Goal: Task Accomplishment & Management: Manage account settings

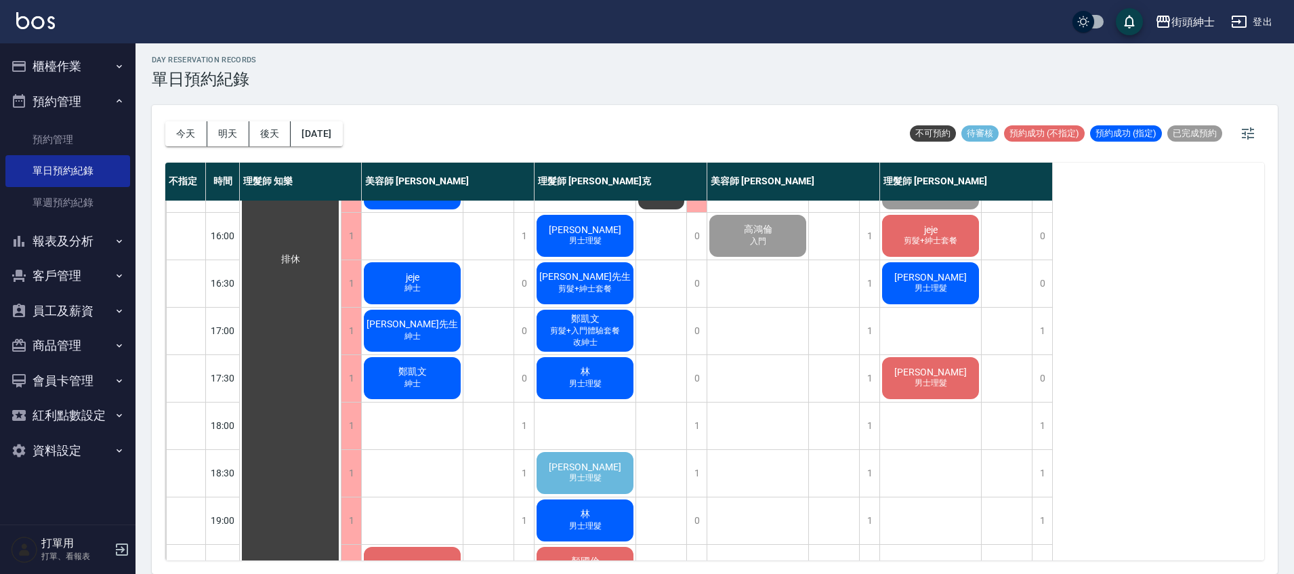
scroll to position [587, 0]
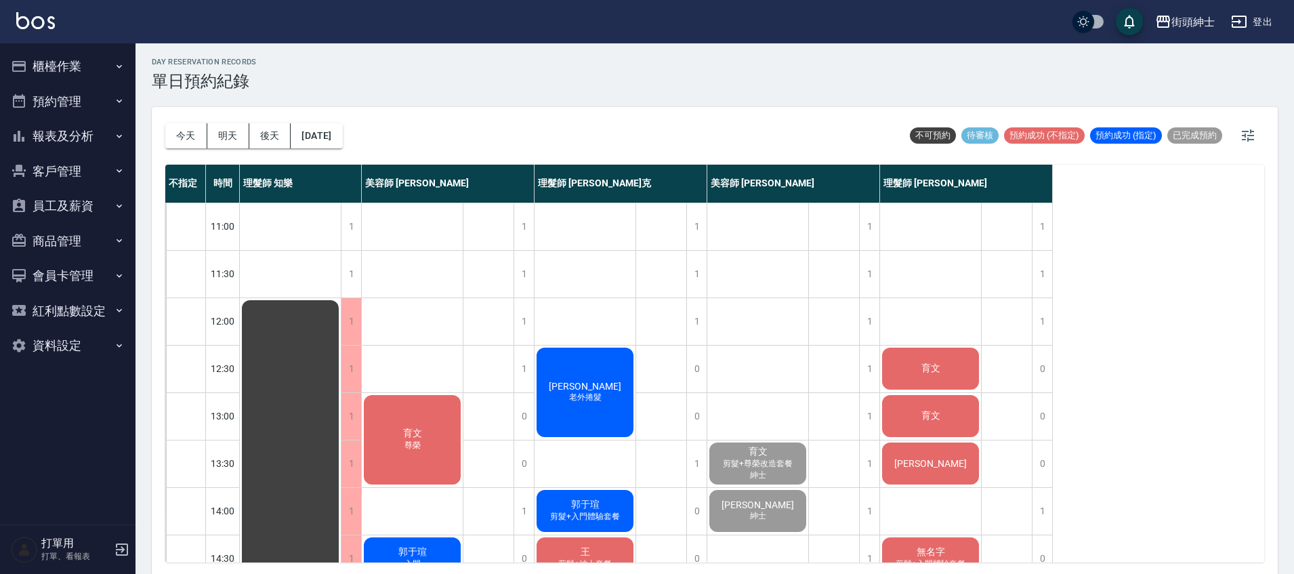
scroll to position [4, 0]
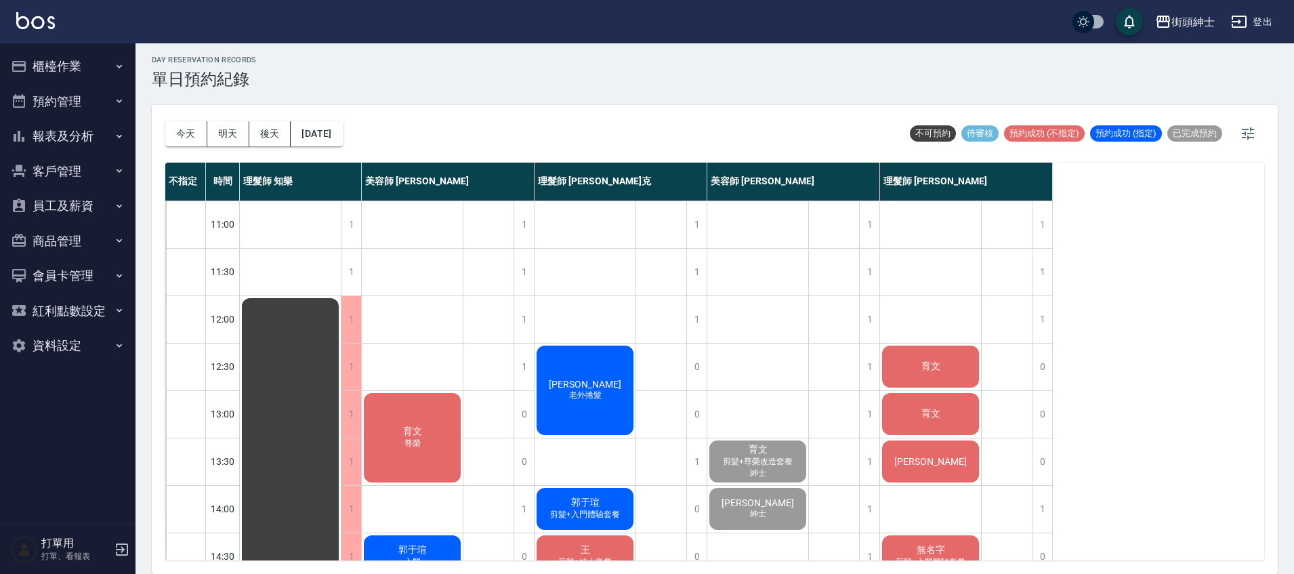
click at [955, 362] on div "育文" at bounding box center [930, 366] width 101 height 46
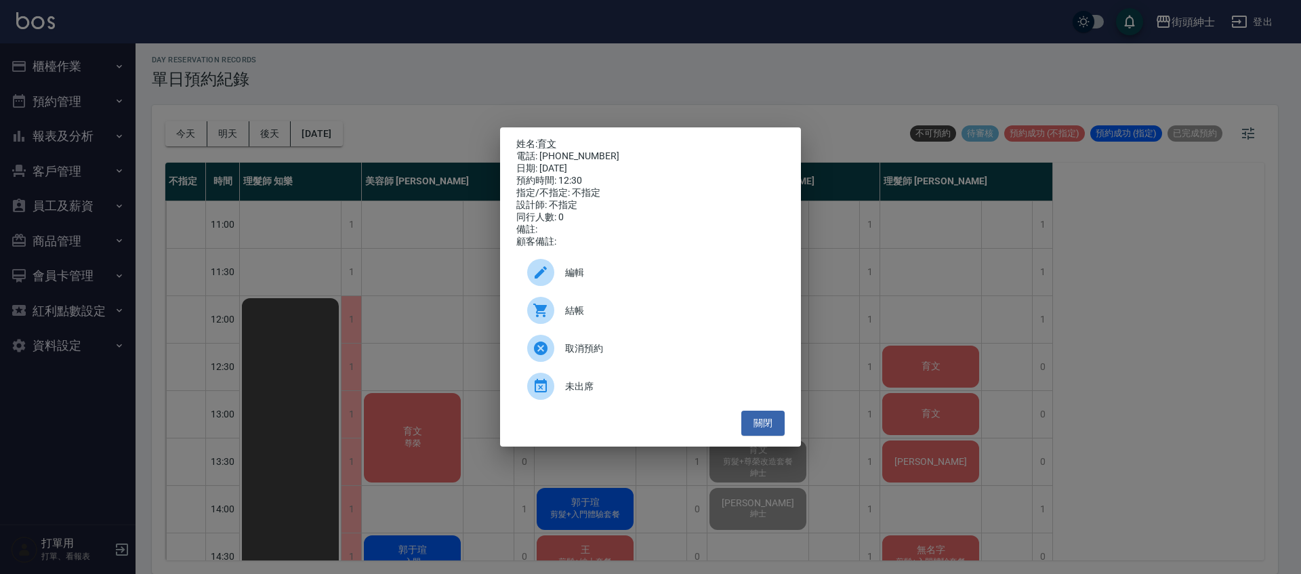
click at [656, 312] on span "結帳" at bounding box center [669, 310] width 209 height 14
click at [778, 420] on button "關閉" at bounding box center [762, 422] width 43 height 25
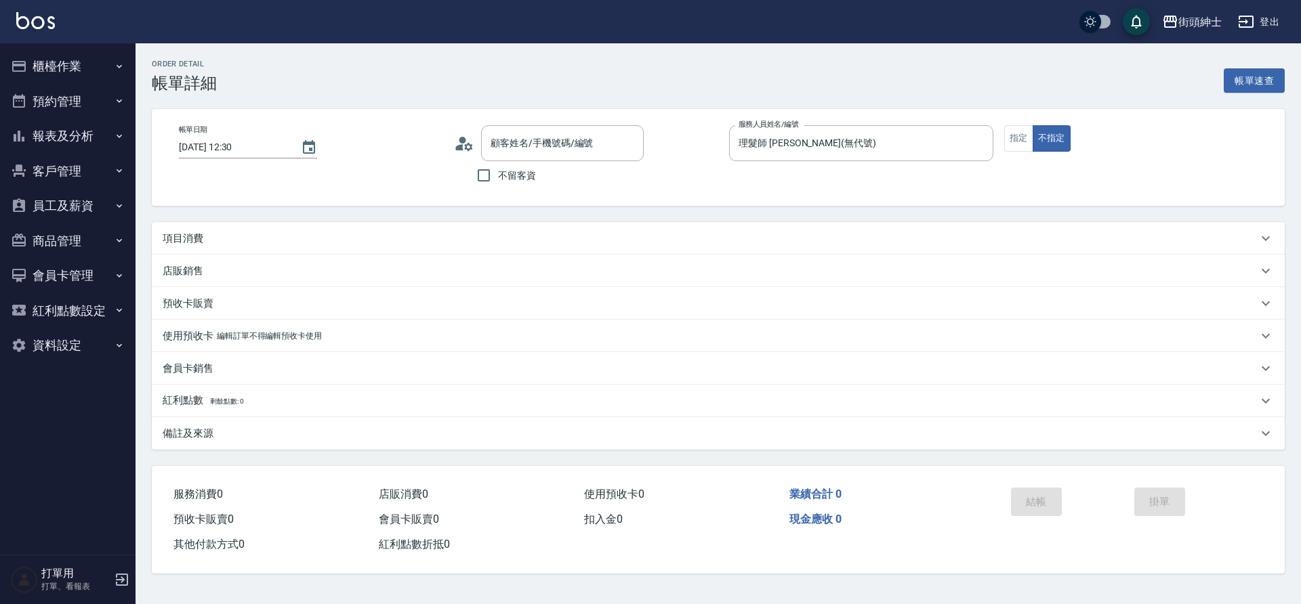
click at [692, 244] on div "項目消費" at bounding box center [710, 239] width 1095 height 14
type input "育文/0936638183/null"
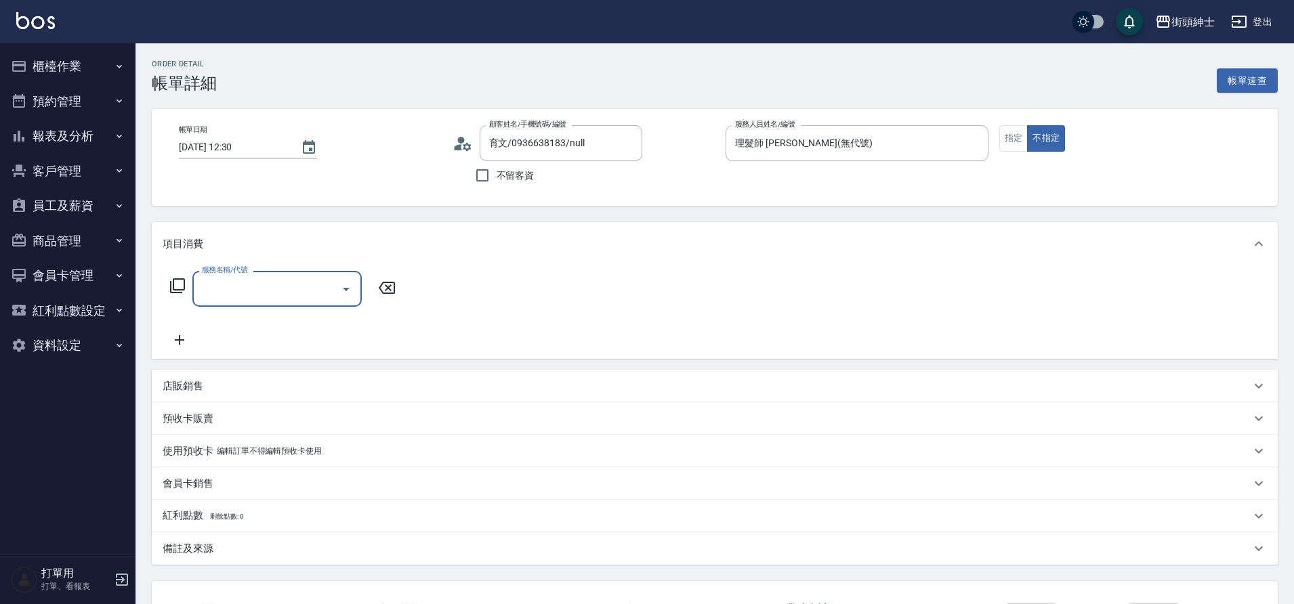
drag, startPoint x: 0, startPoint y: 0, endPoint x: 350, endPoint y: 284, distance: 451.2
click at [350, 284] on icon "Open" at bounding box center [346, 289] width 16 height 16
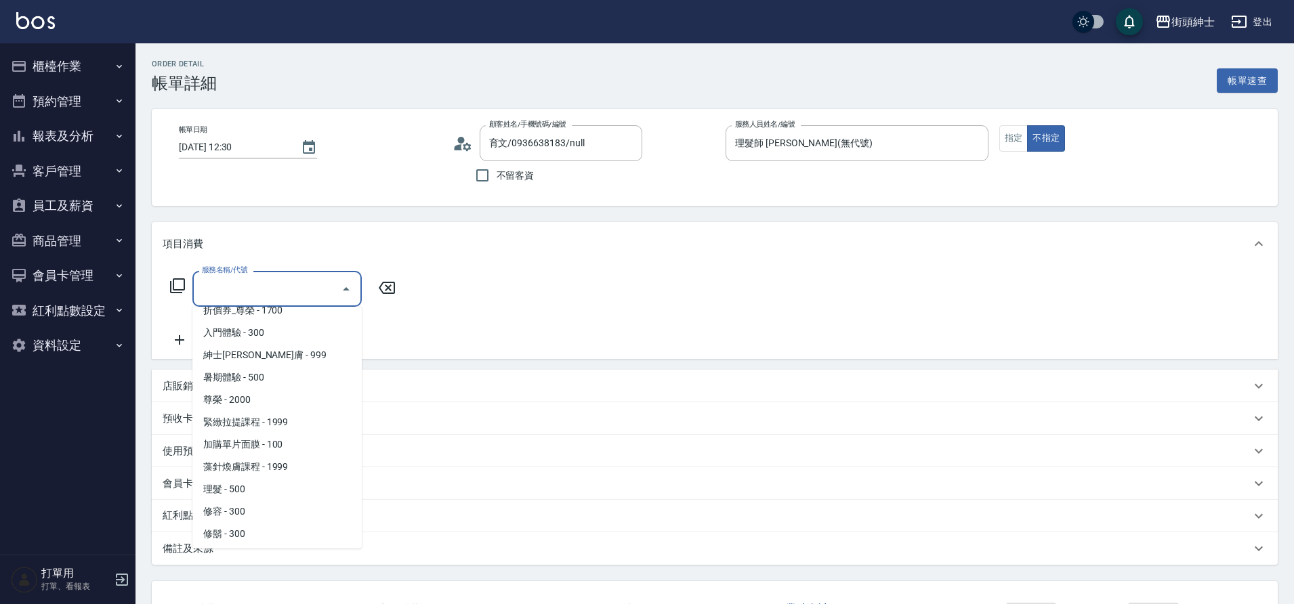
scroll to position [104, 0]
click at [261, 488] on span "理髮 - 500" at bounding box center [276, 487] width 169 height 22
type input "理髮(A02)"
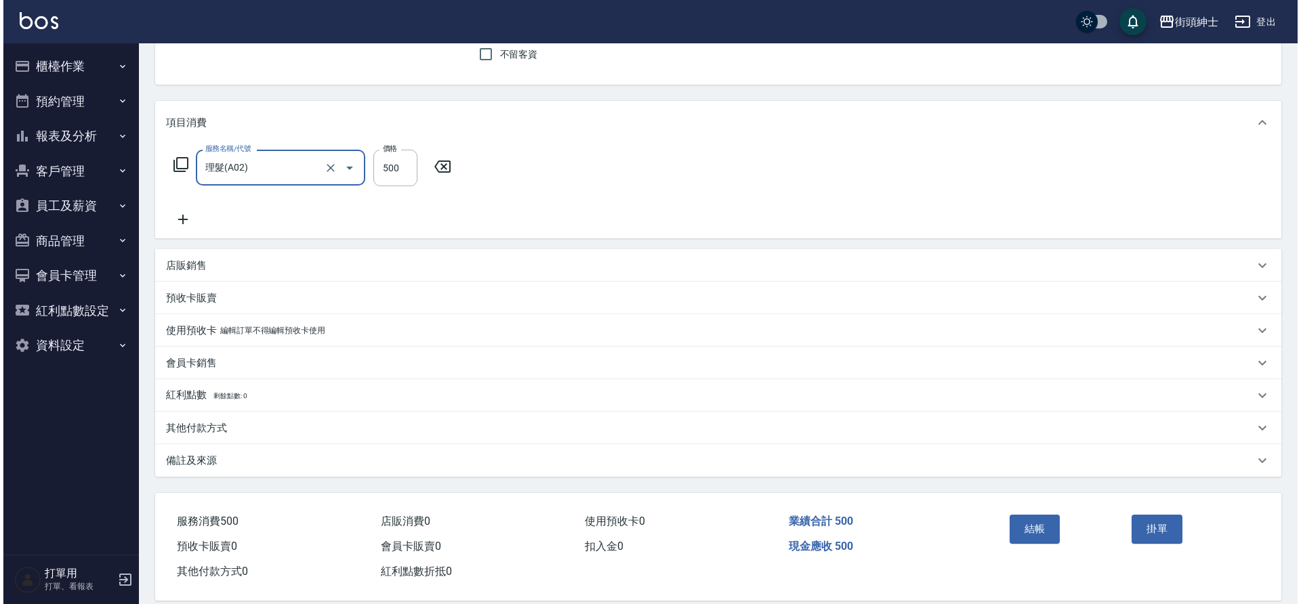
scroll to position [140, 0]
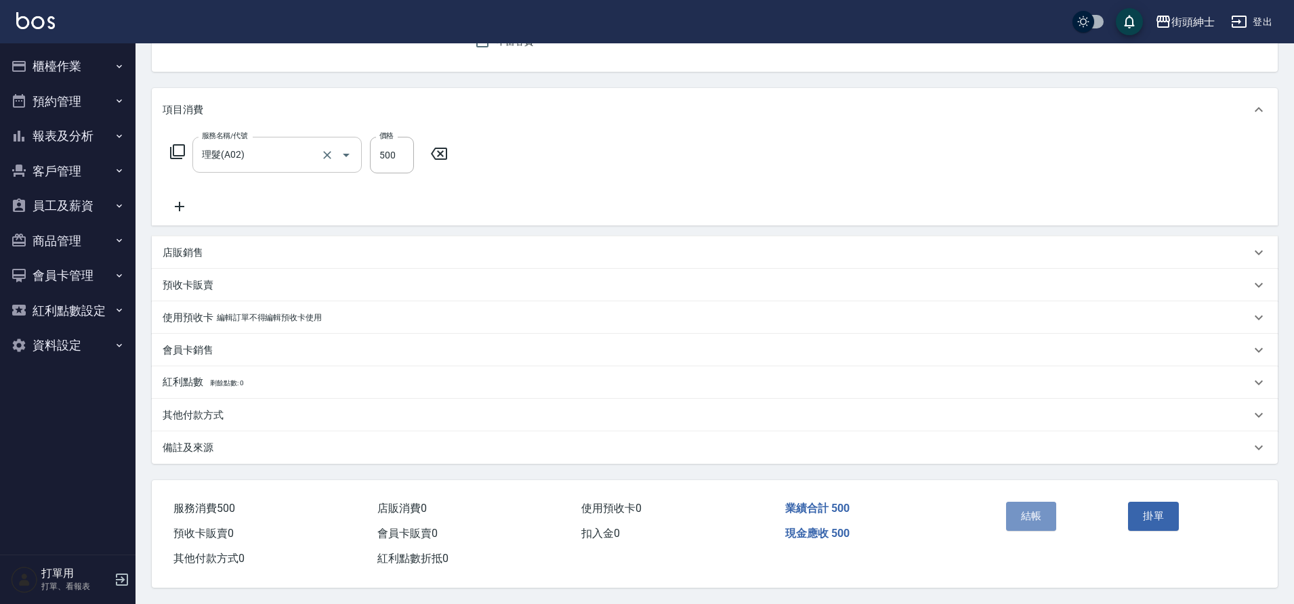
click at [1036, 522] on button "結帳" at bounding box center [1031, 516] width 51 height 28
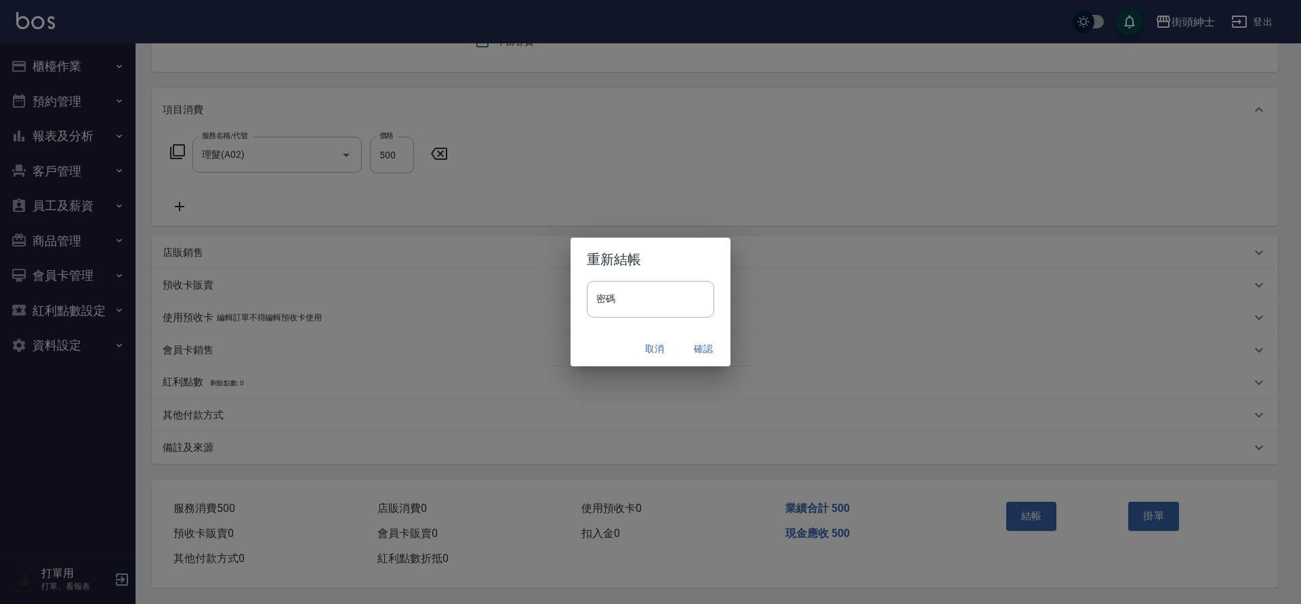
drag, startPoint x: 350, startPoint y: 284, endPoint x: 709, endPoint y: 353, distance: 364.8
click at [709, 353] on button "確認" at bounding box center [702, 349] width 43 height 25
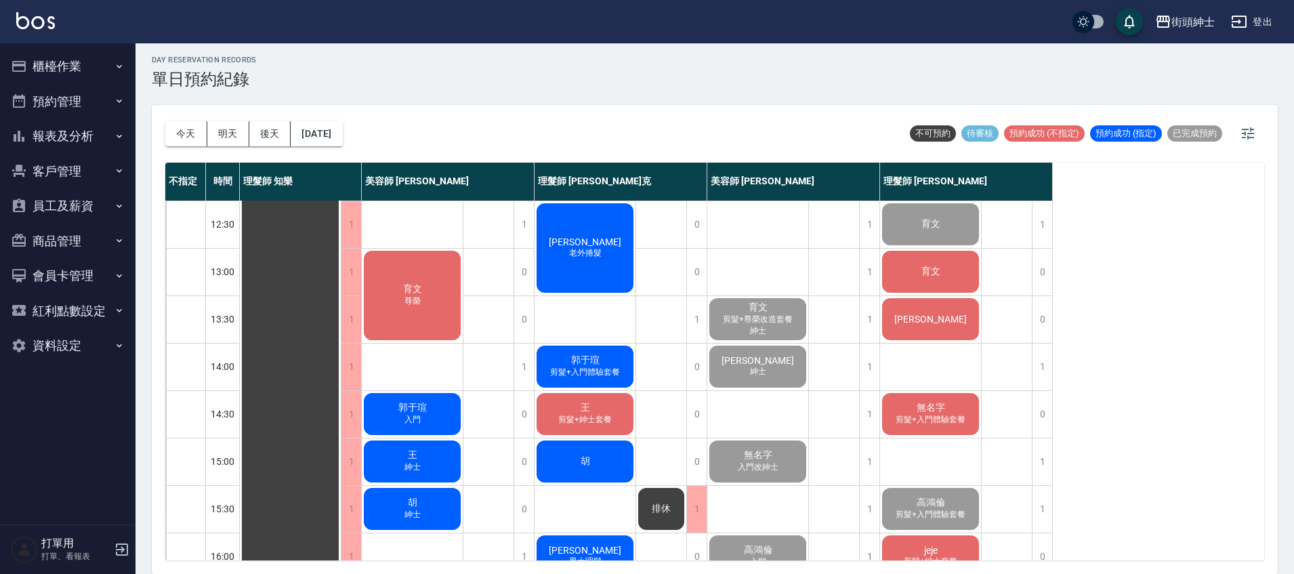
scroll to position [142, 0]
click at [923, 284] on div "育文" at bounding box center [930, 272] width 101 height 46
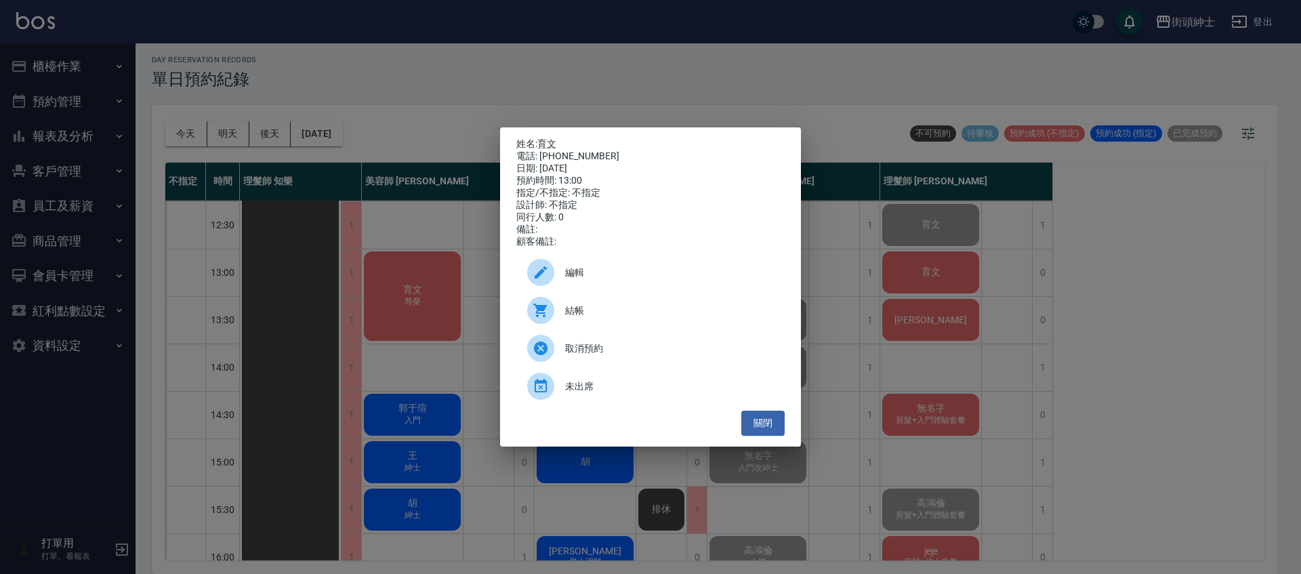
click at [612, 306] on div "結帳" at bounding box center [650, 310] width 268 height 38
click at [780, 435] on button "關閉" at bounding box center [762, 422] width 43 height 25
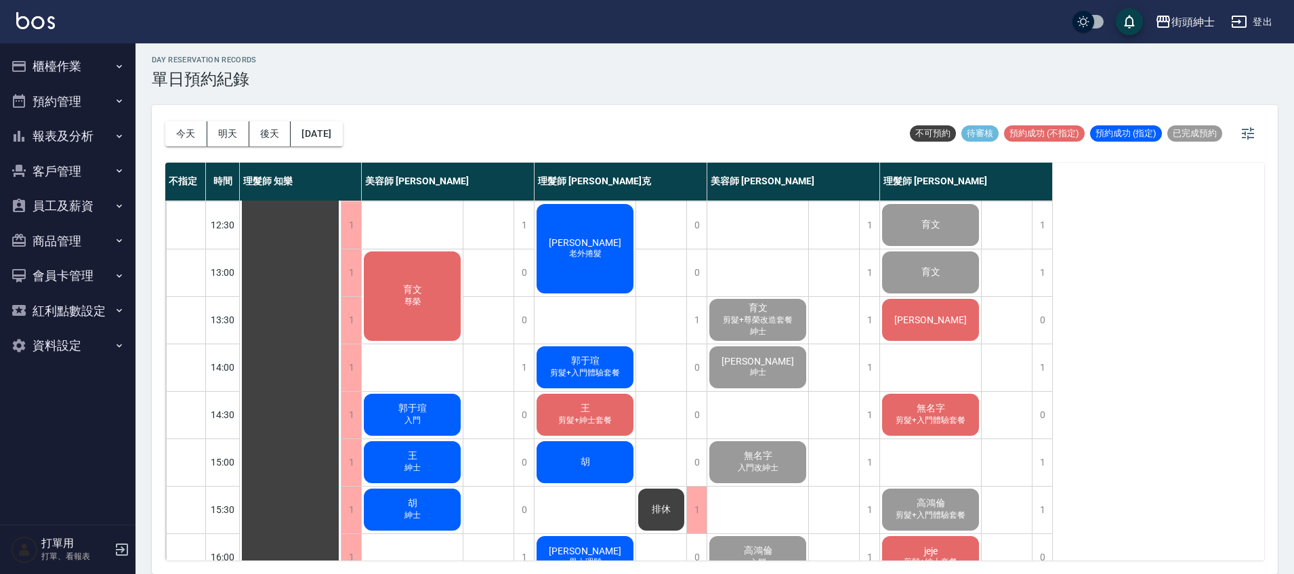
click at [929, 327] on div "[PERSON_NAME]" at bounding box center [930, 320] width 101 height 46
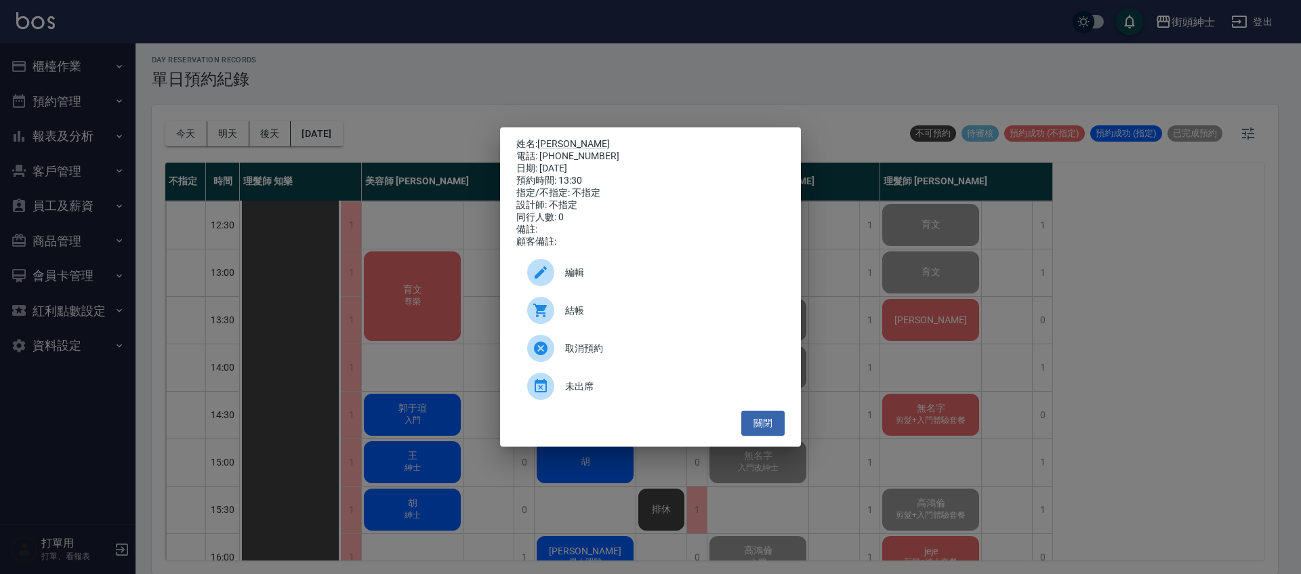
click at [554, 319] on div at bounding box center [546, 310] width 38 height 27
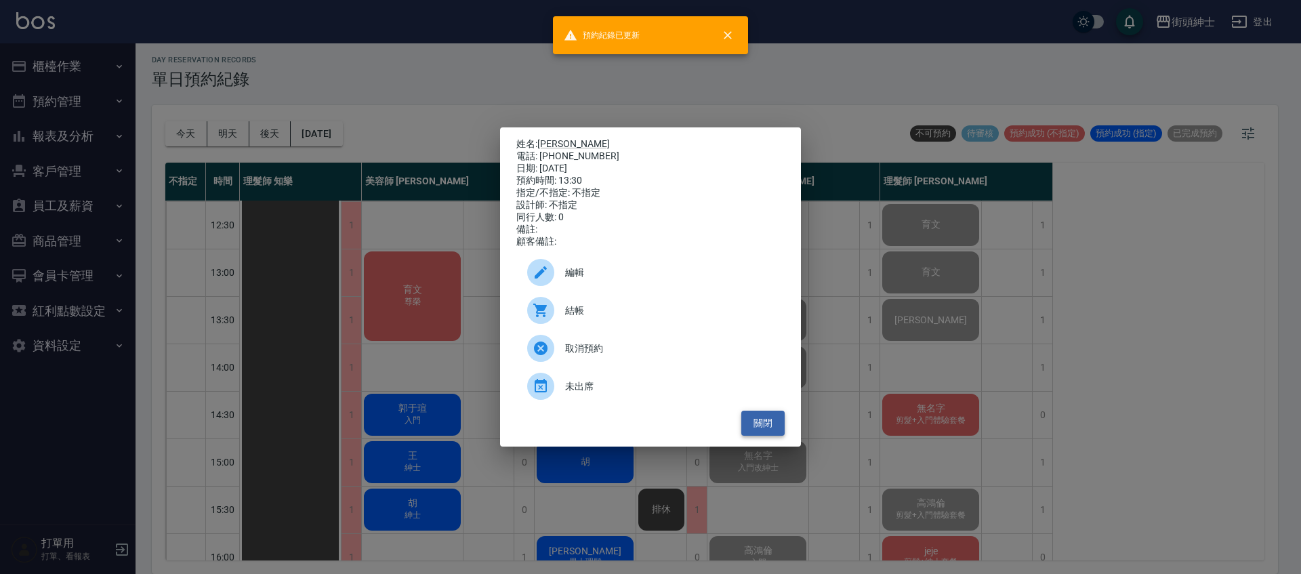
click at [766, 431] on button "關閉" at bounding box center [762, 422] width 43 height 25
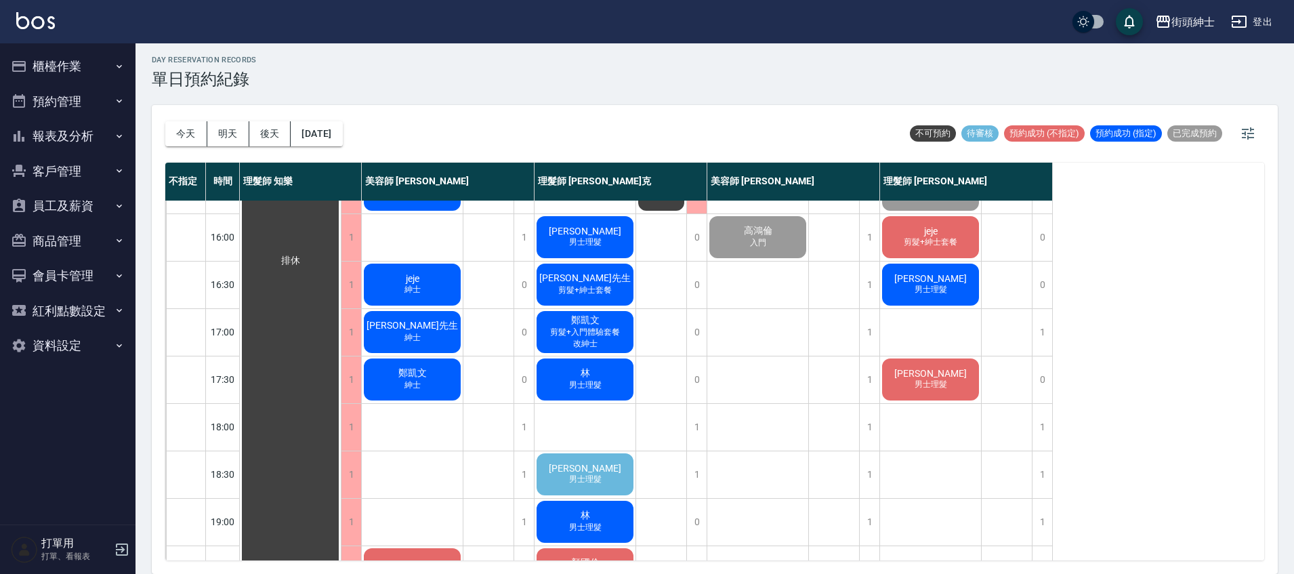
scroll to position [462, 0]
click at [933, 381] on span "男士理髮" at bounding box center [931, 384] width 38 height 12
click at [928, 377] on span "Matt" at bounding box center [930, 372] width 78 height 11
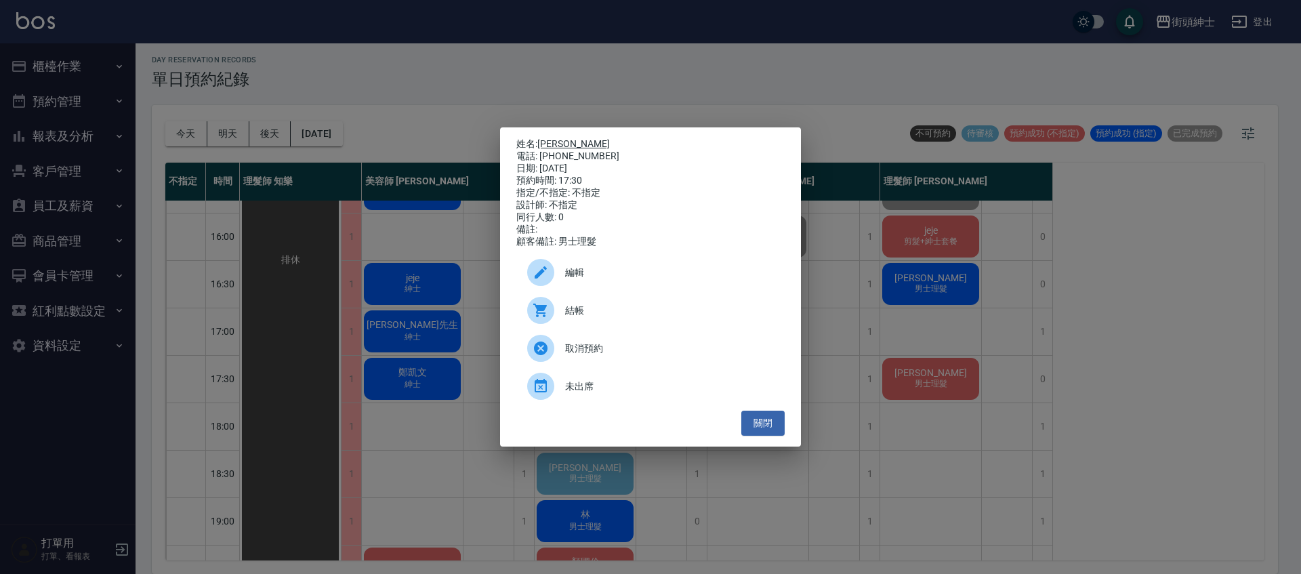
click at [553, 141] on link "Matt" at bounding box center [573, 143] width 72 height 11
click at [780, 430] on button "關閉" at bounding box center [762, 422] width 43 height 25
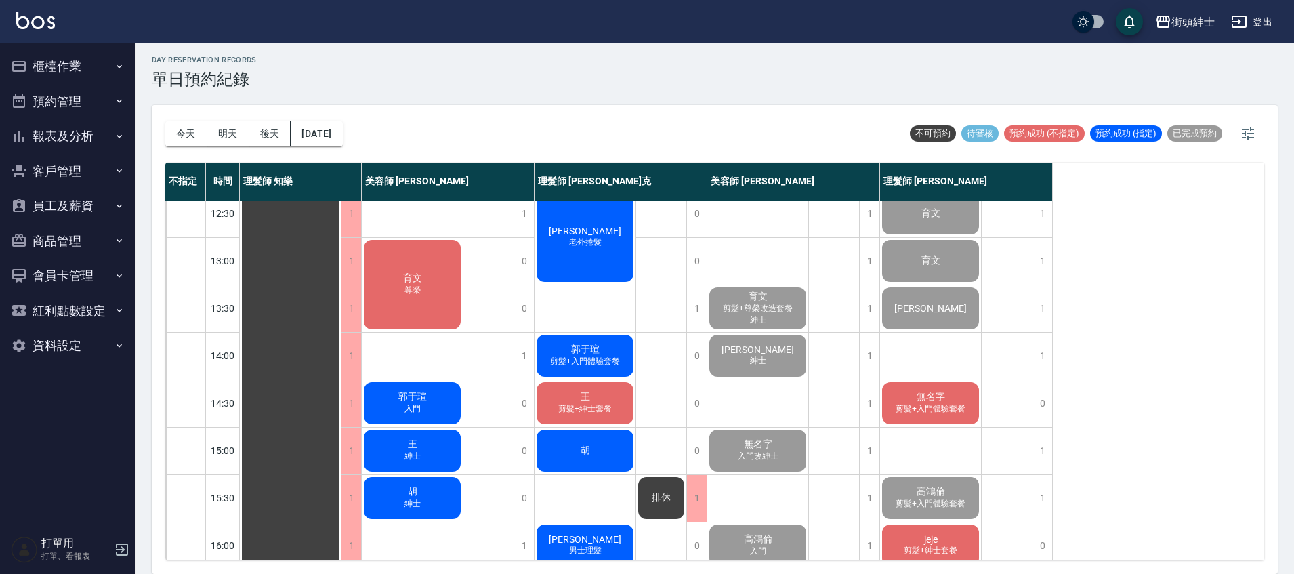
scroll to position [154, 0]
click at [908, 406] on span "剪髮+入門體驗套餐" at bounding box center [930, 408] width 75 height 12
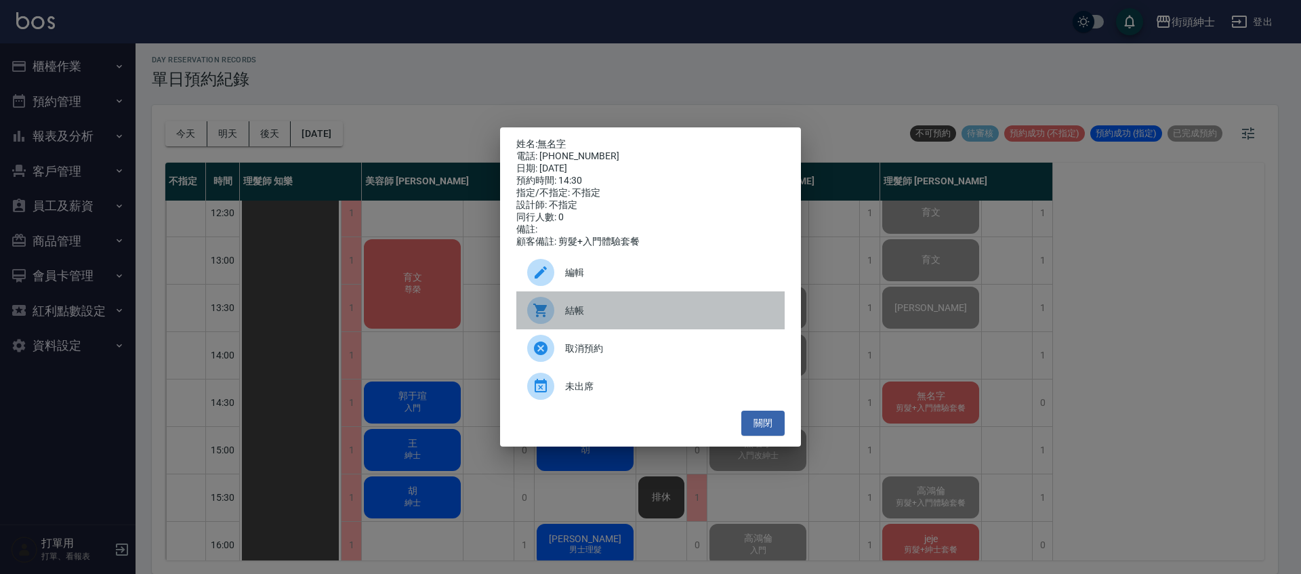
click at [571, 309] on span "結帳" at bounding box center [669, 310] width 209 height 14
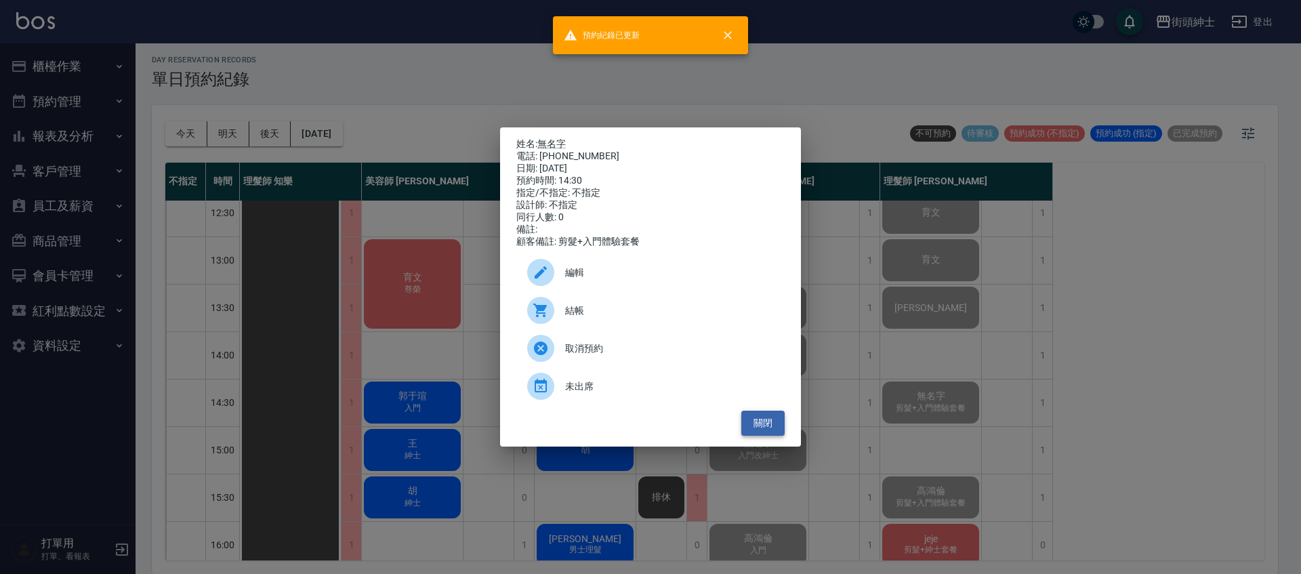
click at [773, 427] on button "關閉" at bounding box center [762, 422] width 43 height 25
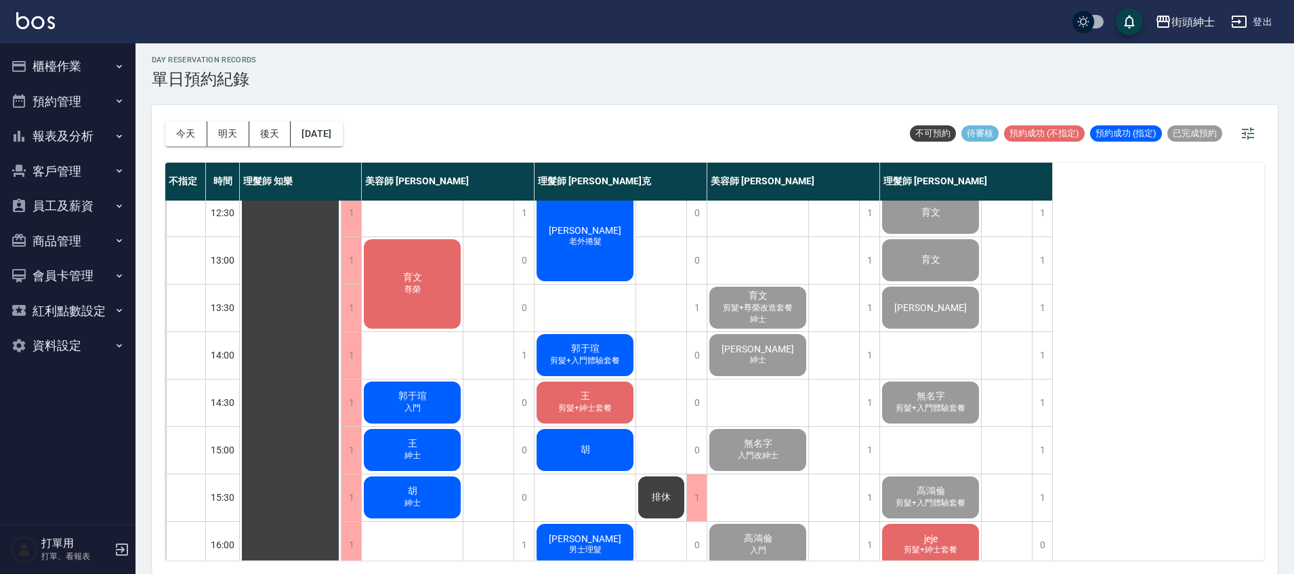
scroll to position [411, 0]
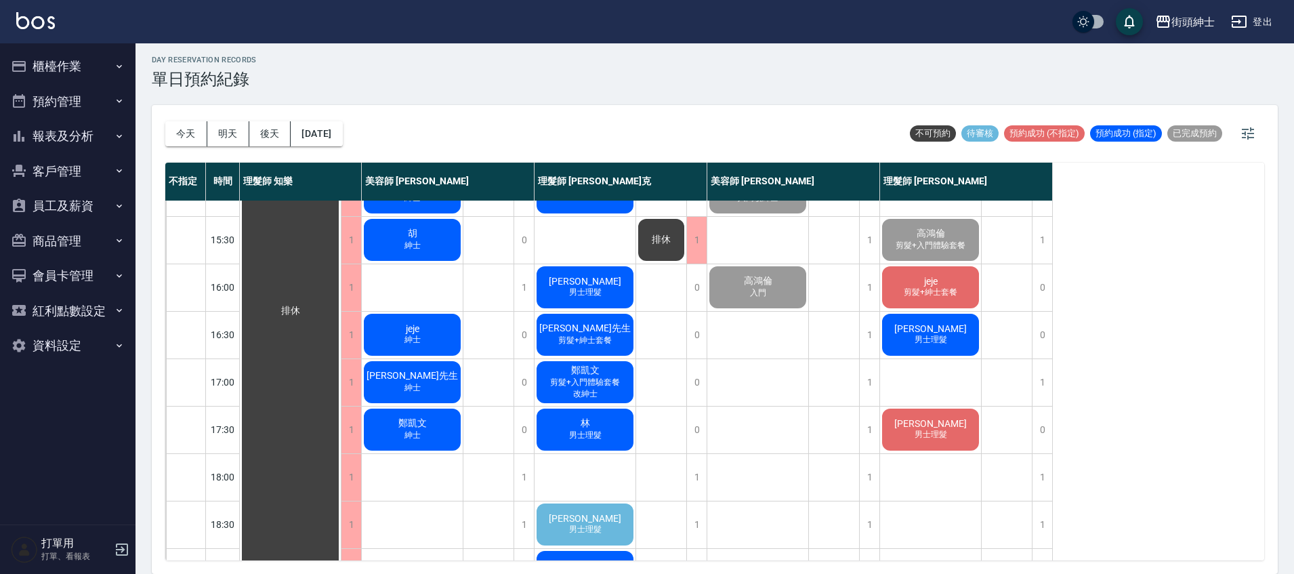
click at [944, 283] on div "jeje 剪髮+紳士套餐" at bounding box center [930, 287] width 101 height 46
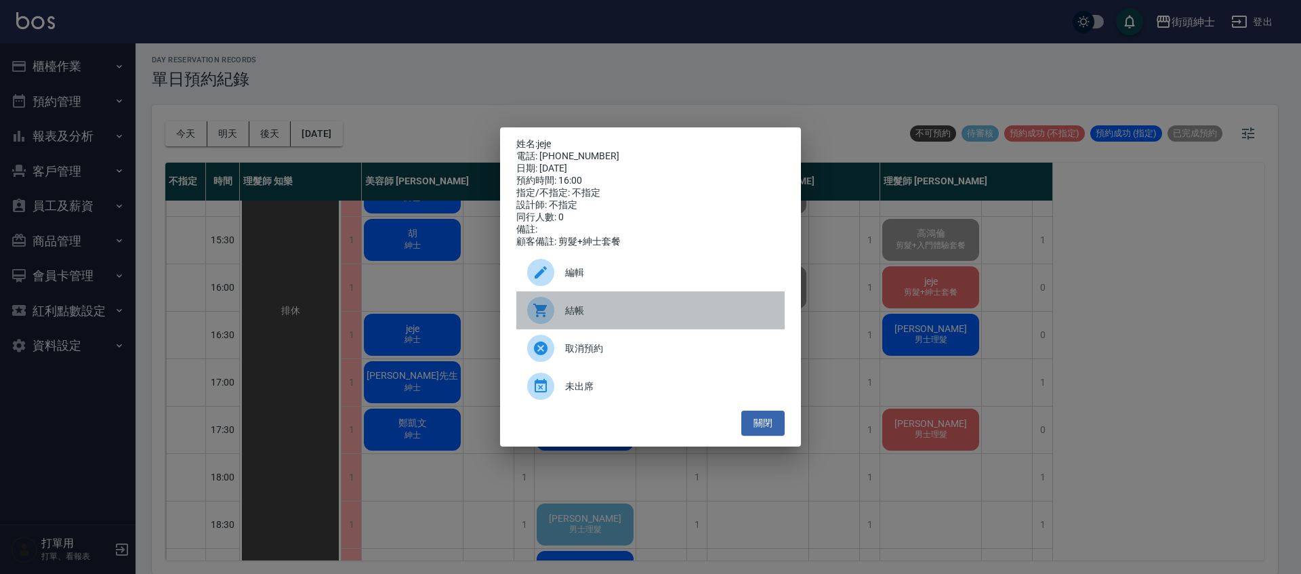
click at [666, 315] on span "結帳" at bounding box center [669, 310] width 209 height 14
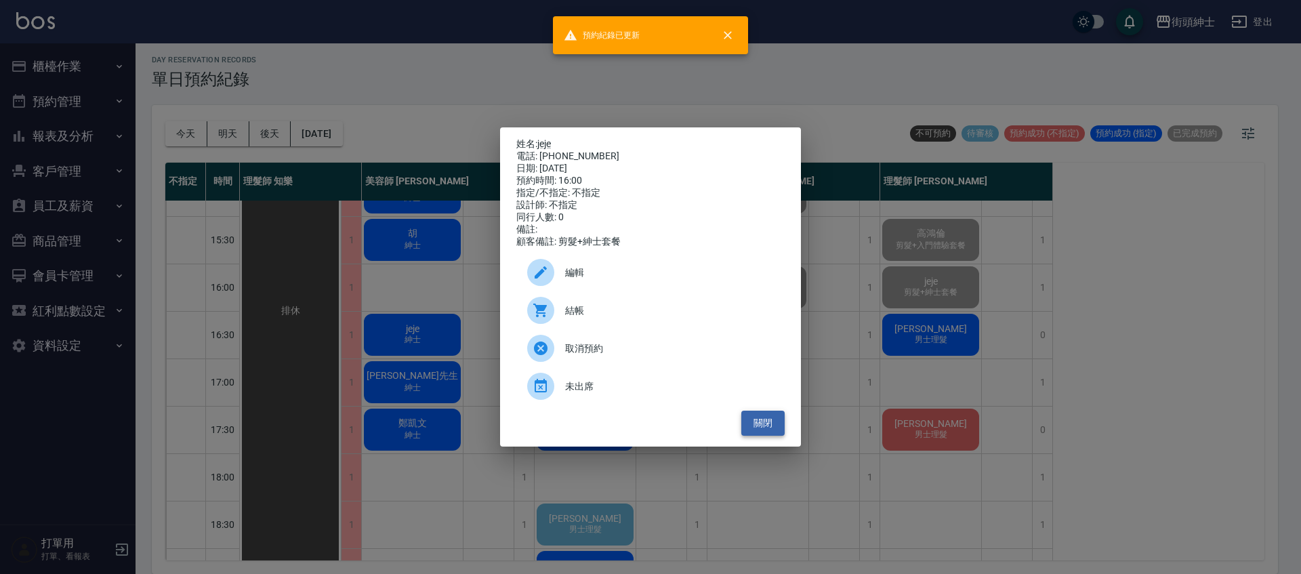
click at [767, 423] on button "關閉" at bounding box center [762, 422] width 43 height 25
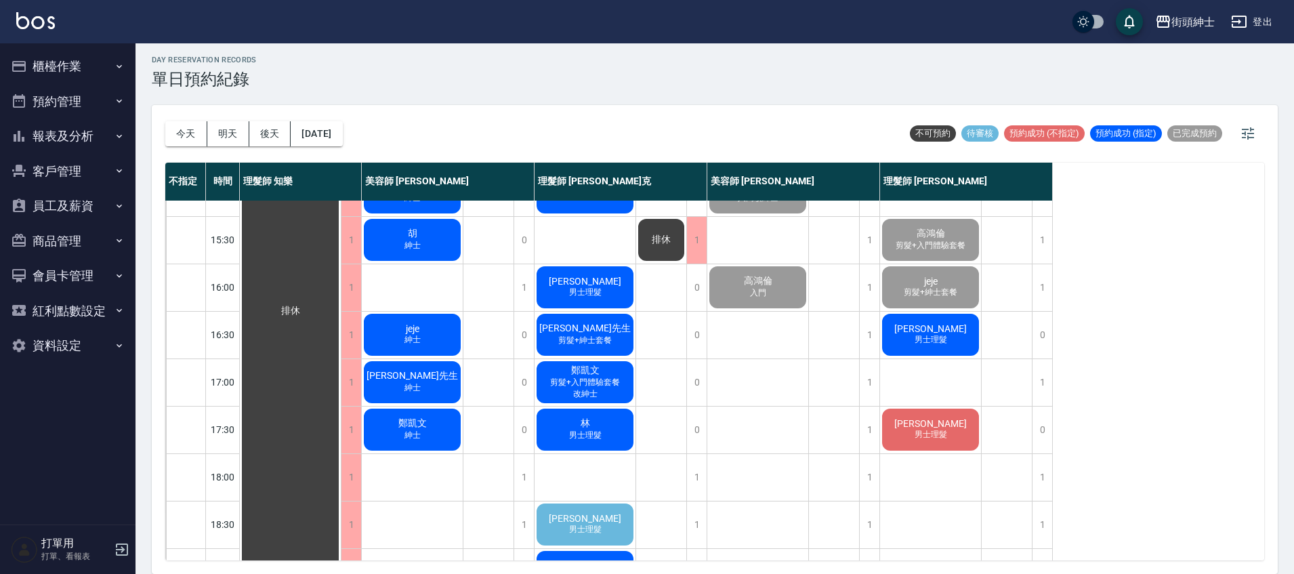
click at [923, 338] on span "男士理髮" at bounding box center [931, 340] width 38 height 12
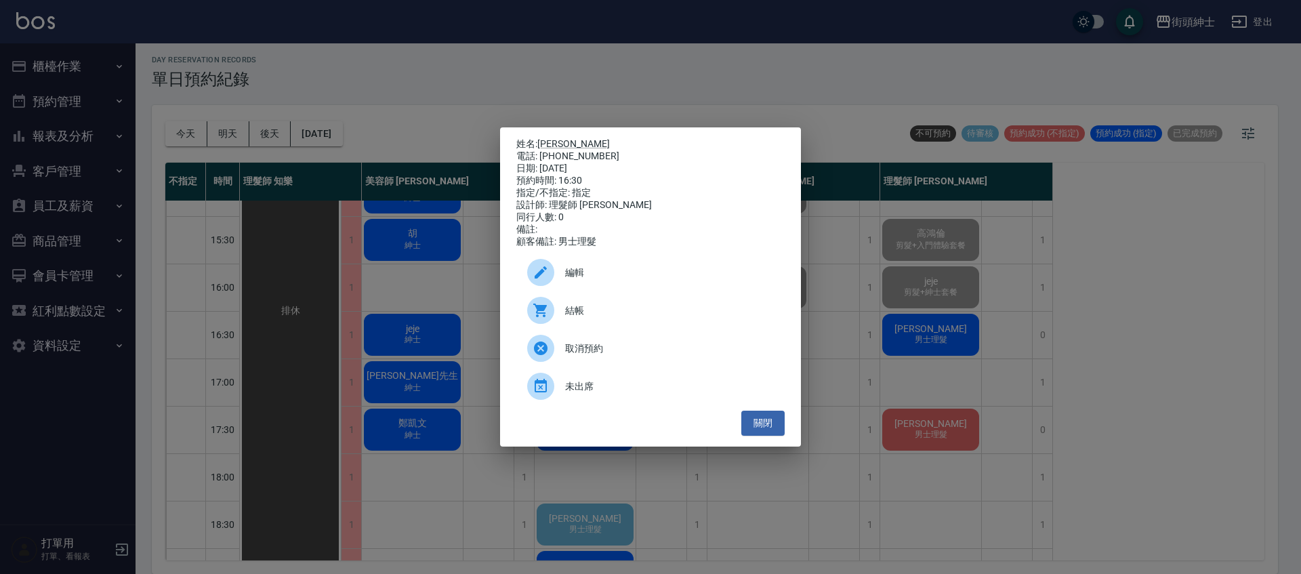
click at [648, 327] on div "結帳" at bounding box center [650, 310] width 268 height 38
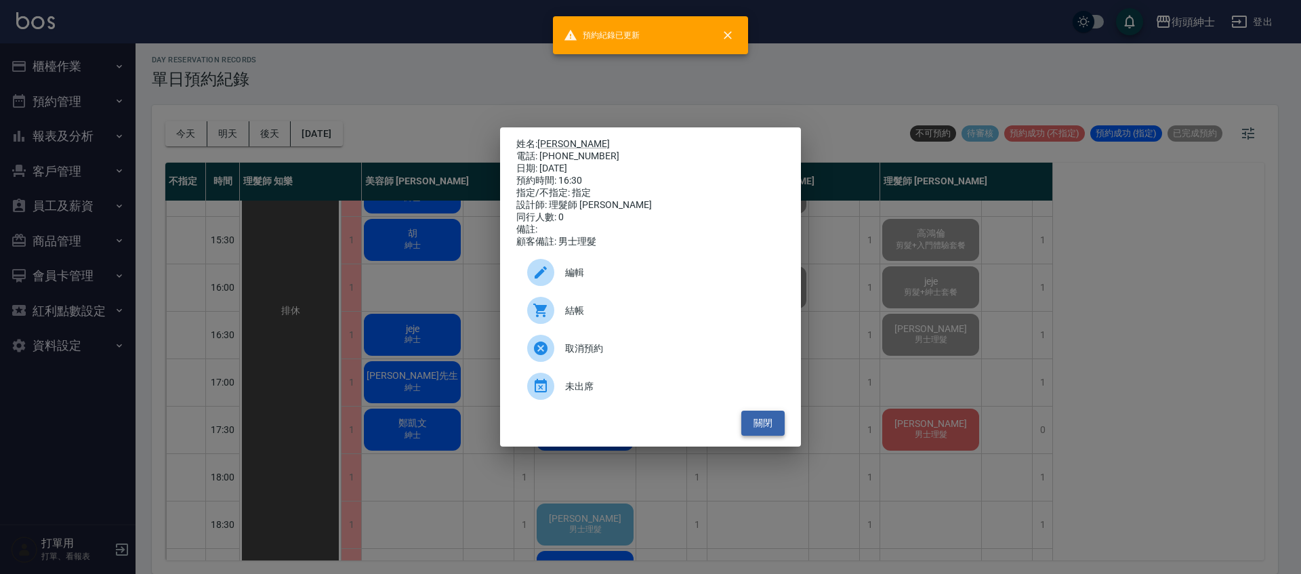
click at [763, 432] on button "關閉" at bounding box center [762, 422] width 43 height 25
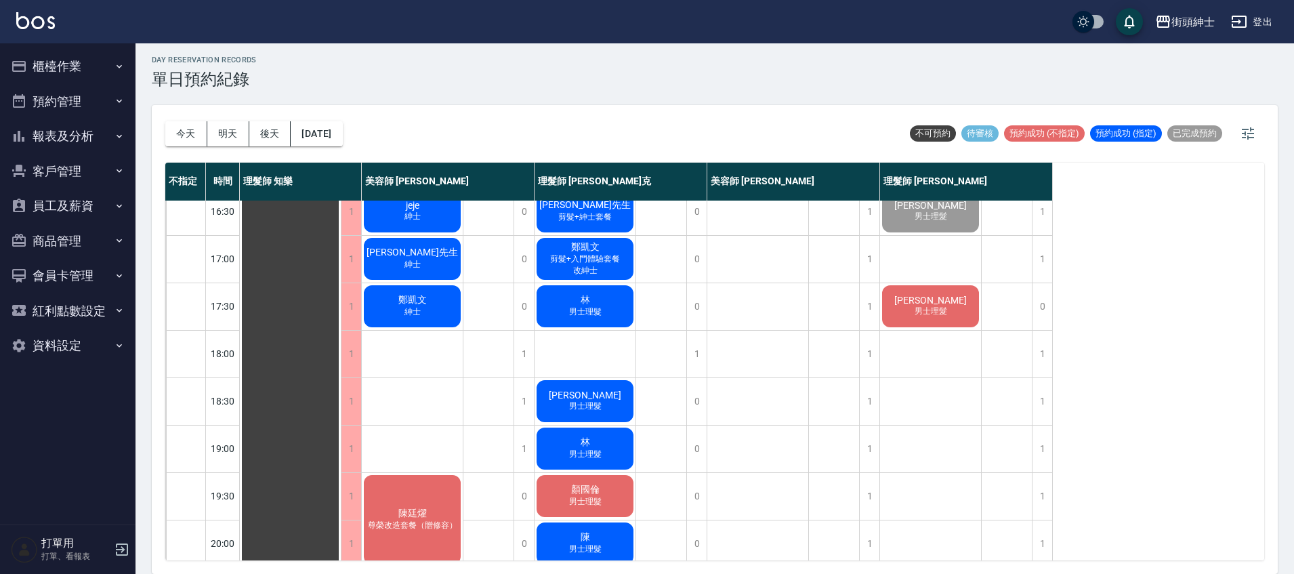
scroll to position [524, 0]
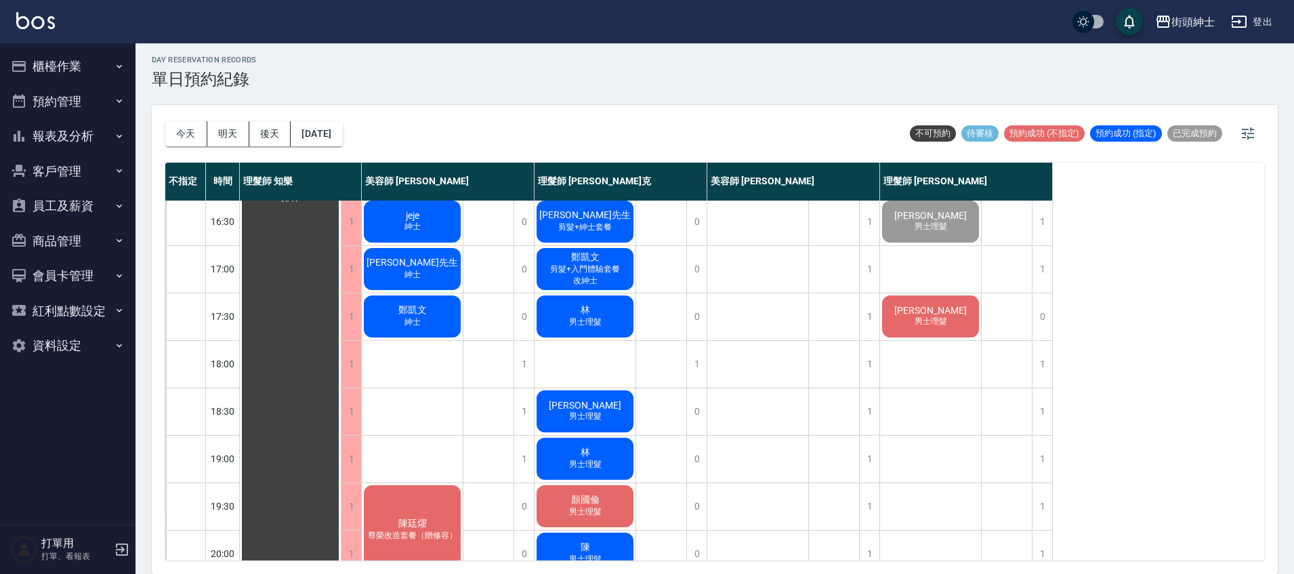
click at [922, 324] on span "男士理髮" at bounding box center [931, 322] width 38 height 12
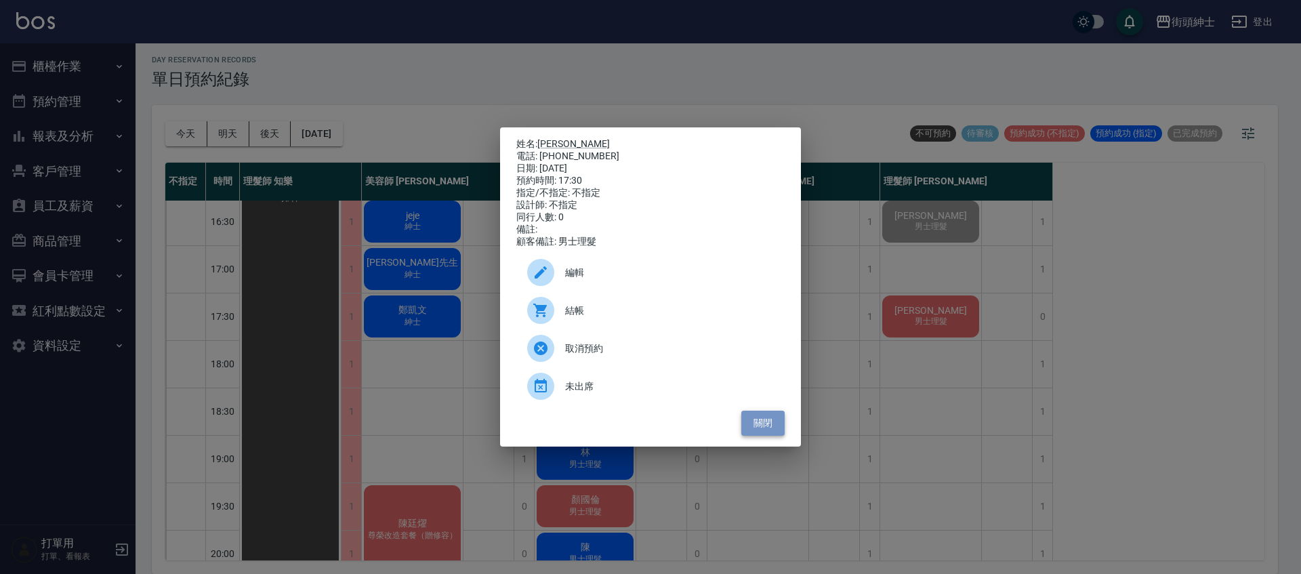
click at [772, 436] on button "關閉" at bounding box center [762, 422] width 43 height 25
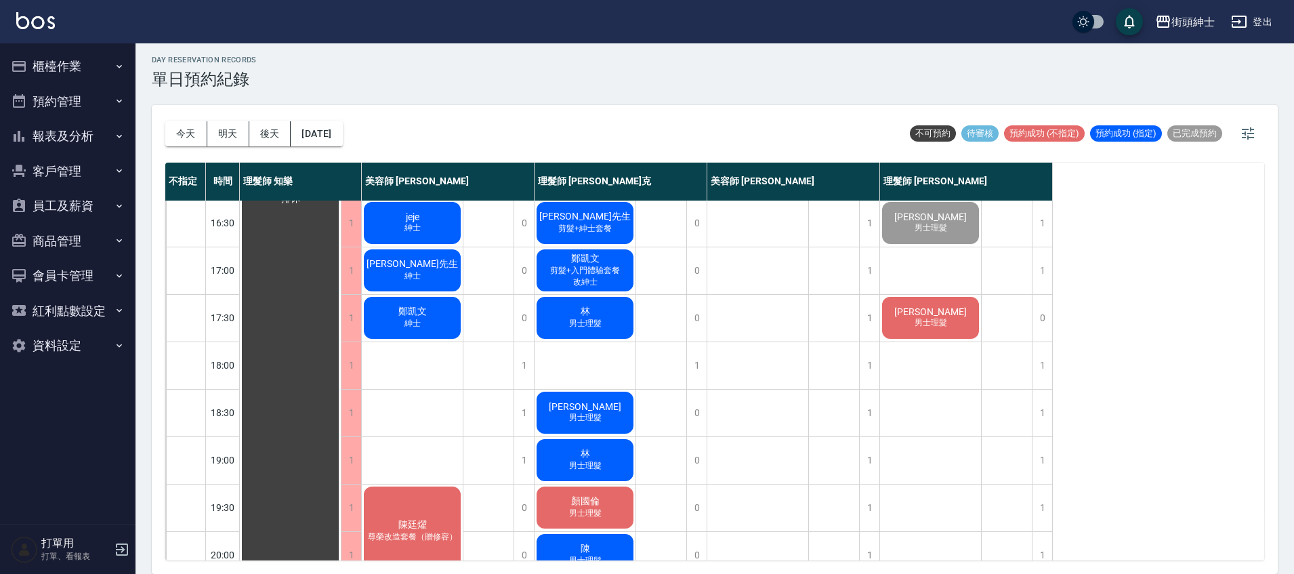
scroll to position [526, 0]
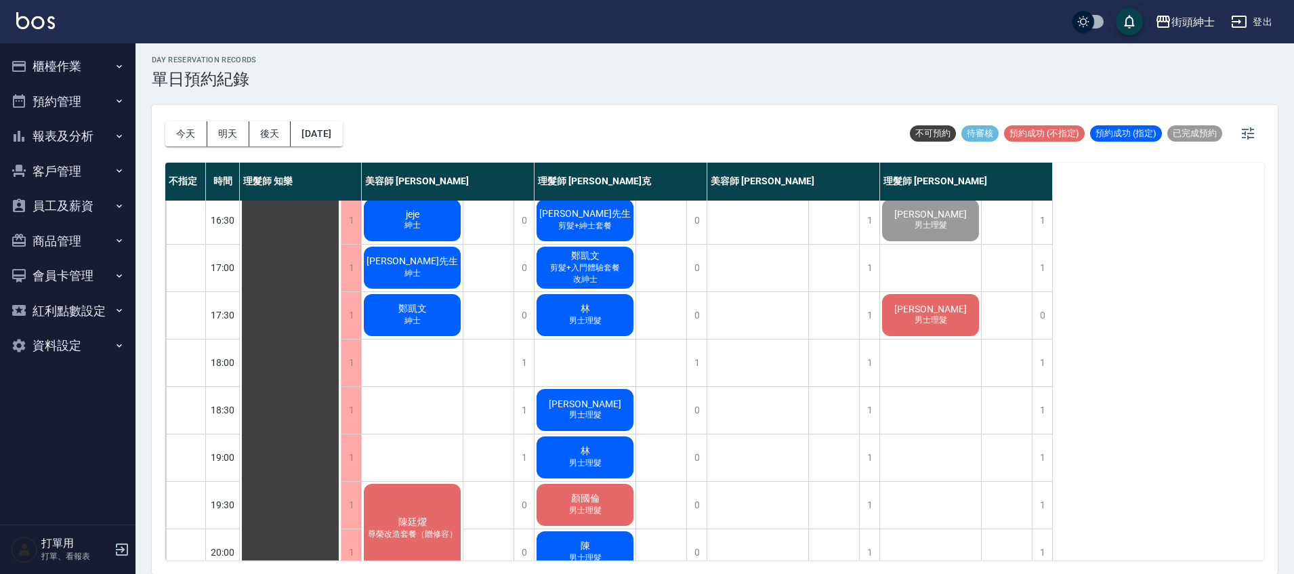
click at [936, 300] on div "Matt 男士理髮" at bounding box center [930, 315] width 101 height 46
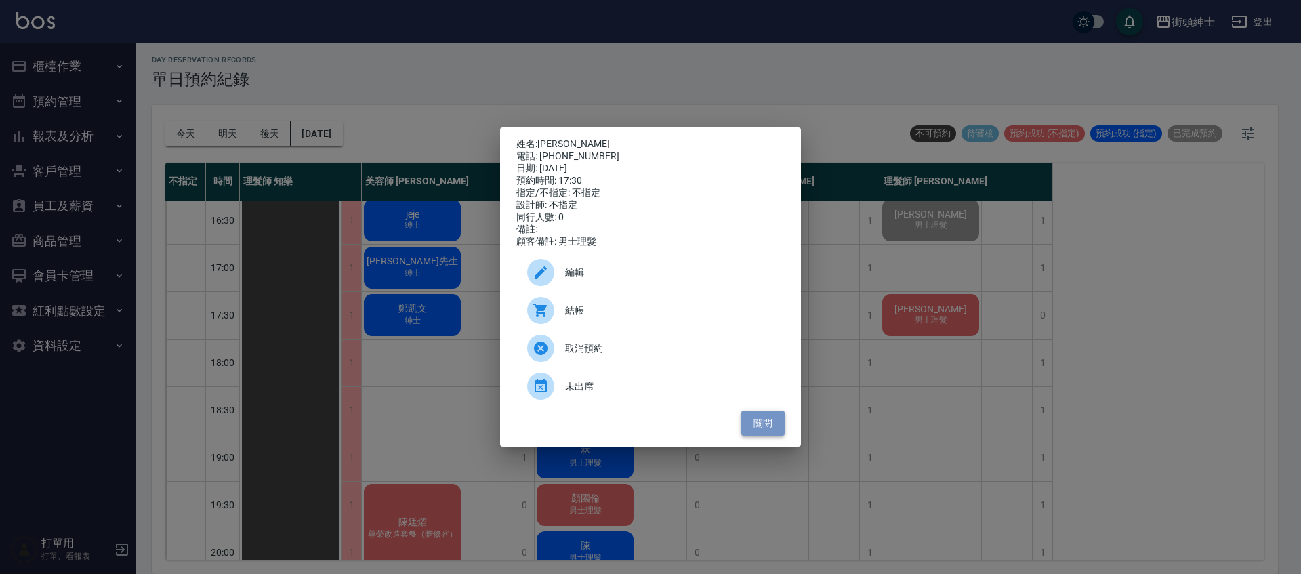
click at [778, 436] on button "關閉" at bounding box center [762, 422] width 43 height 25
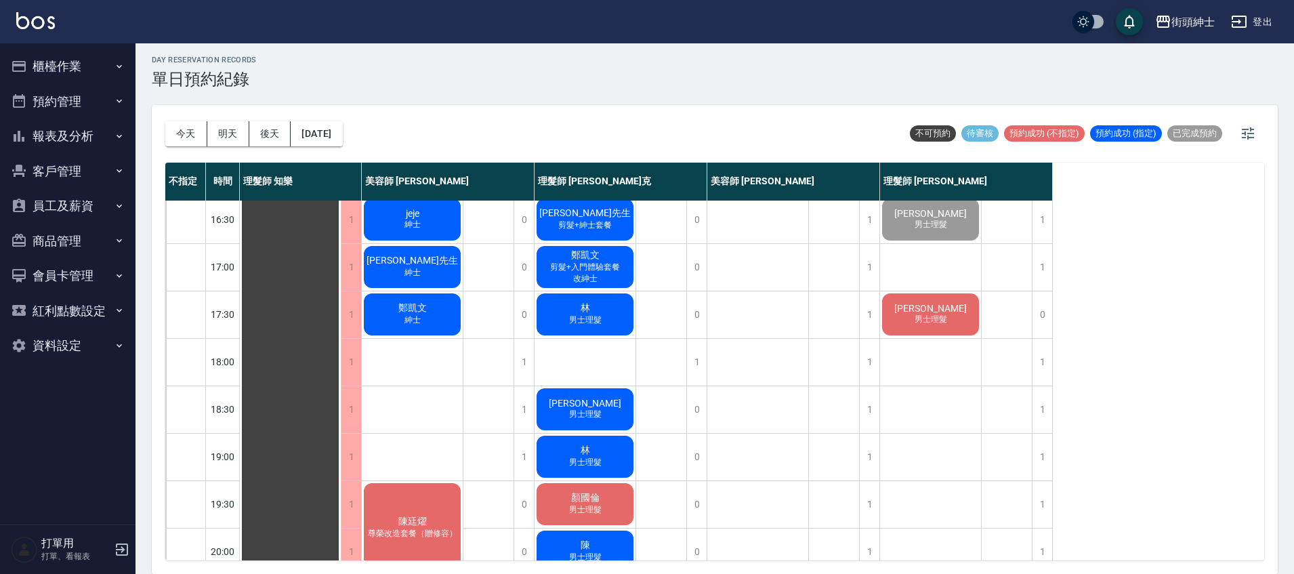
scroll to position [527, 0]
click at [1048, 425] on div "1" at bounding box center [1042, 408] width 20 height 47
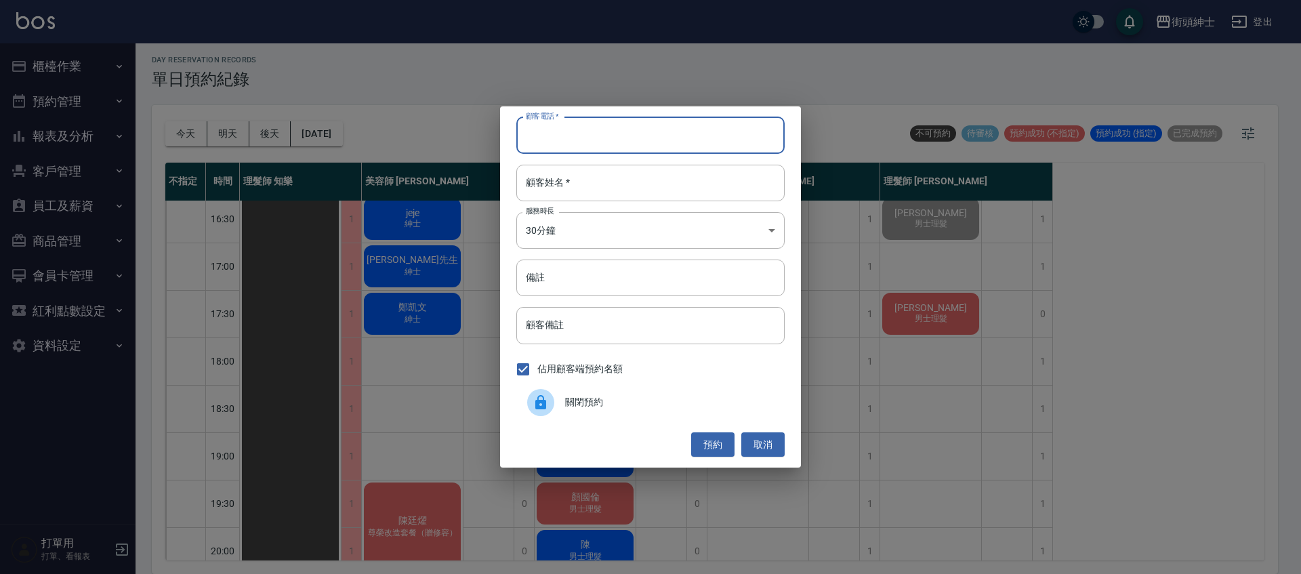
click at [637, 152] on input "顧客電話   *" at bounding box center [650, 135] width 268 height 37
type input "０"
type input "0968638618"
click at [643, 183] on input "顧客姓名   *" at bounding box center [650, 183] width 268 height 37
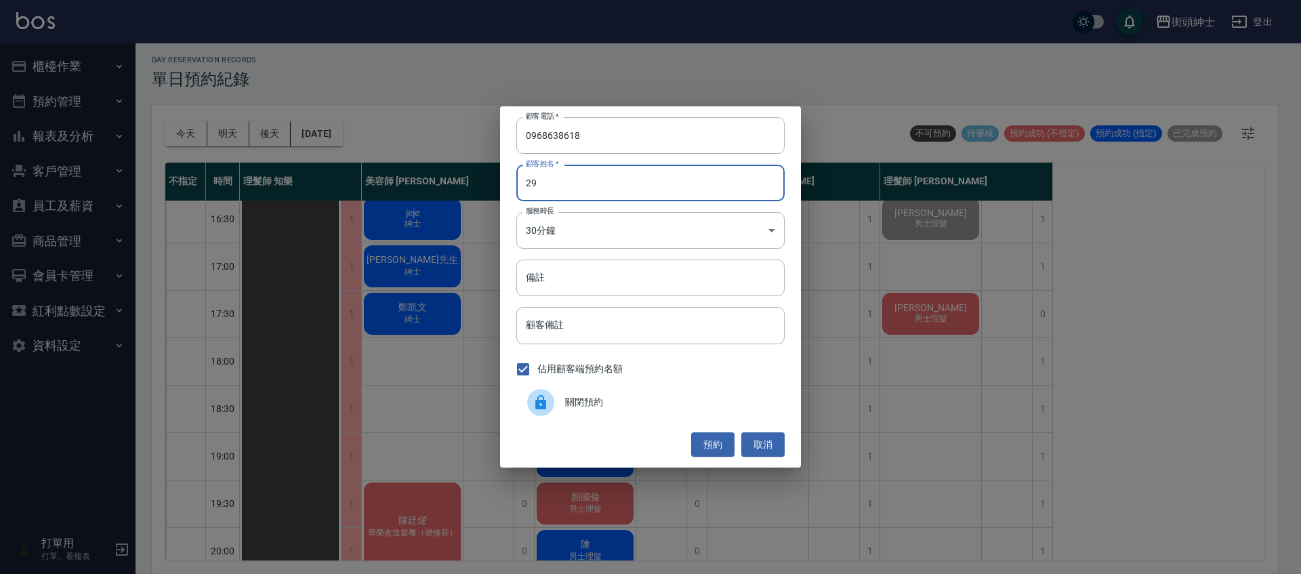
type input "2"
type input "戴"
click at [730, 444] on button "預約" at bounding box center [712, 444] width 43 height 25
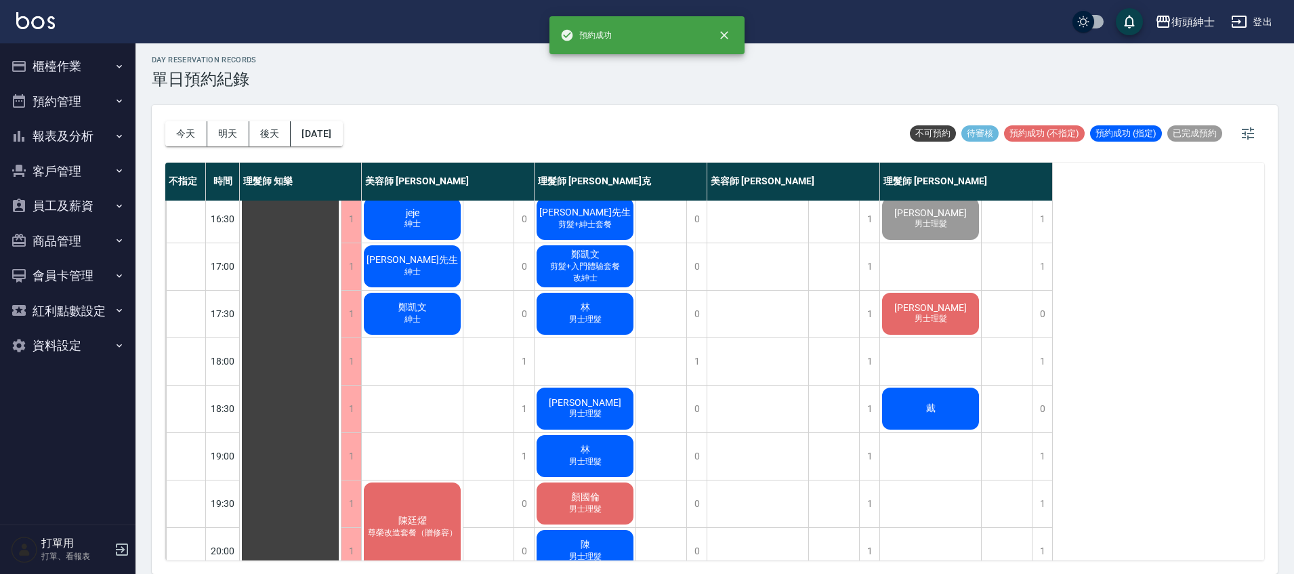
click at [946, 403] on div "戴" at bounding box center [930, 408] width 101 height 46
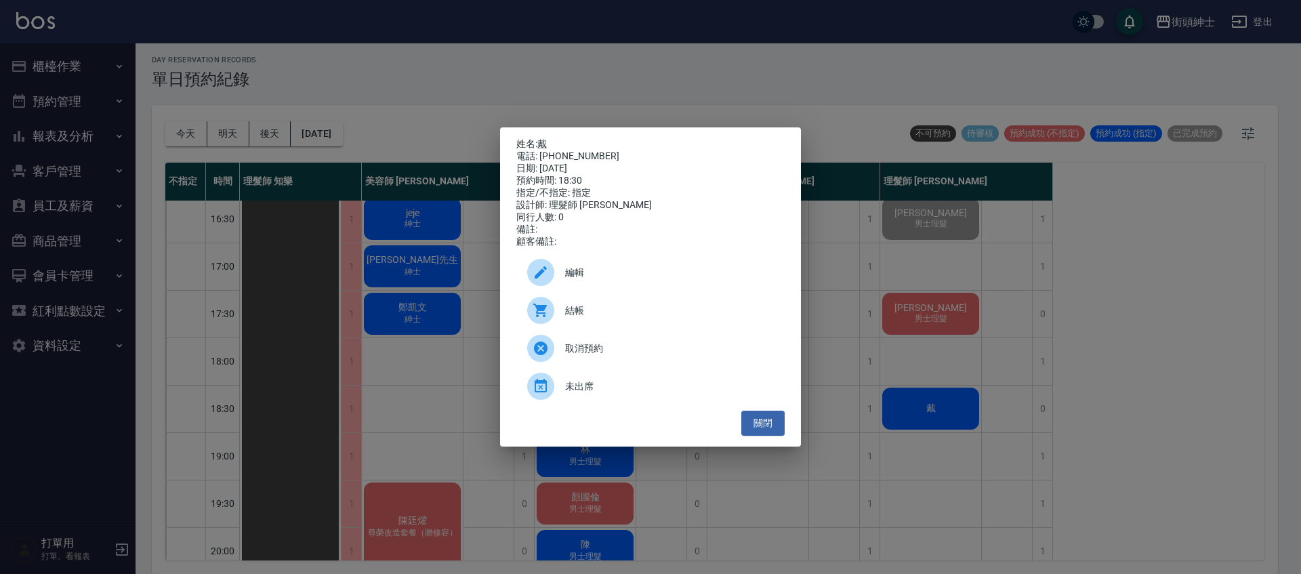
click at [610, 288] on div "編輯" at bounding box center [650, 272] width 268 height 38
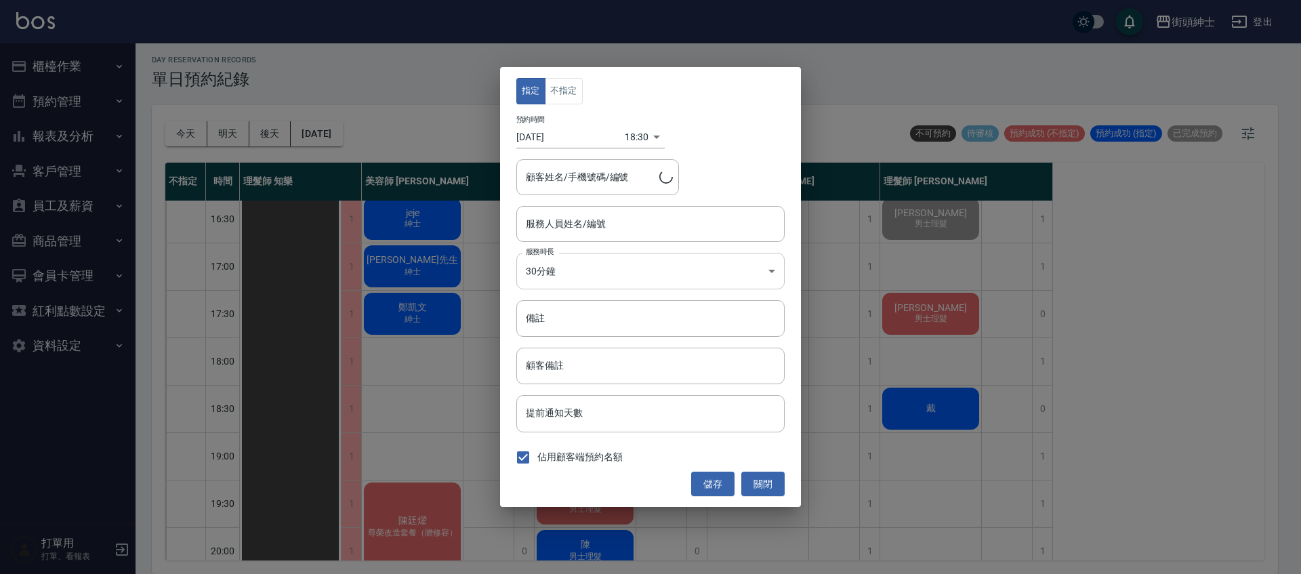
type input "理髮師 eric(無代號)"
type input "戴/0968638618"
click at [581, 90] on button "不指定" at bounding box center [564, 91] width 38 height 26
click at [726, 492] on button "儲存" at bounding box center [712, 483] width 43 height 25
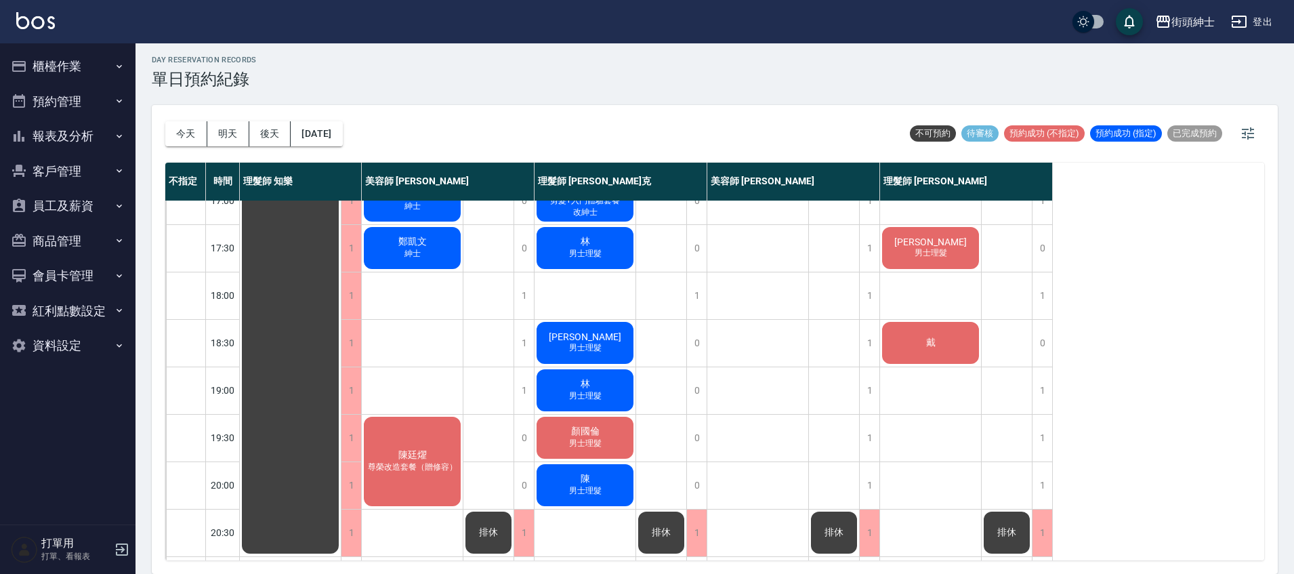
scroll to position [647, 0]
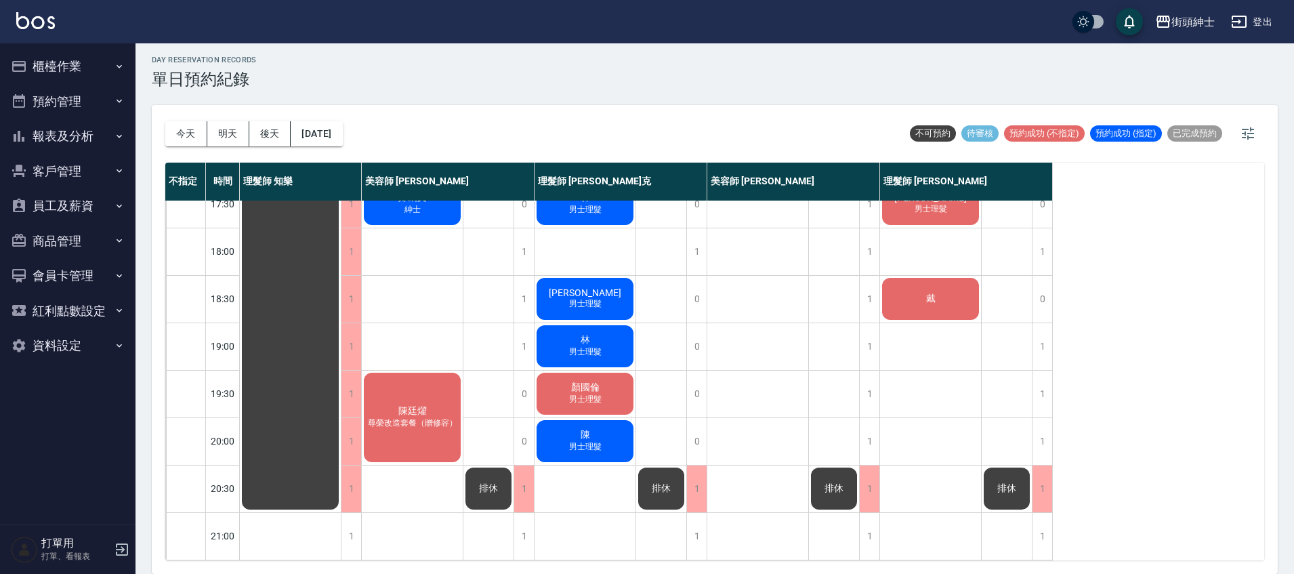
click at [366, 137] on div "今天 明天 後天 2025/09/22 不可預約 待審核 預約成功 (不指定) 預約成功 (指定) 已完成預約" at bounding box center [714, 134] width 1099 height 58
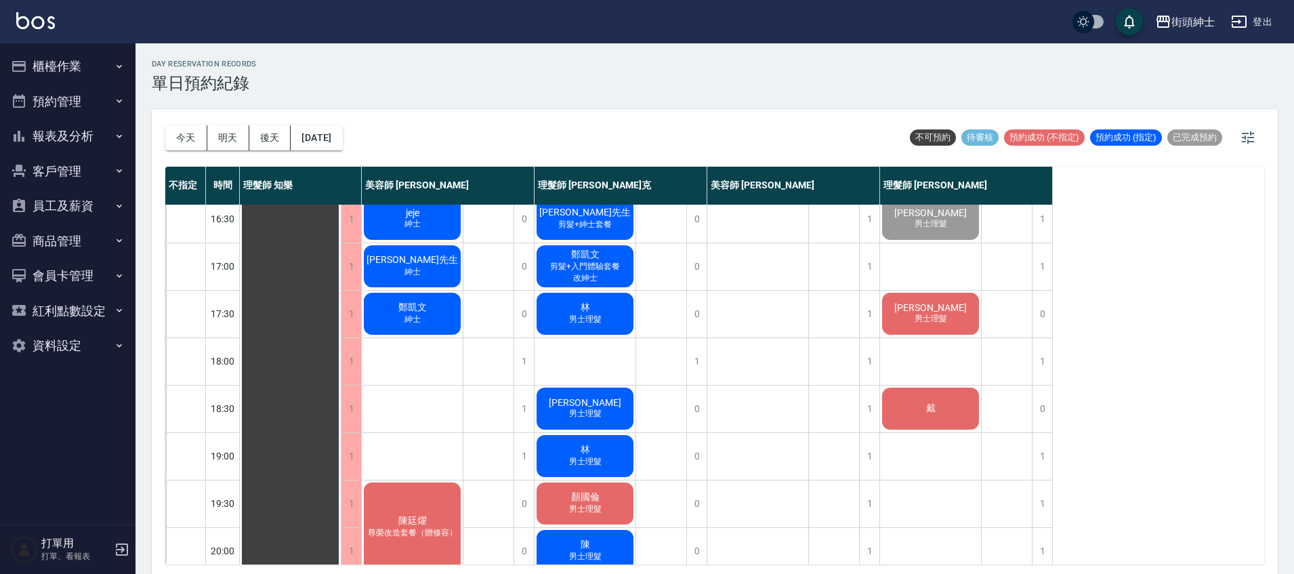
scroll to position [458, 0]
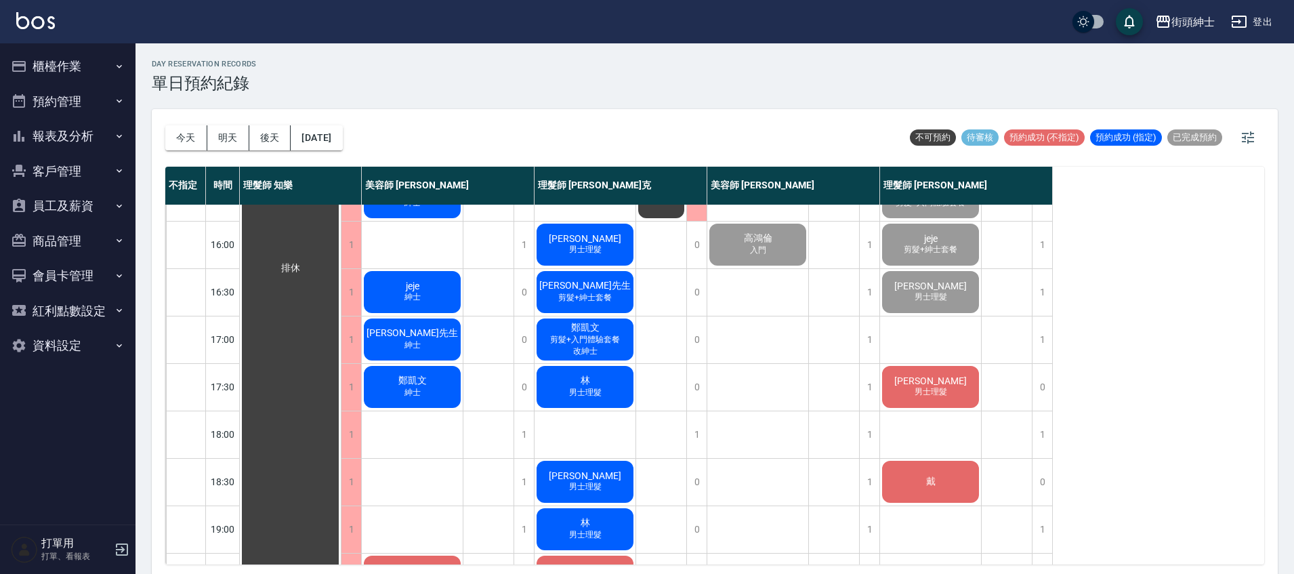
click at [448, 335] on div "哈先生 紳士" at bounding box center [412, 339] width 101 height 46
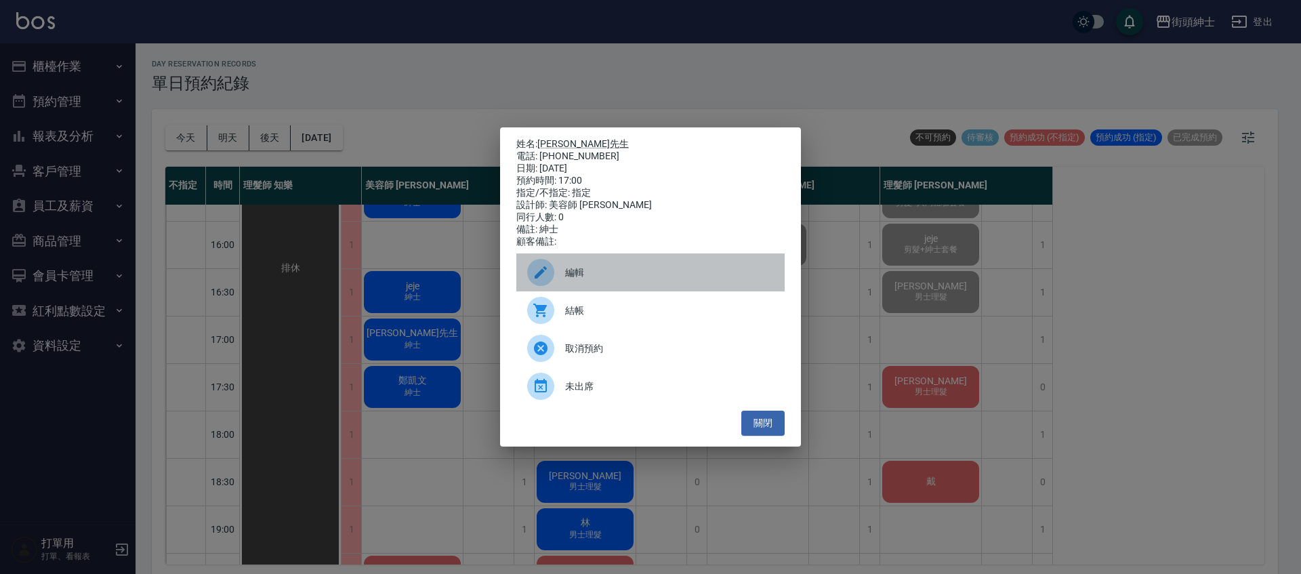
click at [593, 278] on span "編輯" at bounding box center [669, 273] width 209 height 14
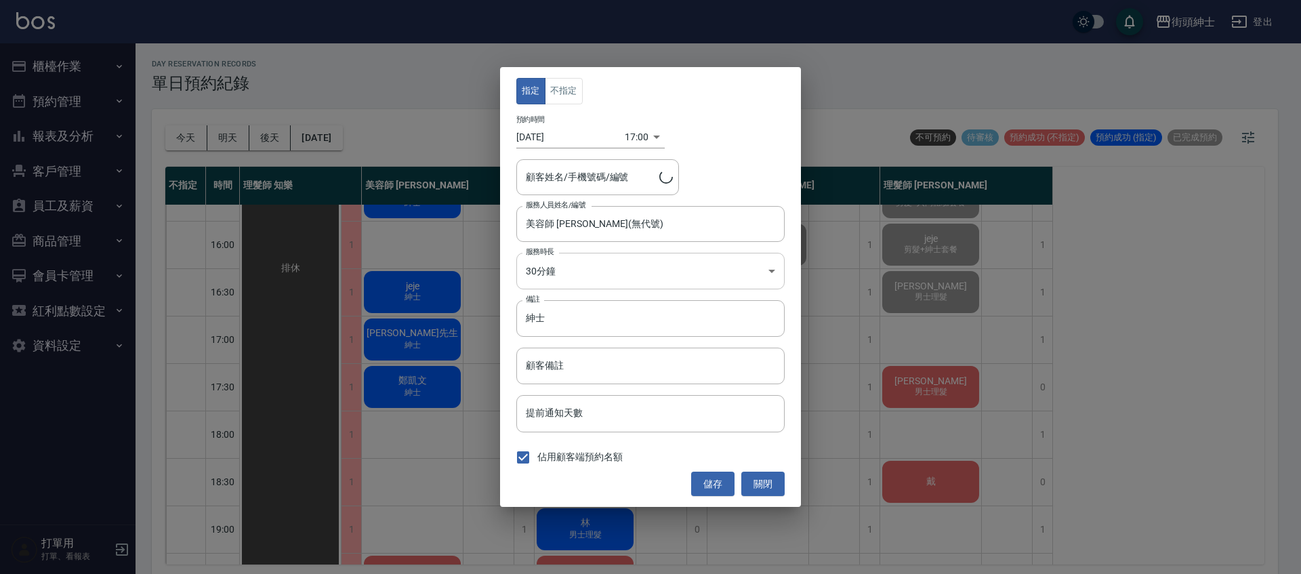
type input "哈先生/0958783786"
click at [594, 307] on input "紳士" at bounding box center [650, 318] width 268 height 37
click at [589, 316] on input "紳士" at bounding box center [650, 318] width 268 height 37
type input "紳士＋修容"
click at [719, 485] on button "儲存" at bounding box center [712, 483] width 43 height 25
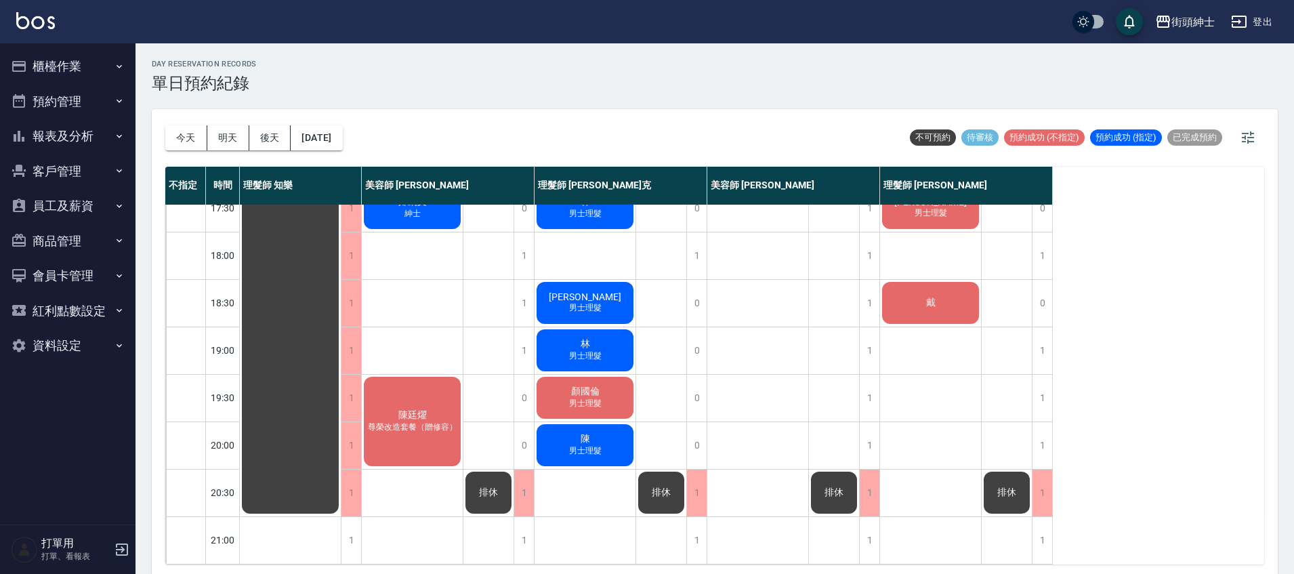
scroll to position [647, 0]
click at [334, 141] on button "2025/09/22" at bounding box center [316, 137] width 51 height 25
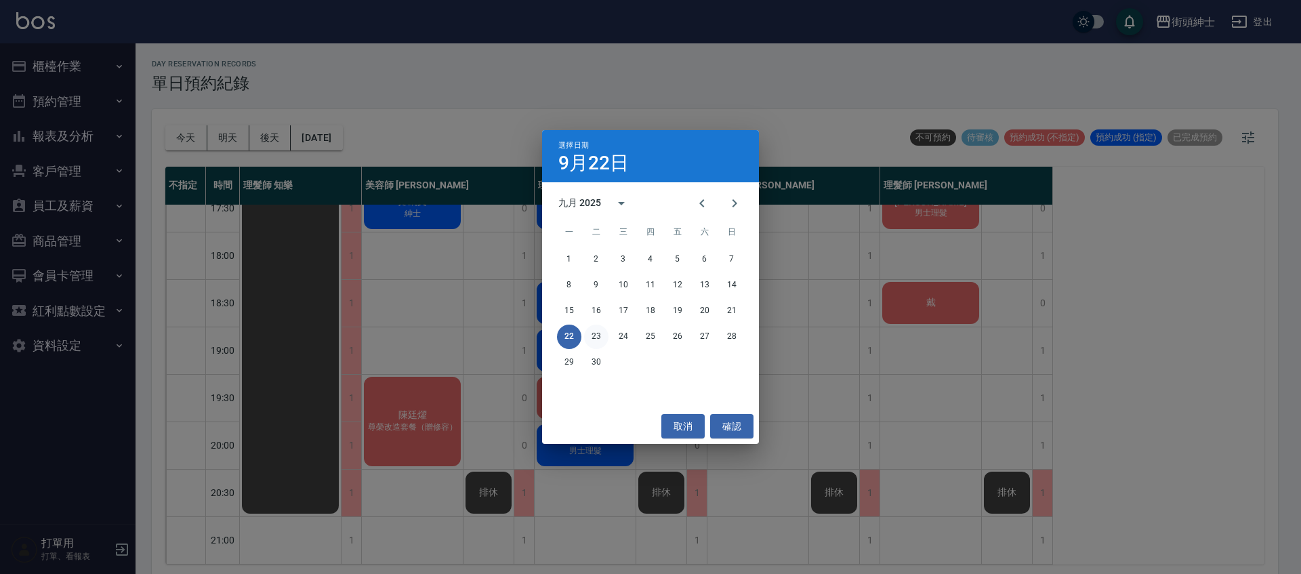
click at [597, 331] on button "23" at bounding box center [596, 336] width 24 height 24
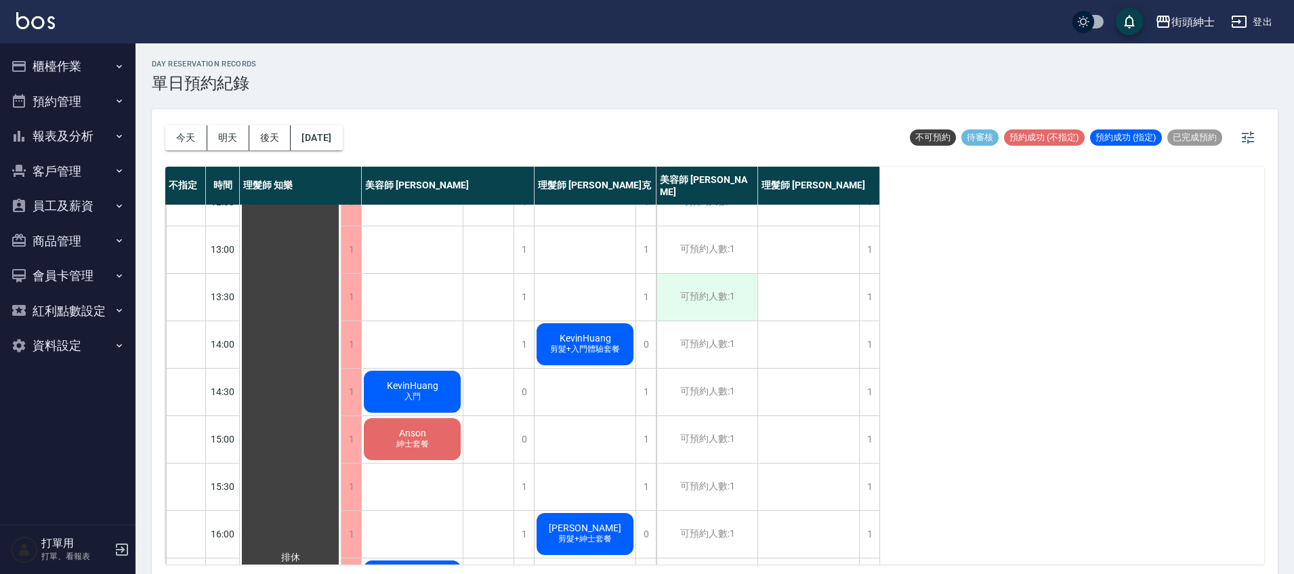
scroll to position [116, 0]
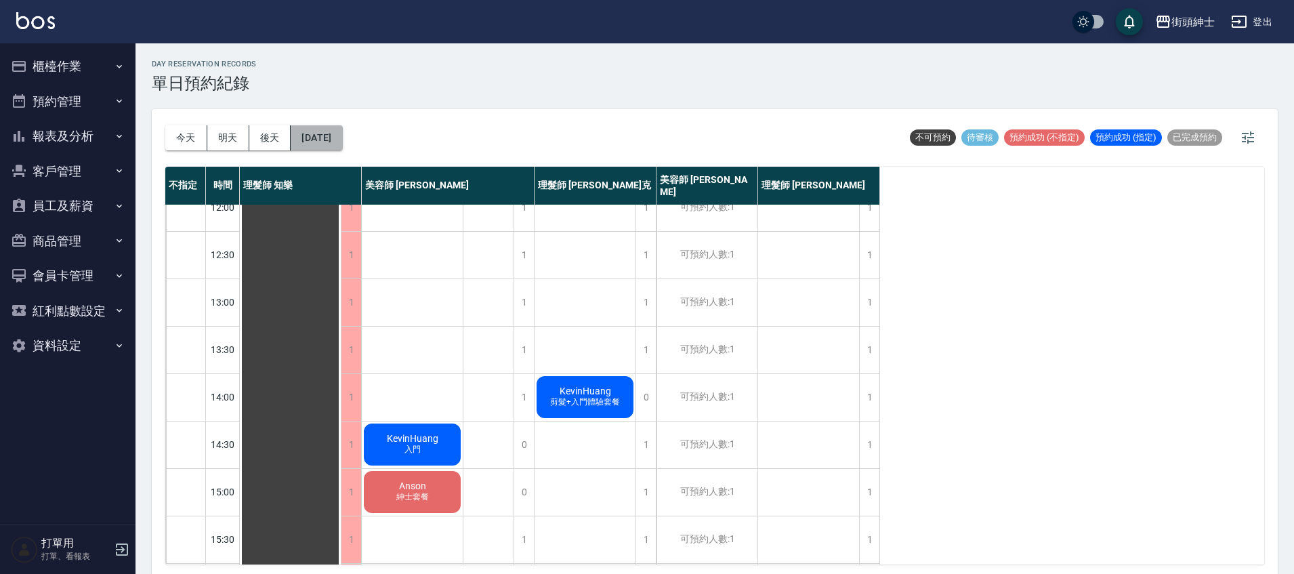
click at [342, 140] on button "2025/09/23" at bounding box center [316, 137] width 51 height 25
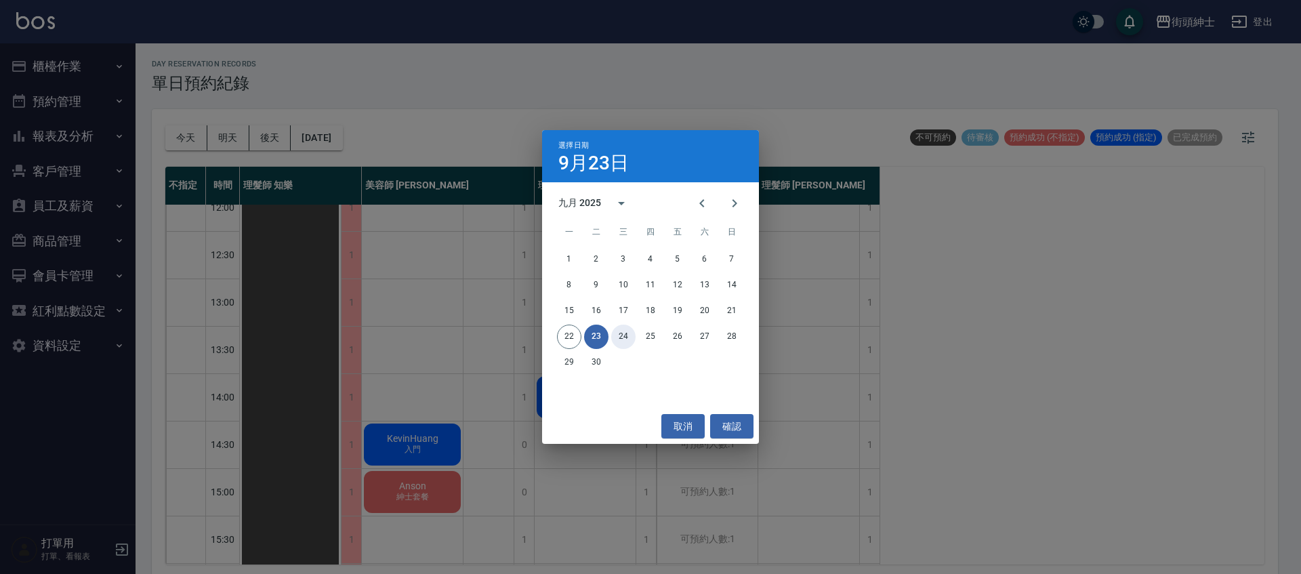
click at [625, 336] on button "24" at bounding box center [623, 336] width 24 height 24
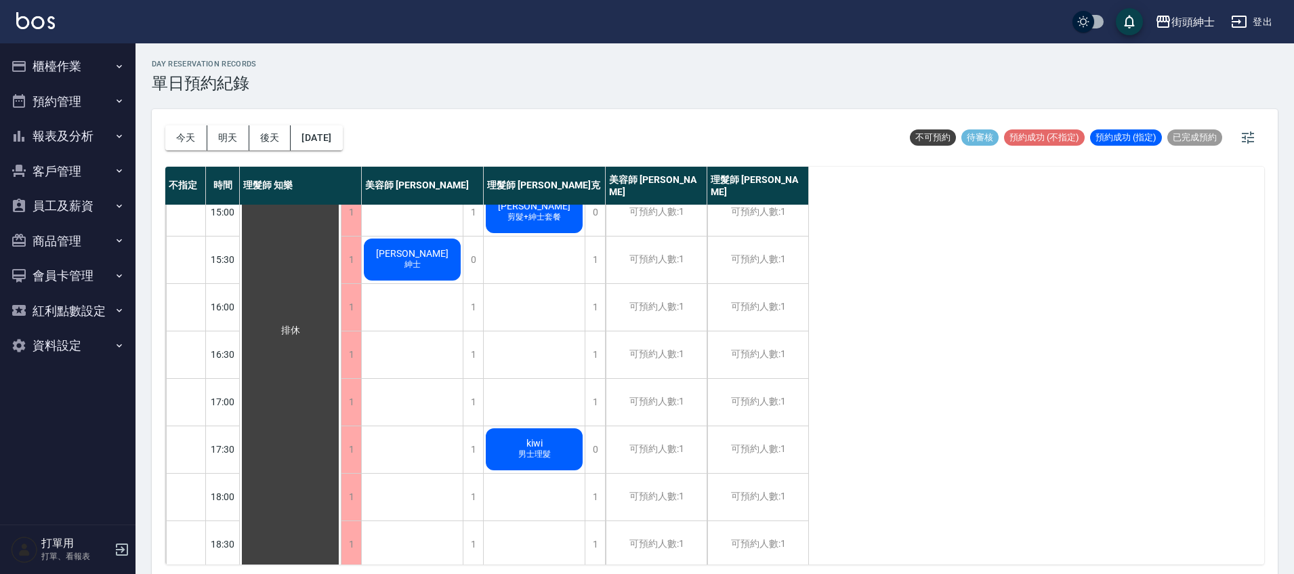
scroll to position [408, 0]
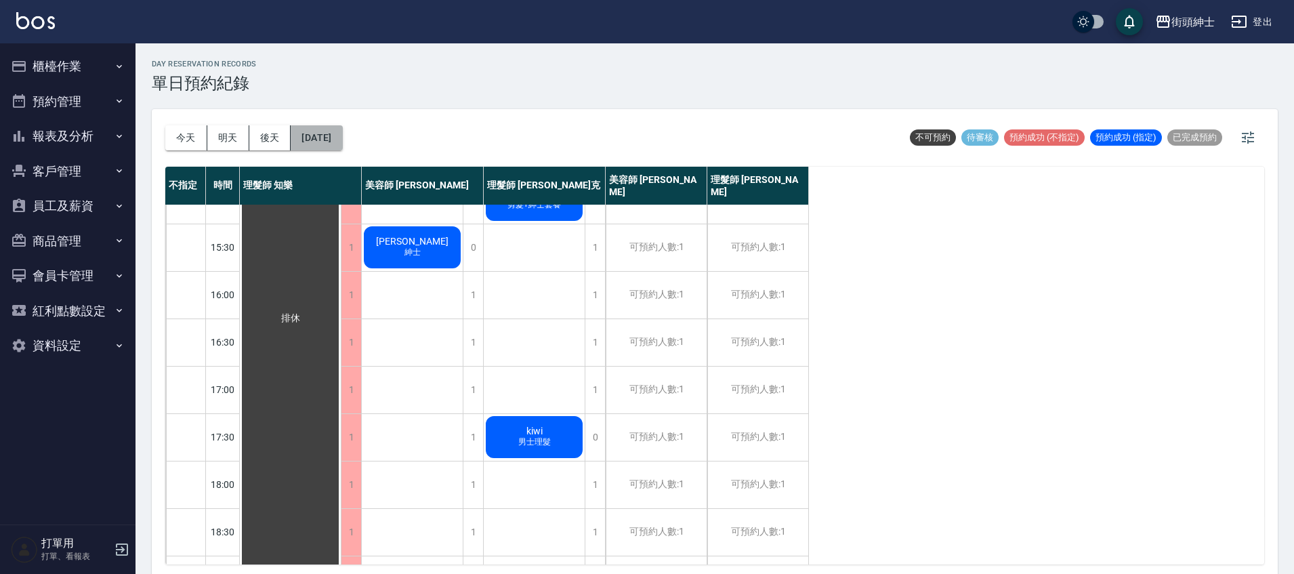
click at [342, 146] on button "2025/09/24" at bounding box center [316, 137] width 51 height 25
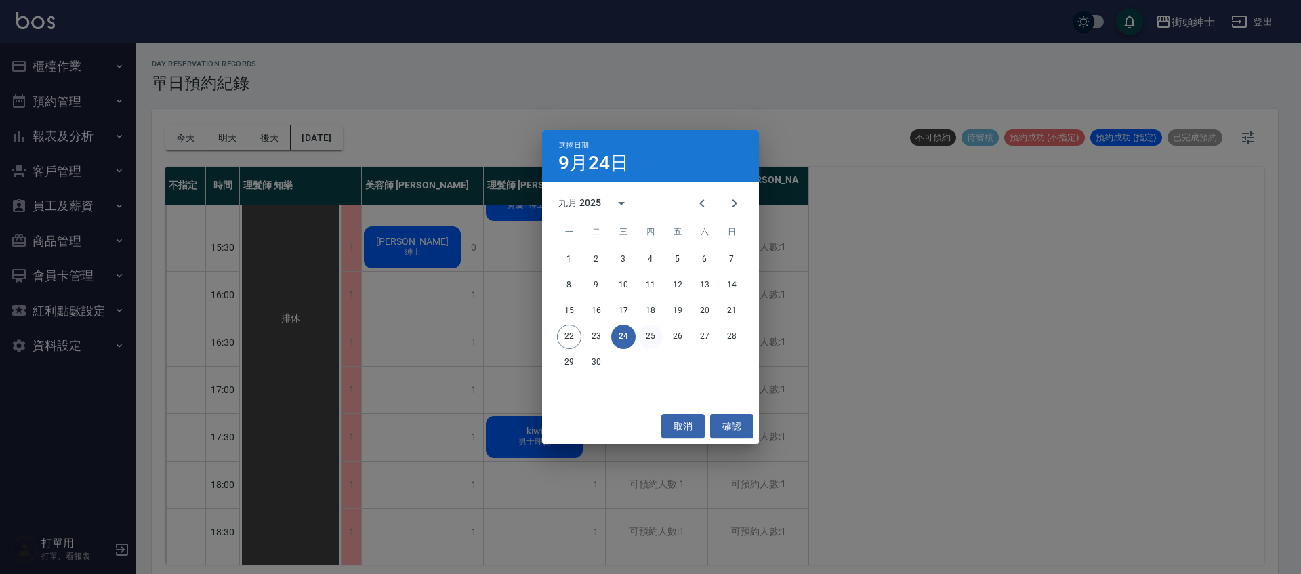
click at [657, 331] on button "25" at bounding box center [650, 336] width 24 height 24
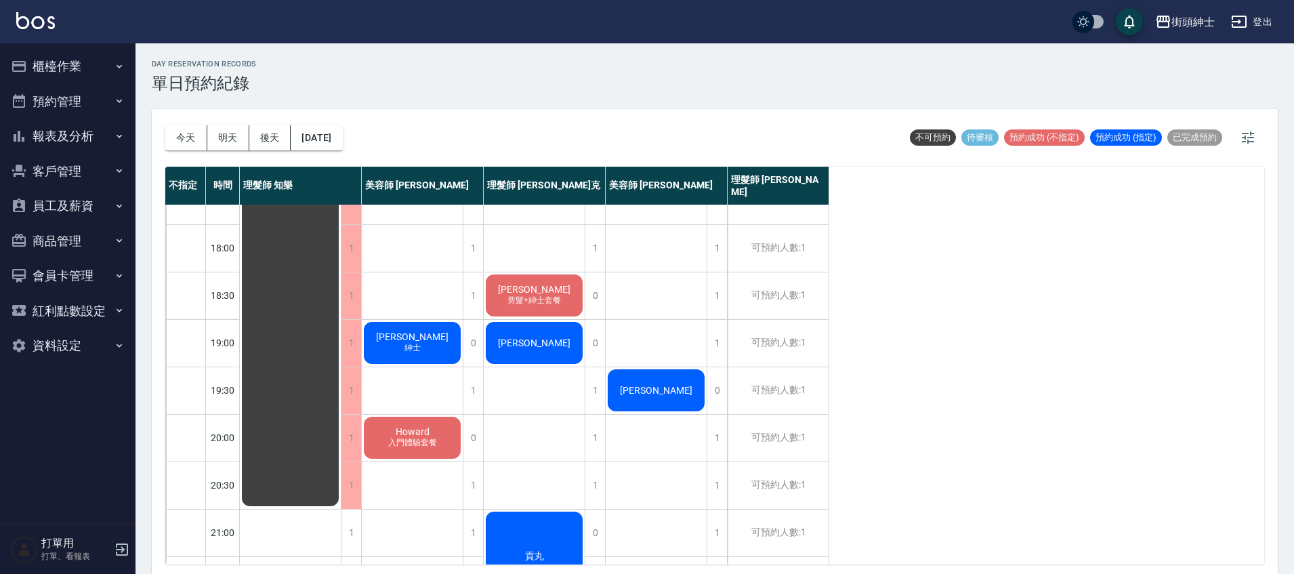
scroll to position [572, 0]
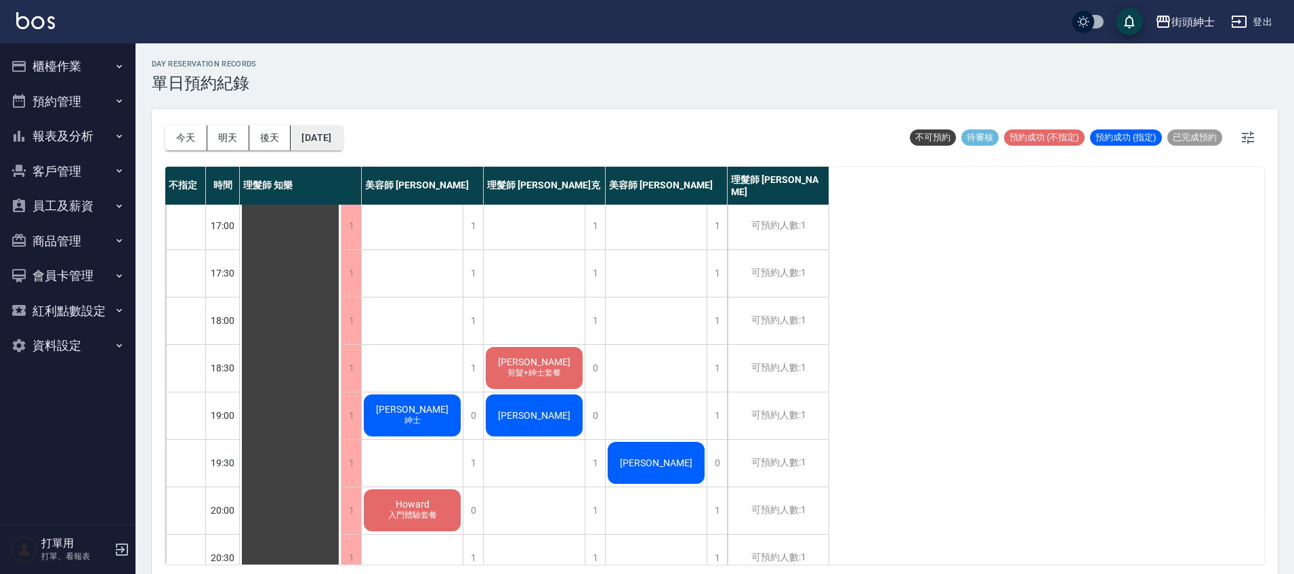
click at [312, 143] on button "2025/09/25" at bounding box center [316, 137] width 51 height 25
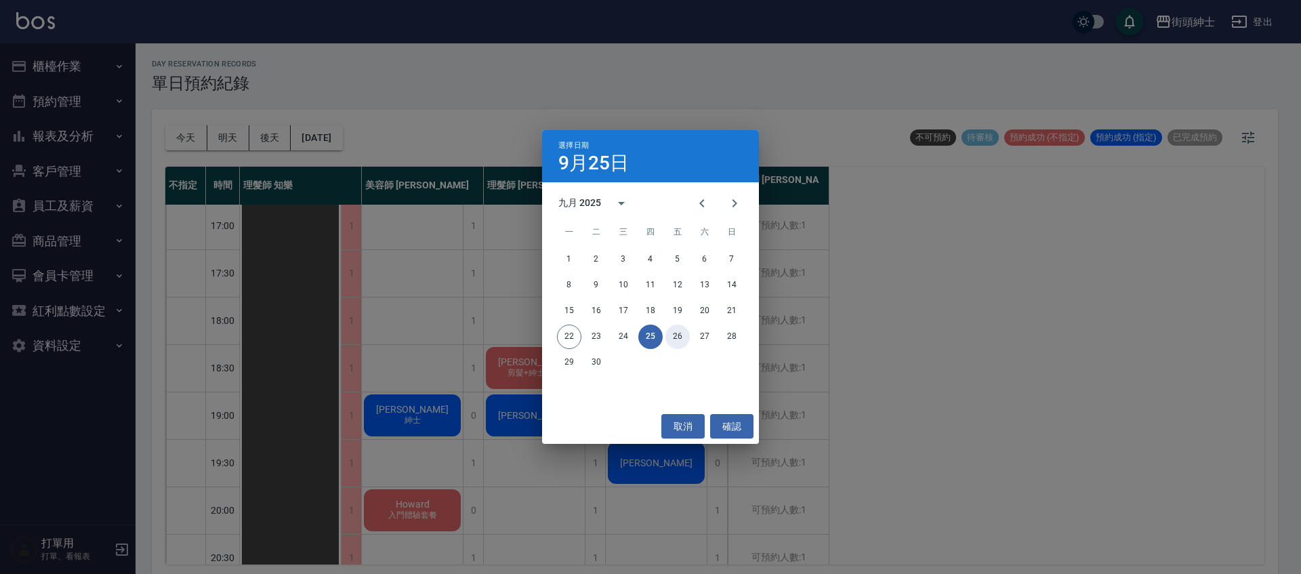
click at [682, 335] on button "26" at bounding box center [677, 336] width 24 height 24
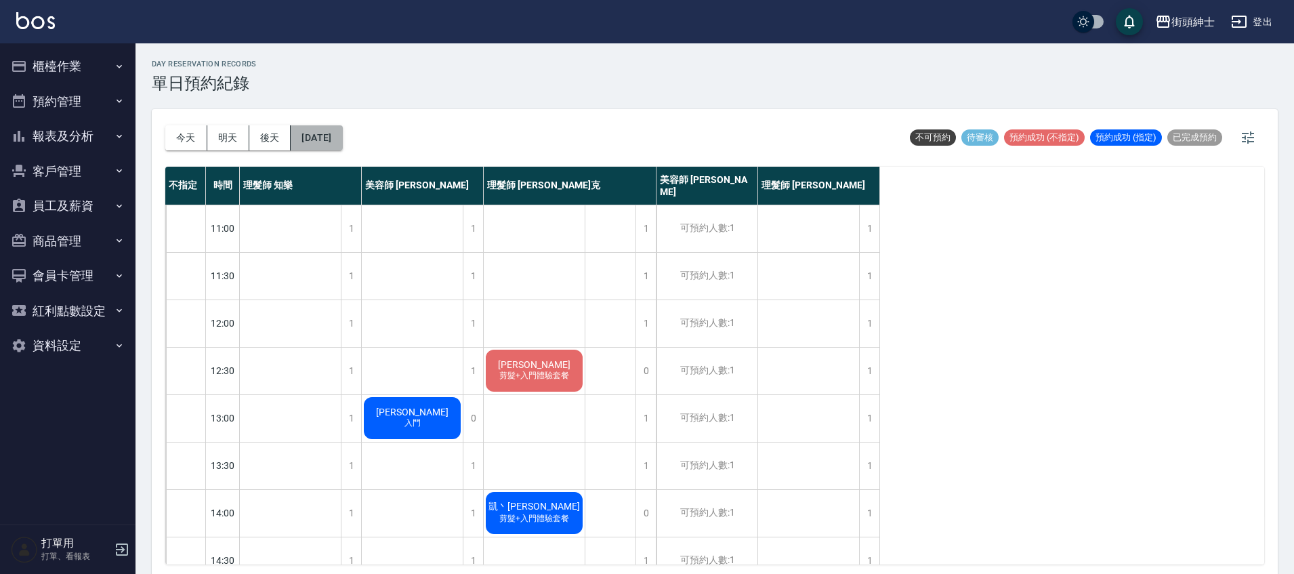
click at [330, 127] on button "2025/09/26" at bounding box center [316, 137] width 51 height 25
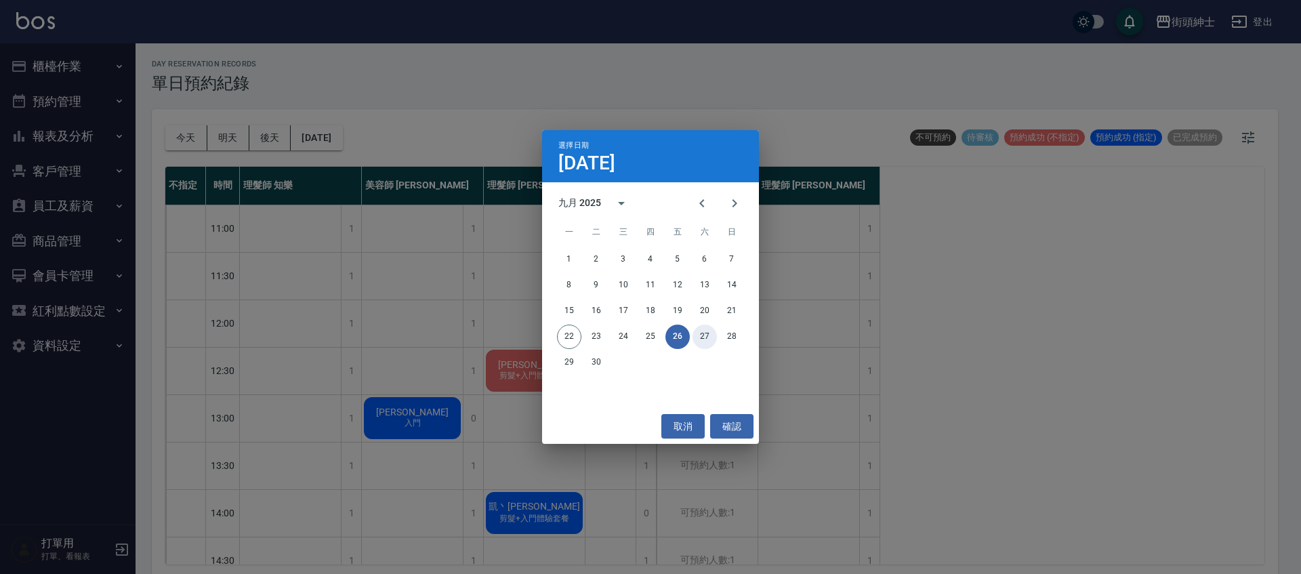
click at [698, 339] on button "27" at bounding box center [704, 336] width 24 height 24
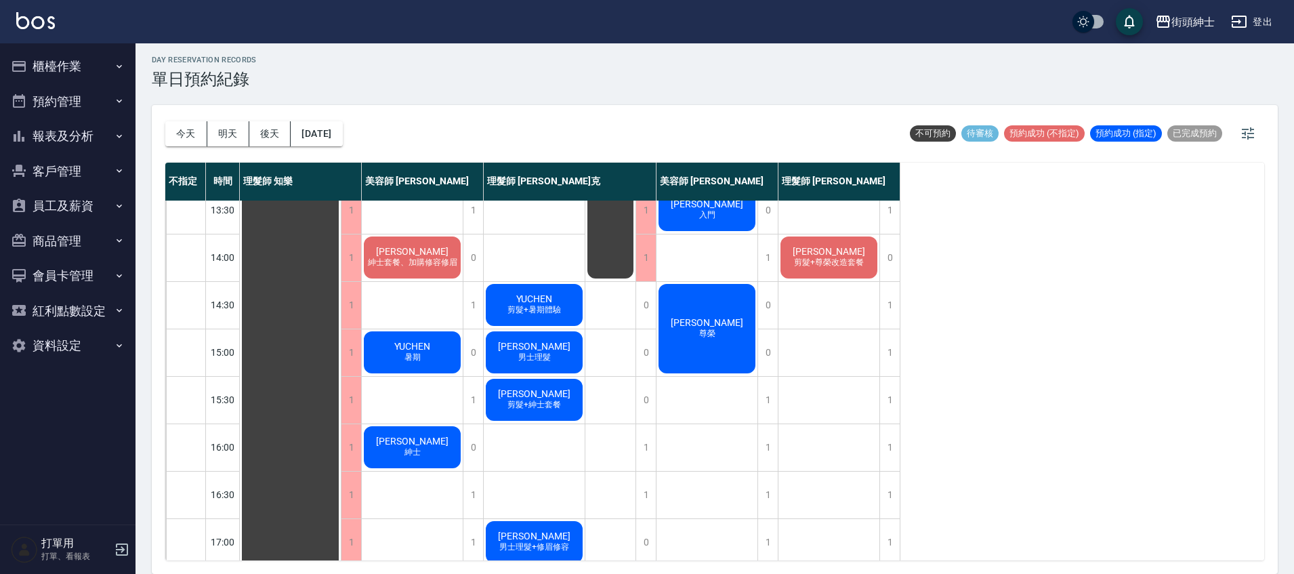
scroll to position [245, 0]
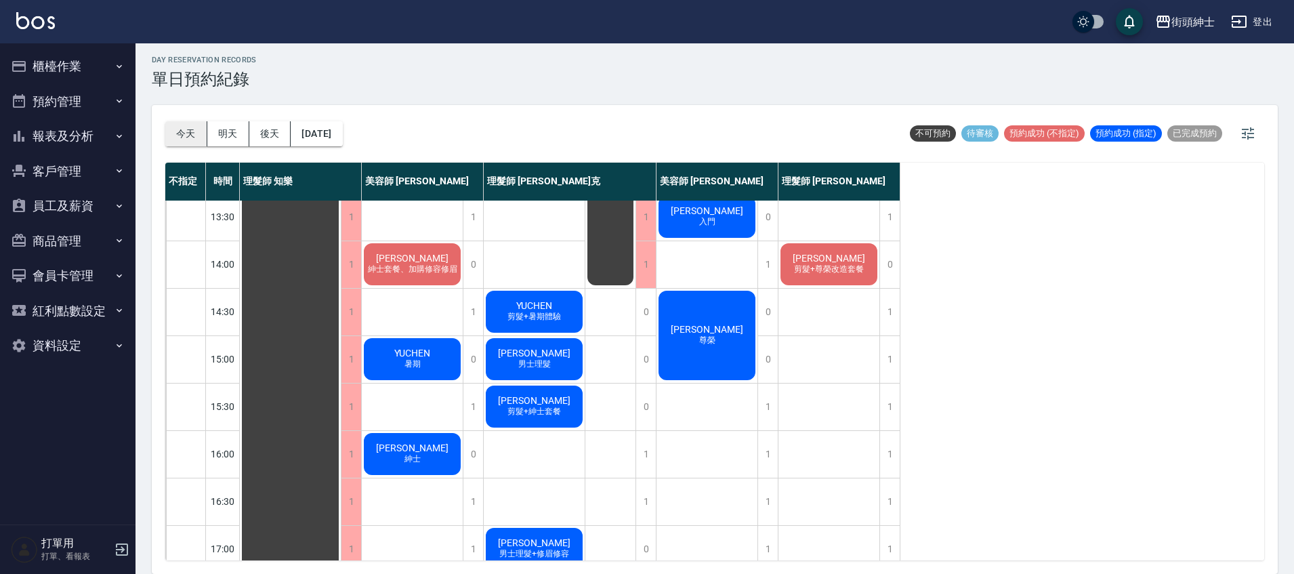
click at [173, 132] on button "今天" at bounding box center [186, 133] width 42 height 25
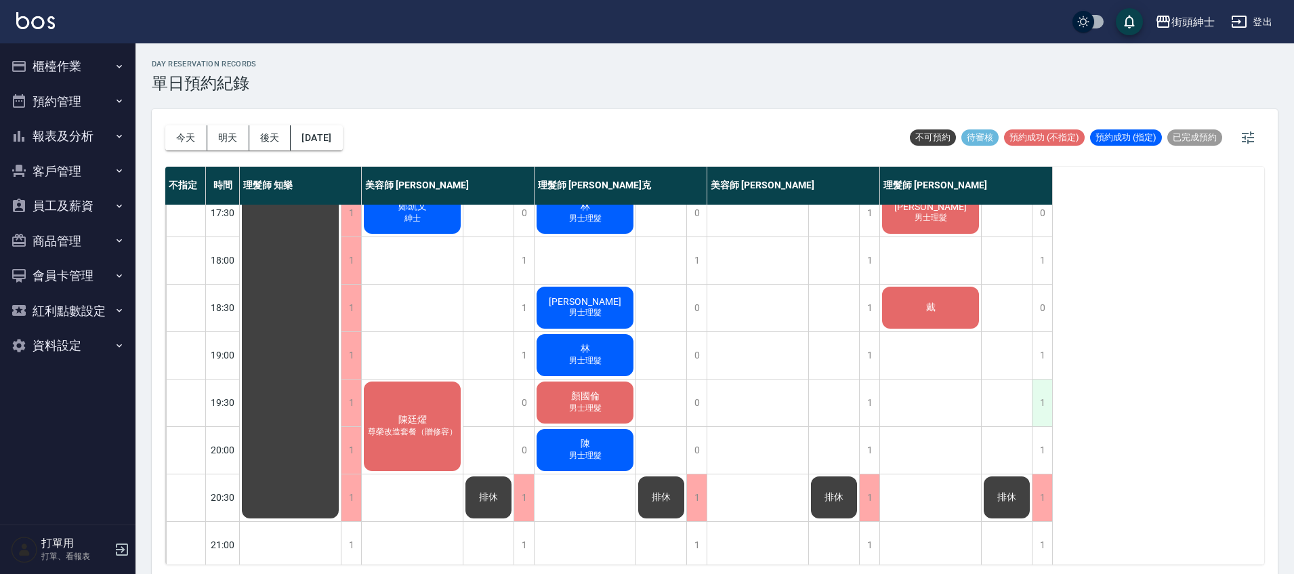
scroll to position [635, 0]
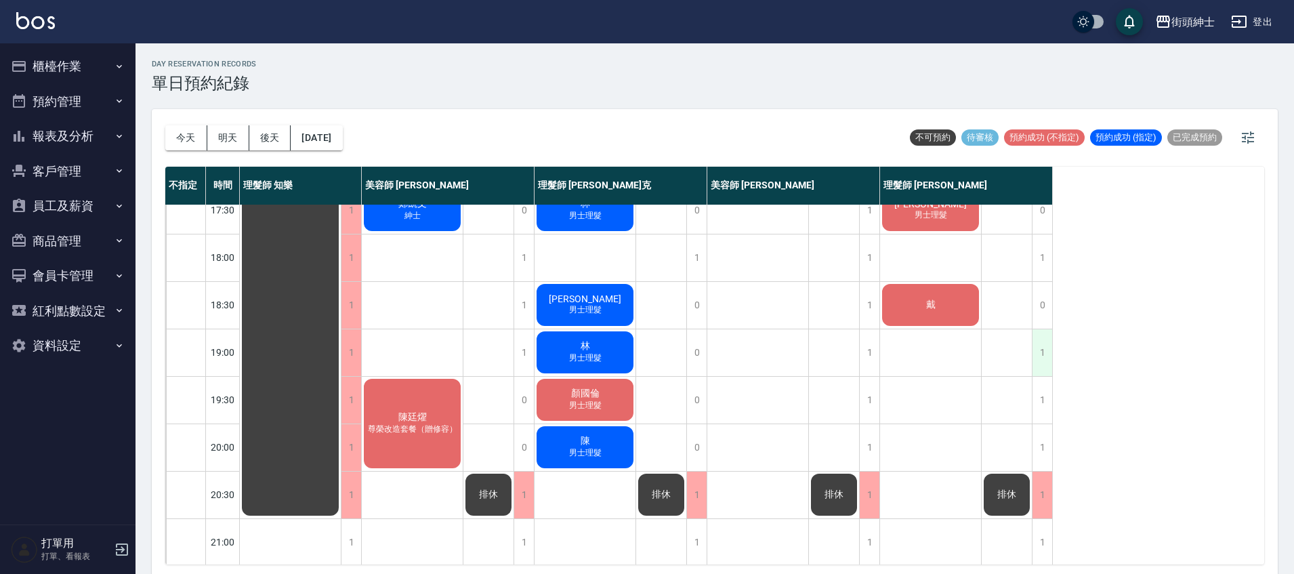
click at [1040, 342] on div "1" at bounding box center [1042, 352] width 20 height 47
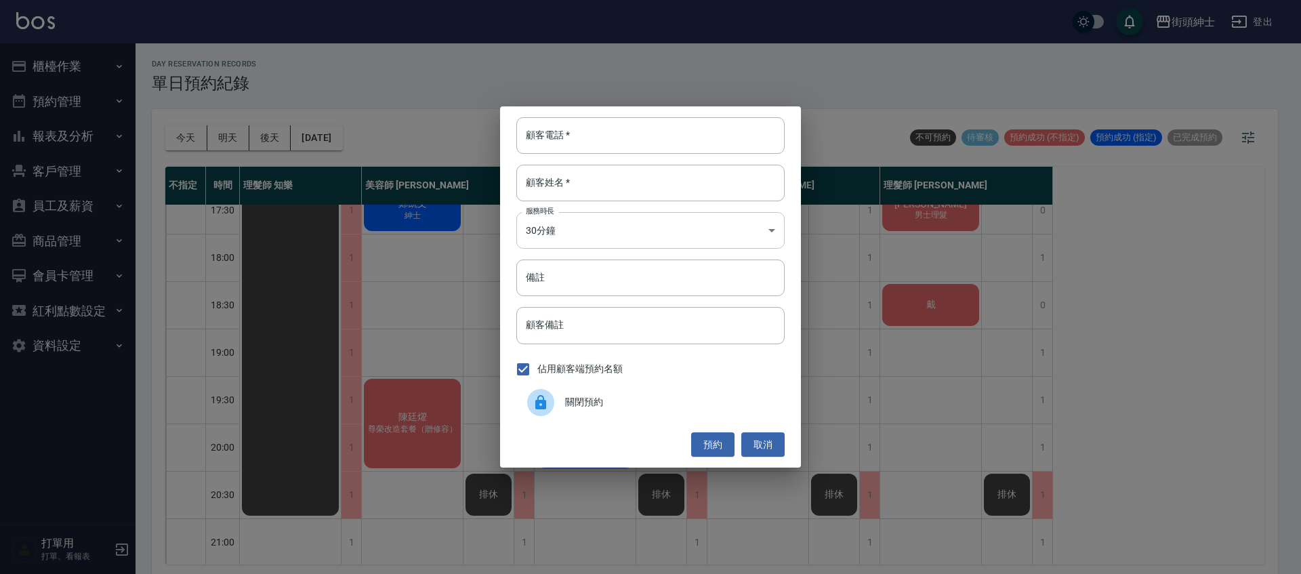
click at [652, 217] on body "街頭紳士 登出 櫃檯作業 打帳單 帳單列表 營業儀表板 現金收支登錄 材料自購登錄 每日結帳 排班表 現場電腦打卡 預約管理 預約管理 單日預約紀錄 單週預約…" at bounding box center [650, 289] width 1301 height 578
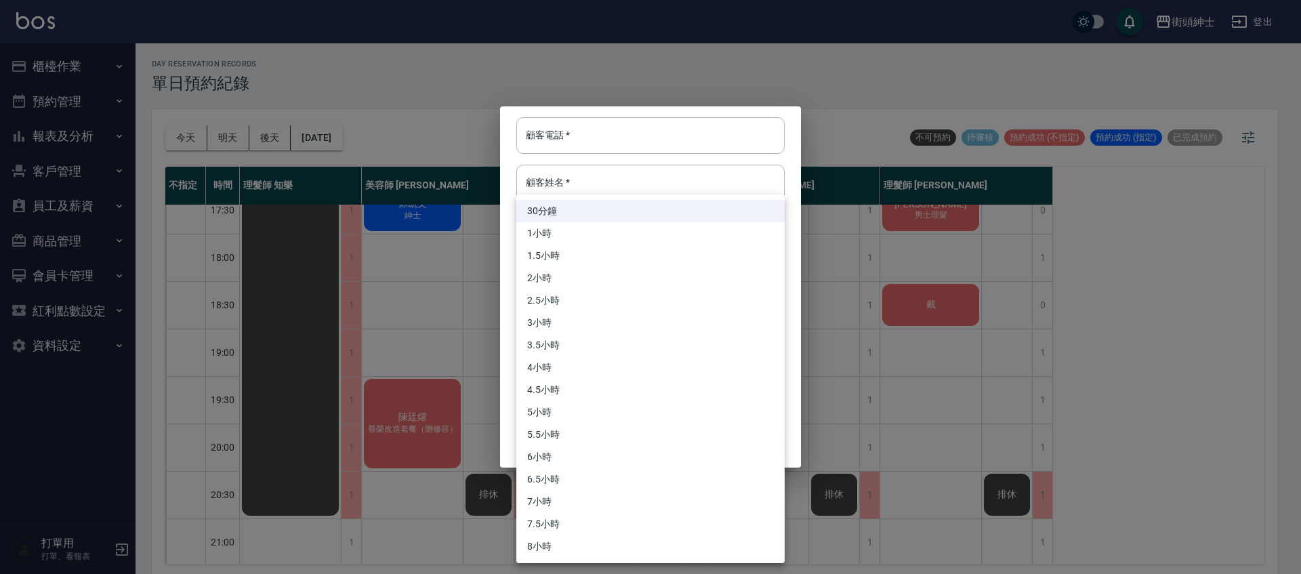
click at [684, 148] on div at bounding box center [650, 287] width 1301 height 574
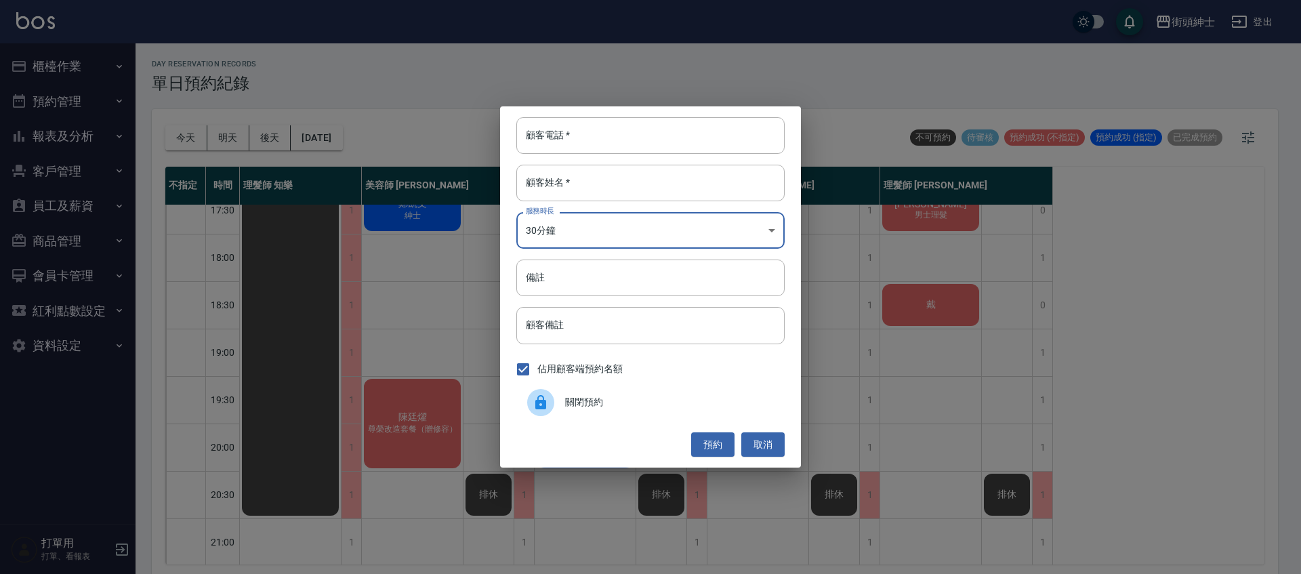
click at [691, 140] on div "30分鐘 1小時 1.5小時 2小時 2.5小時 3小時 3.5小時 4小時 4.5小時 5小時 5.5小時 6小時 6.5小時 7小時 7.5小時 8小時" at bounding box center [650, 287] width 1301 height 574
click at [692, 143] on input "顧客電話   *" at bounding box center [650, 135] width 268 height 37
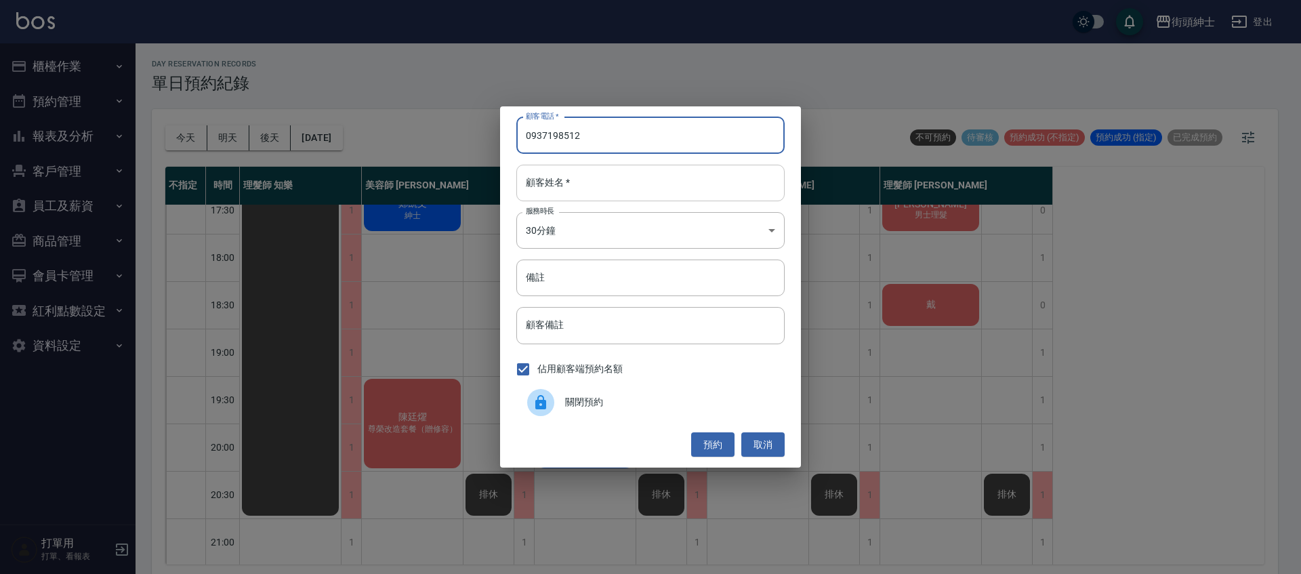
type input "0937198512"
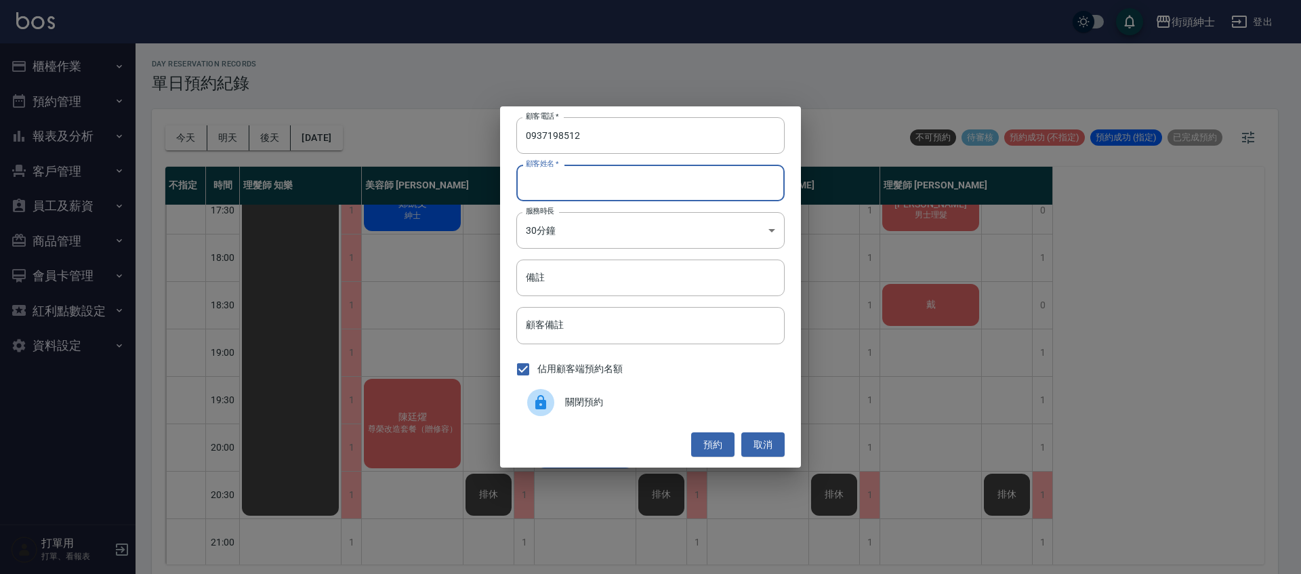
click at [700, 194] on input "顧客姓名   *" at bounding box center [650, 183] width 268 height 37
type input "魏"
click at [716, 444] on button "預約" at bounding box center [712, 444] width 43 height 25
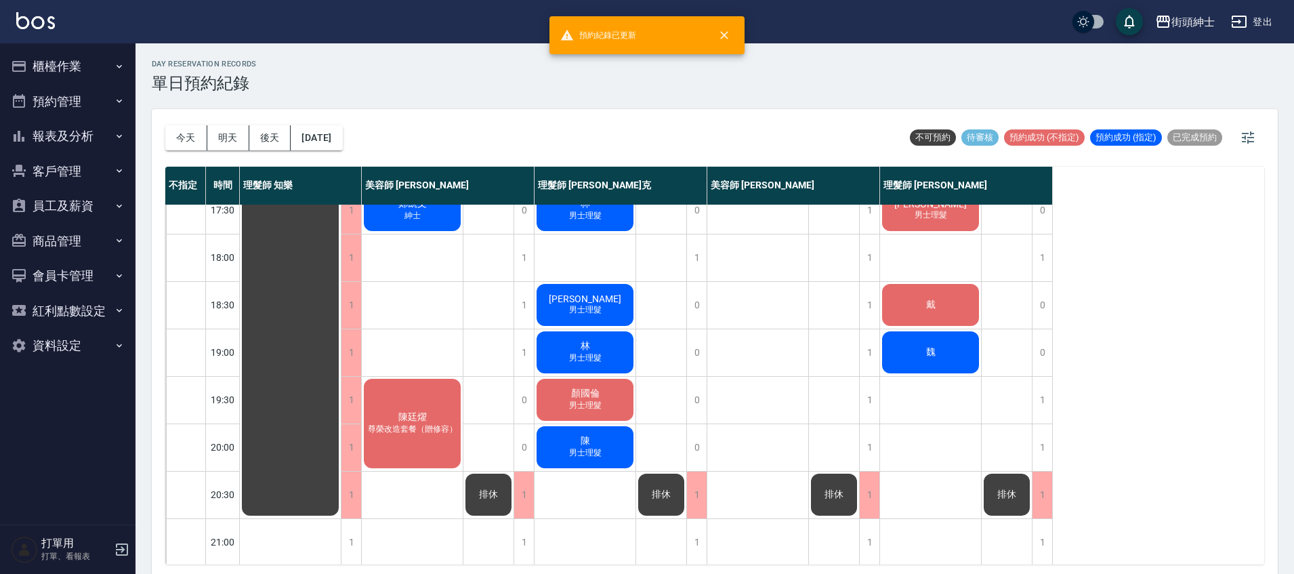
click at [894, 367] on div "魏" at bounding box center [930, 352] width 101 height 46
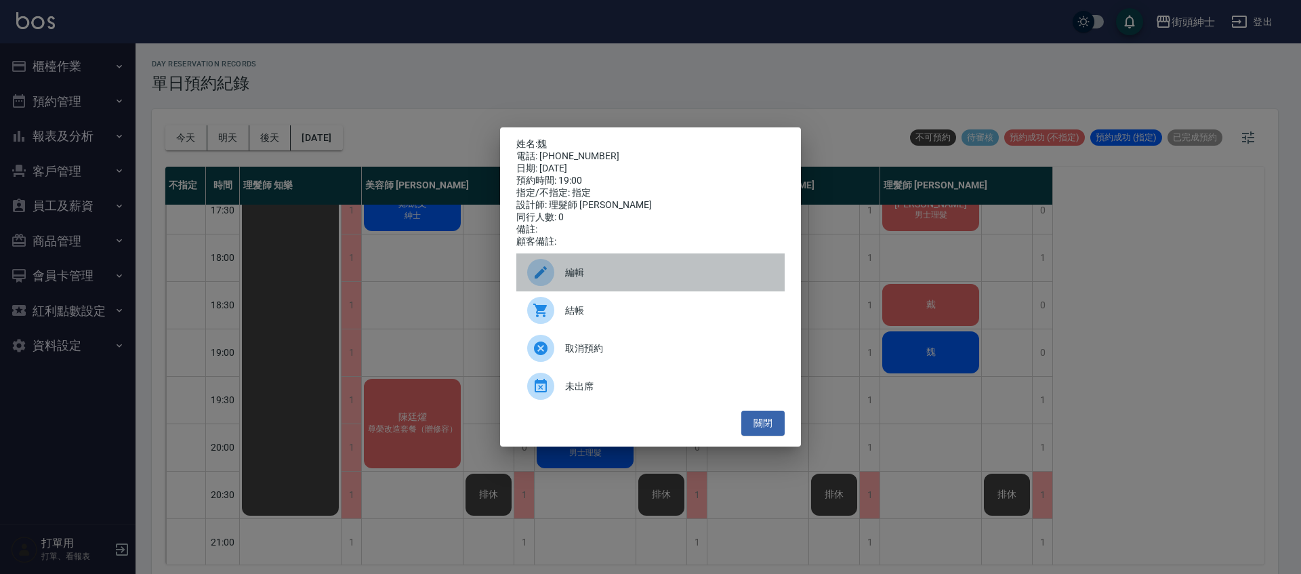
click at [623, 259] on div "編輯" at bounding box center [650, 272] width 268 height 38
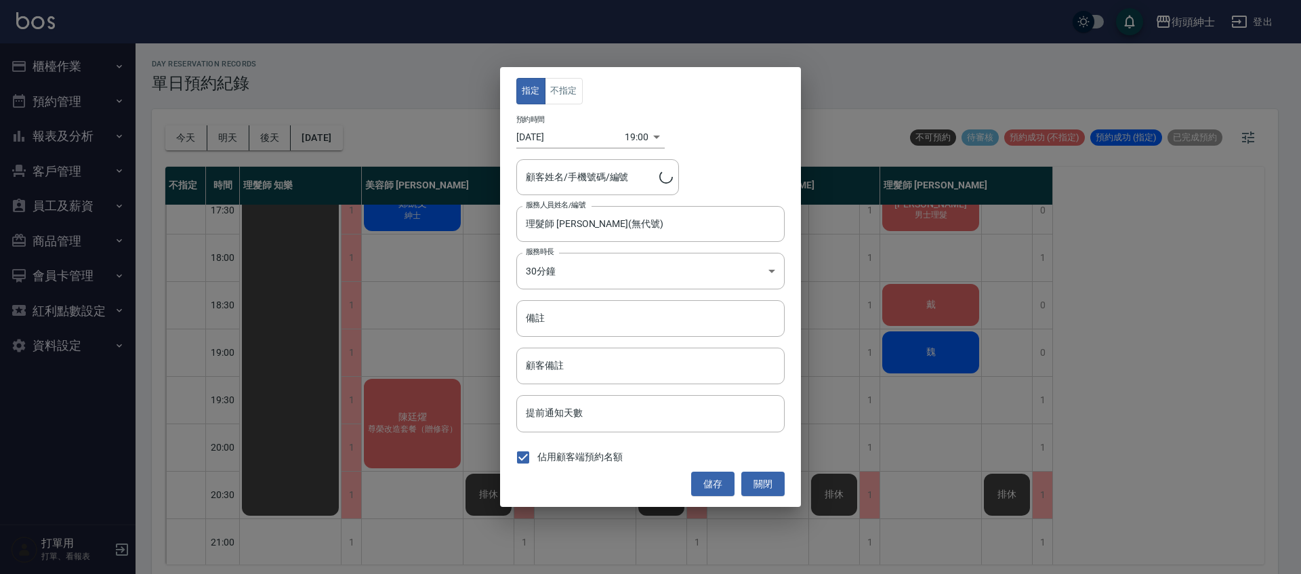
type input "魏/0937198512"
click at [569, 83] on button "不指定" at bounding box center [564, 91] width 38 height 26
click at [728, 476] on button "儲存" at bounding box center [712, 483] width 43 height 25
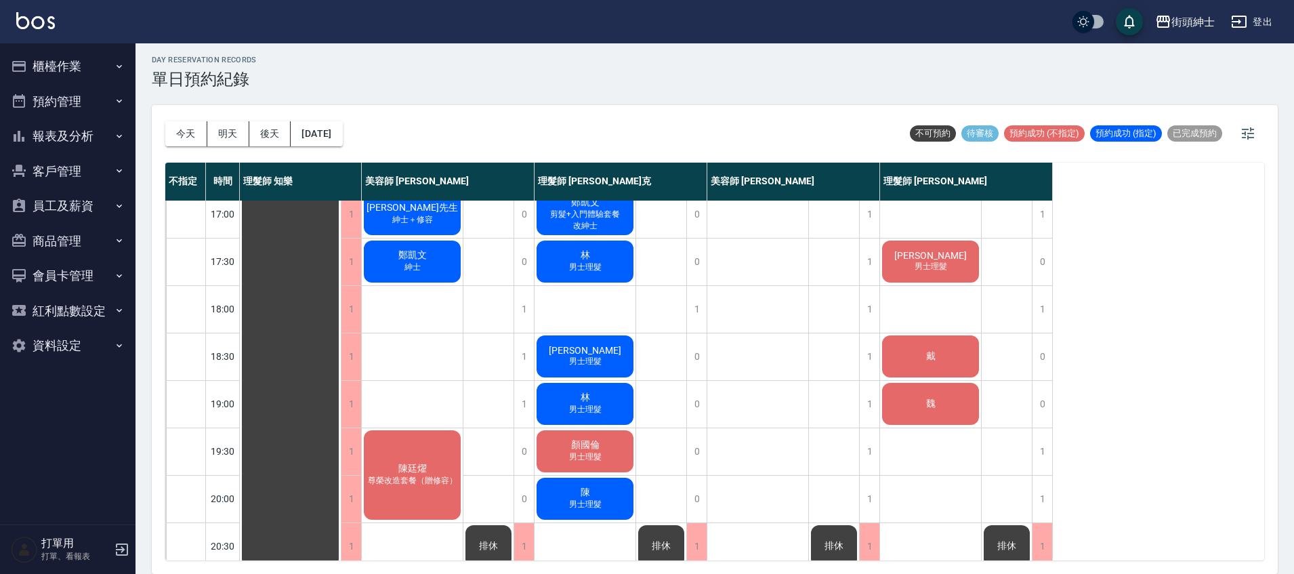
scroll to position [582, 0]
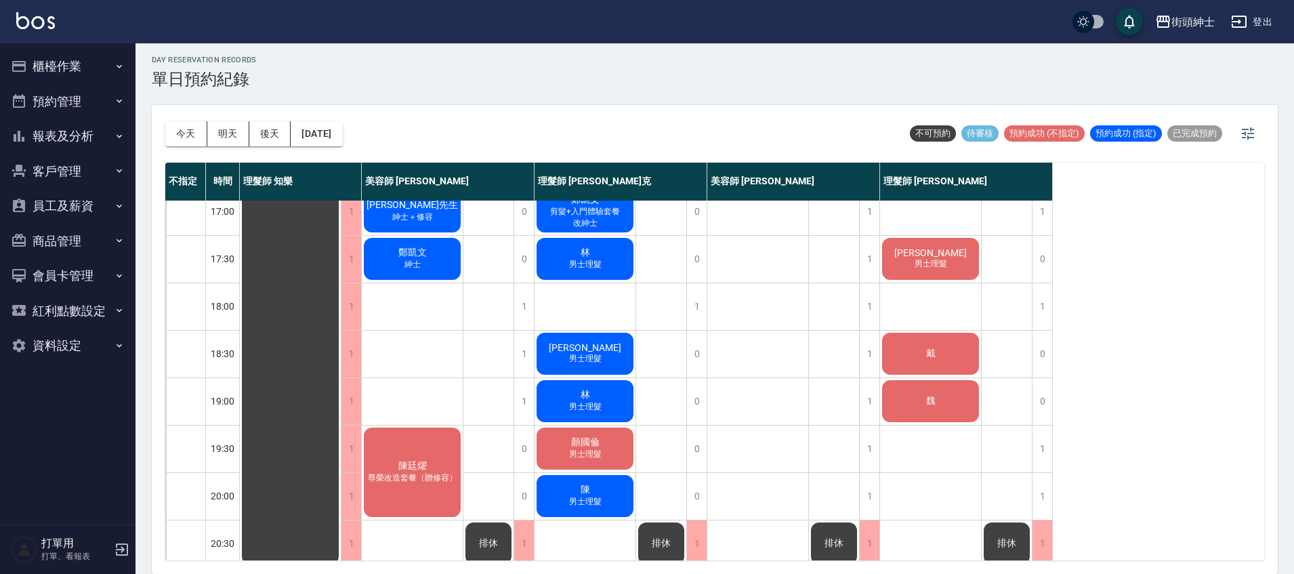
click at [396, 460] on span "陳廷燿" at bounding box center [413, 466] width 34 height 12
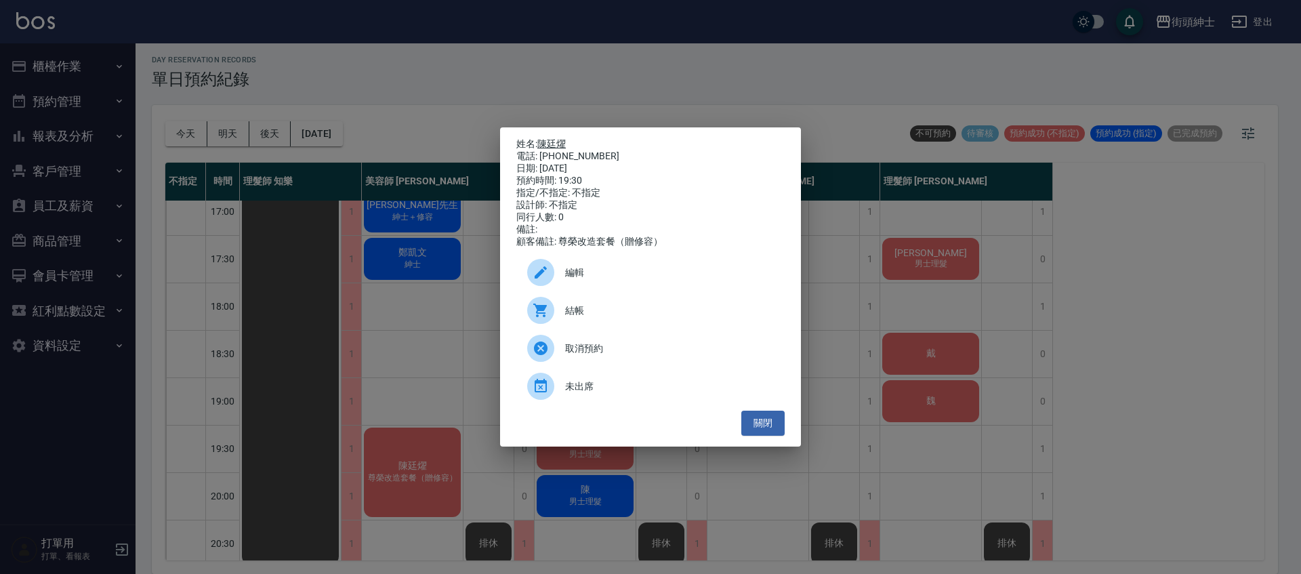
click at [547, 138] on link "陳廷燿" at bounding box center [551, 143] width 28 height 11
click at [768, 426] on button "關閉" at bounding box center [762, 422] width 43 height 25
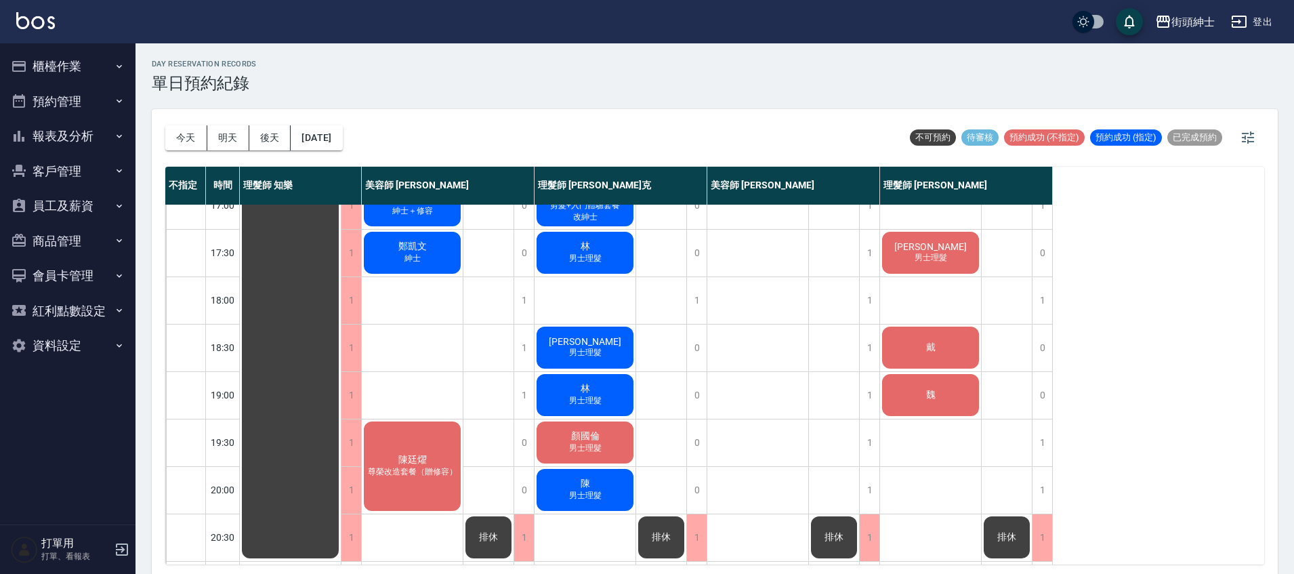
scroll to position [550, 0]
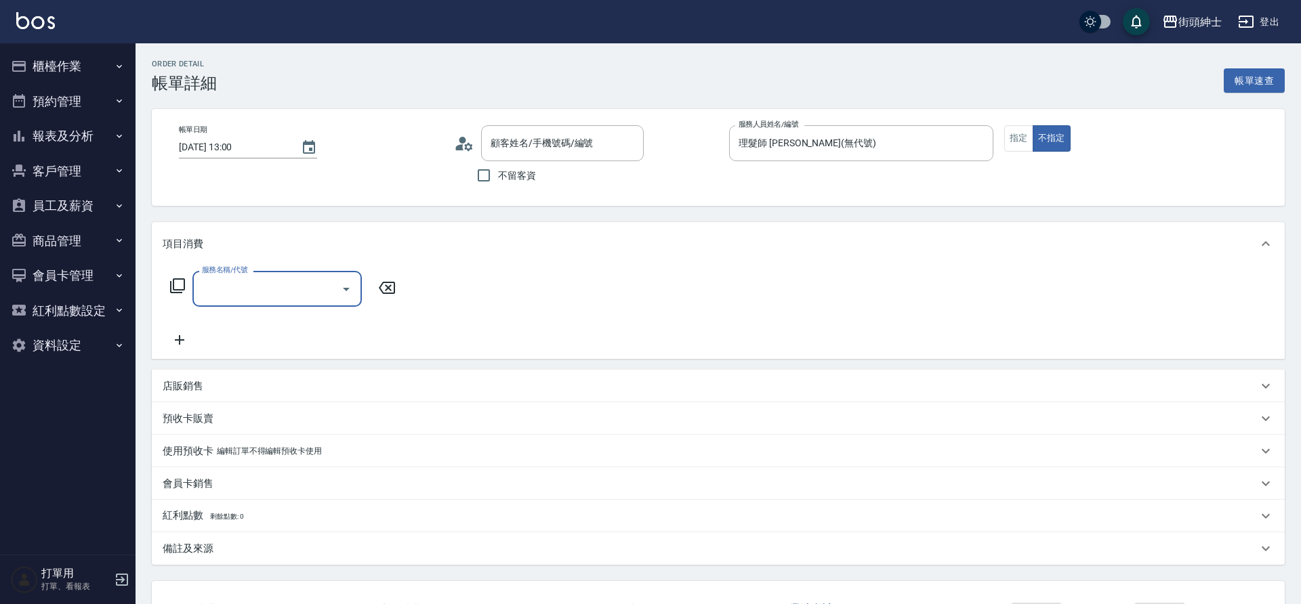
type input "育文/0936638183/null"
drag, startPoint x: 0, startPoint y: 0, endPoint x: 339, endPoint y: 279, distance: 438.8
click at [339, 279] on div at bounding box center [345, 289] width 20 height 36
click at [342, 289] on icon "Open" at bounding box center [346, 289] width 16 height 16
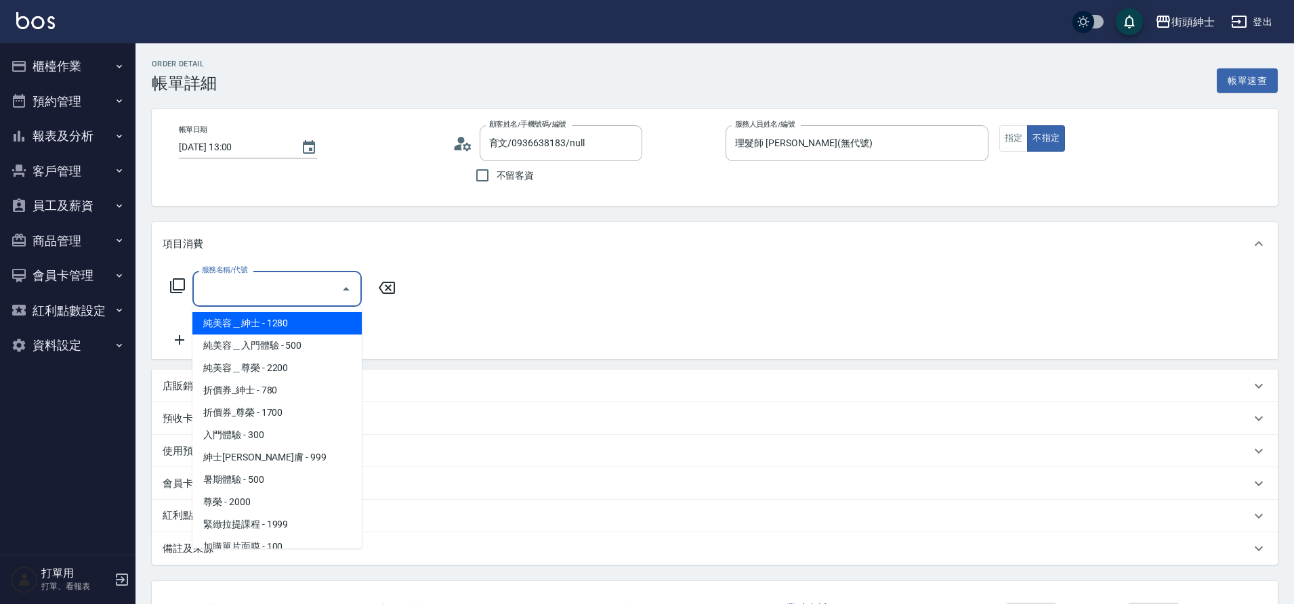
scroll to position [104, 0]
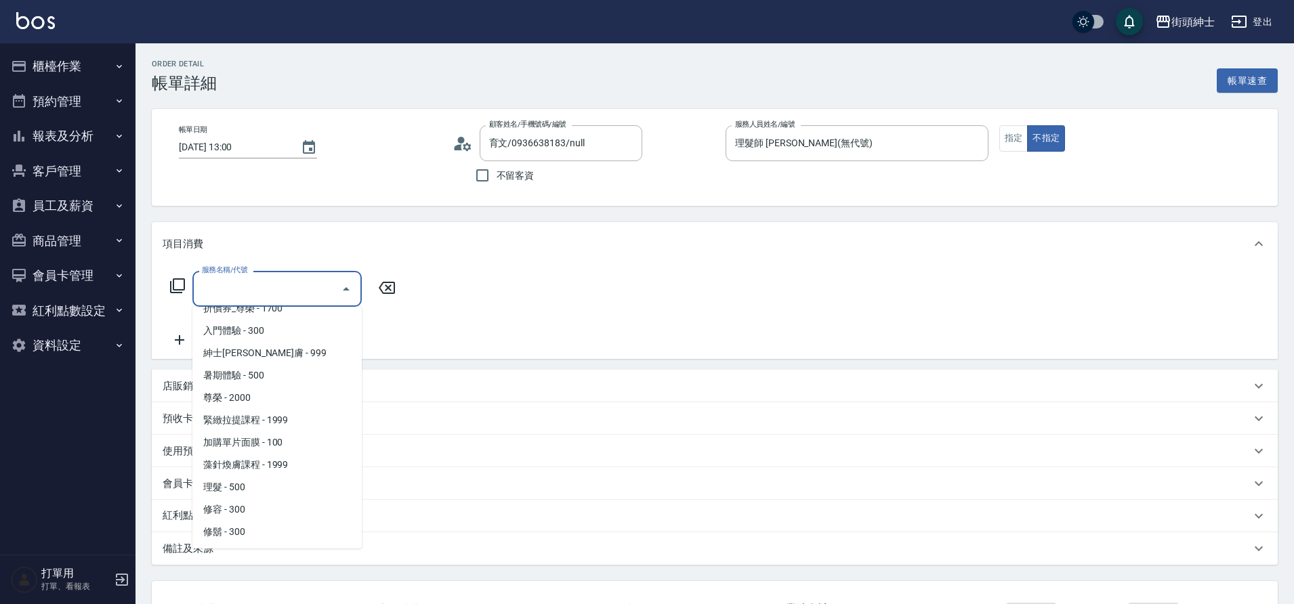
drag, startPoint x: 339, startPoint y: 279, endPoint x: 278, endPoint y: 482, distance: 211.5
click at [278, 482] on span "理髮 - 500" at bounding box center [276, 487] width 169 height 22
type input "理髮(A02)"
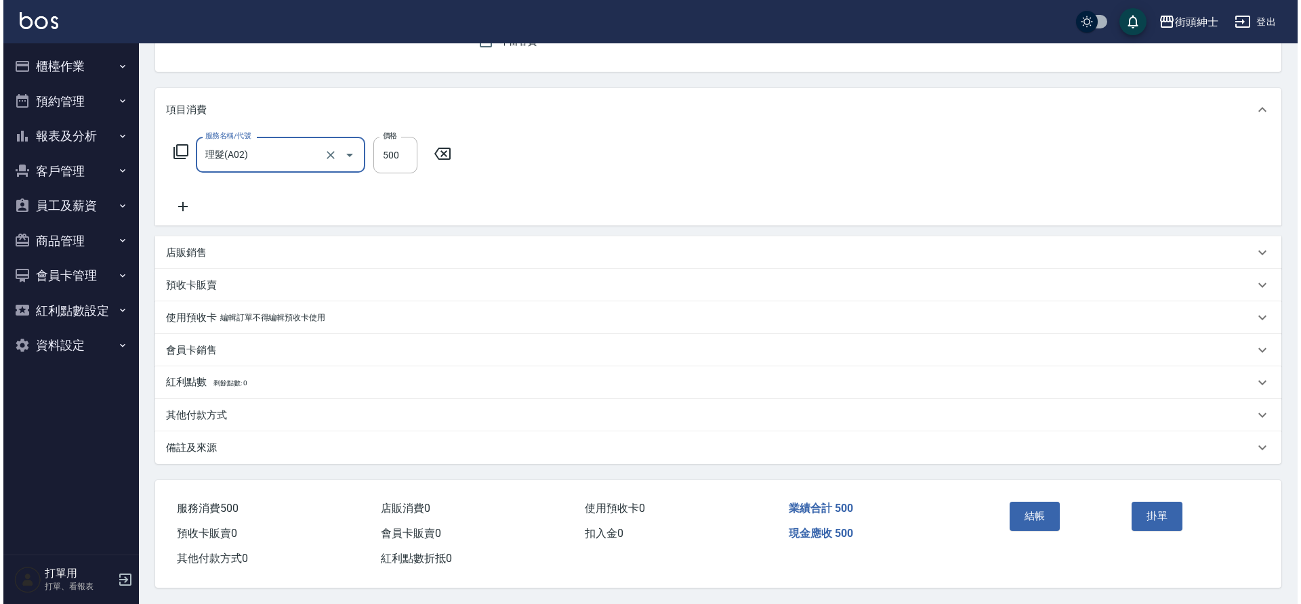
scroll to position [140, 0]
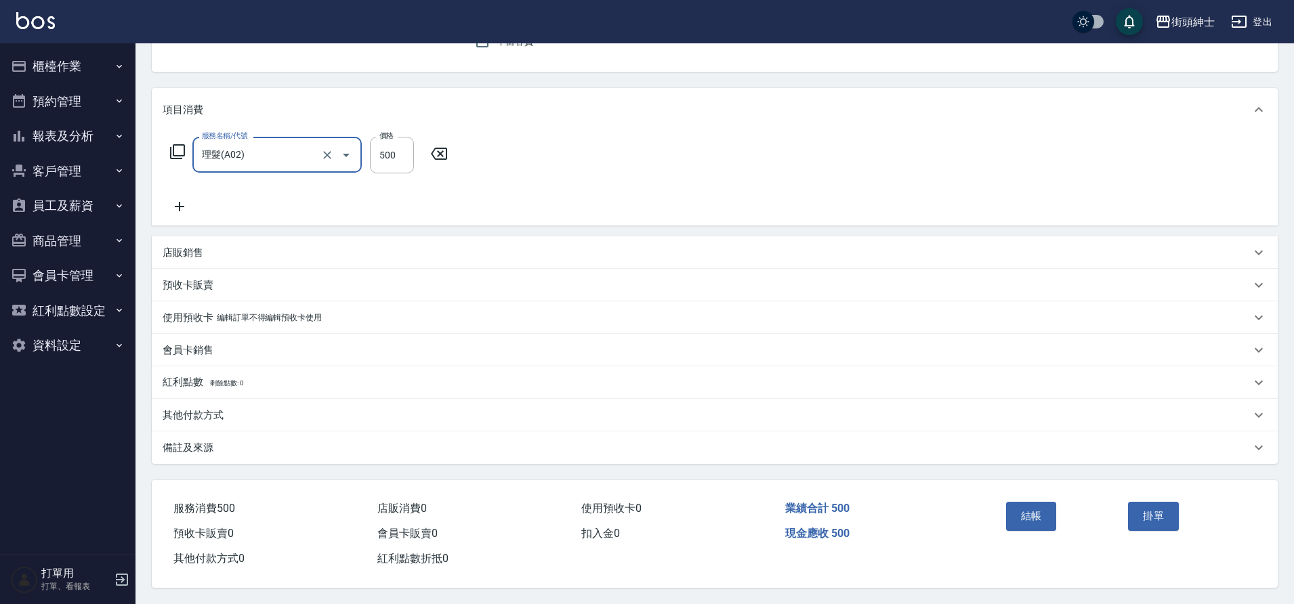
click at [1032, 513] on button "結帳" at bounding box center [1031, 516] width 51 height 28
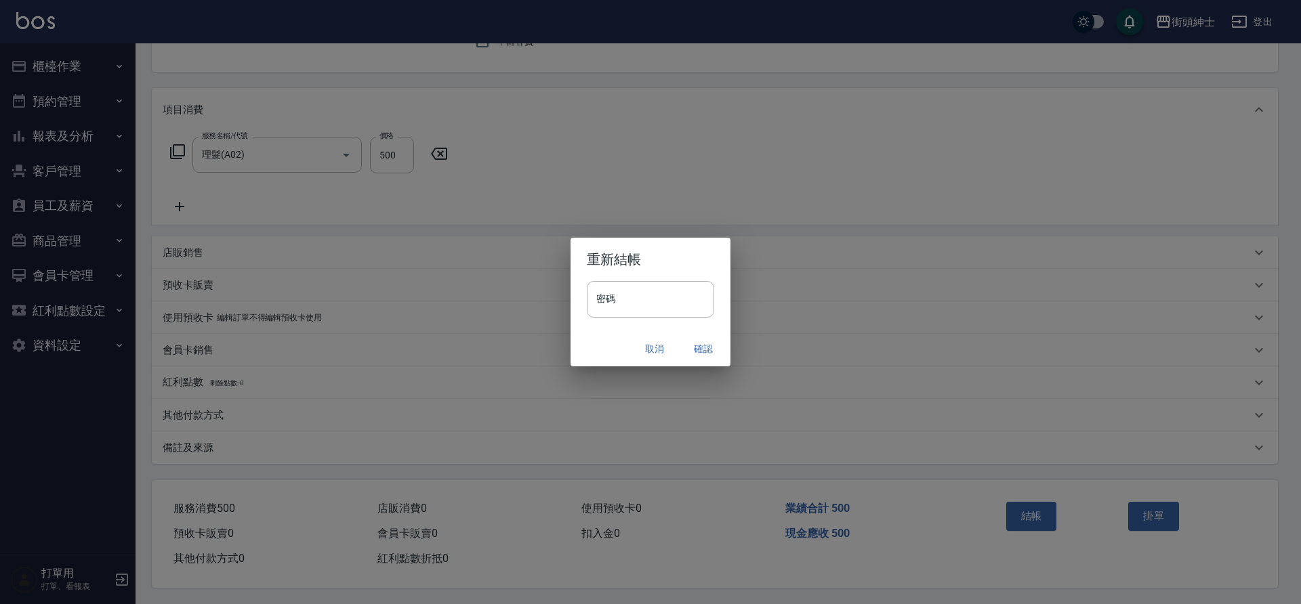
click at [696, 350] on button "確認" at bounding box center [702, 349] width 43 height 25
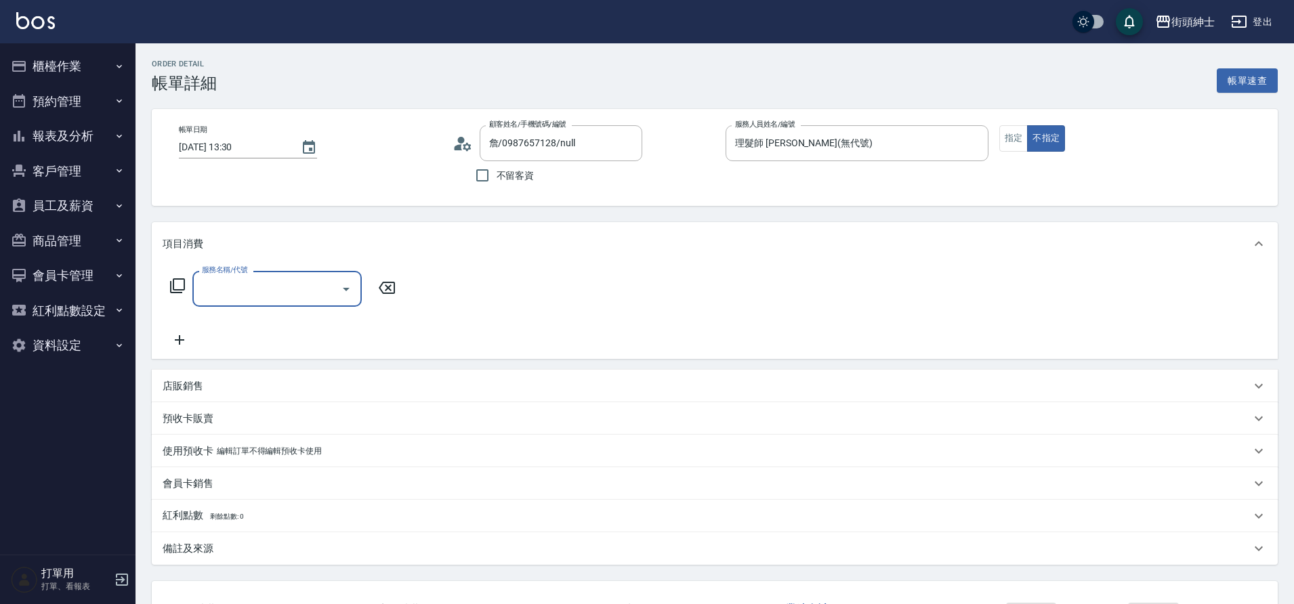
type input "詹/0987657128/null"
click at [346, 282] on icon "Open" at bounding box center [346, 289] width 16 height 16
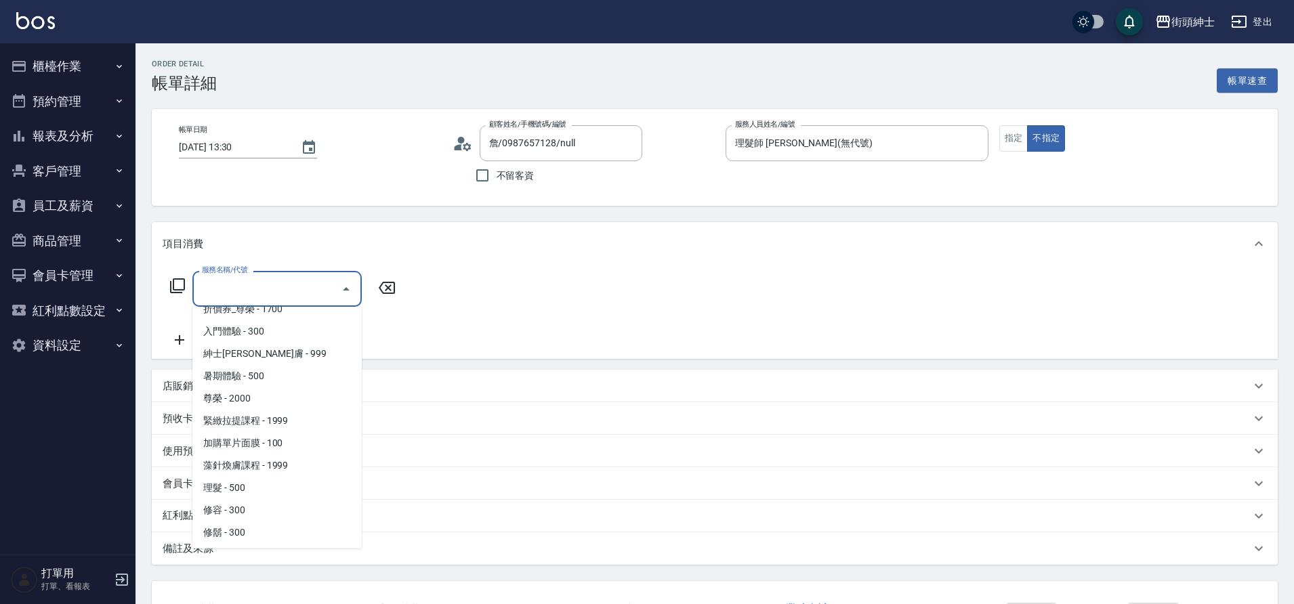
scroll to position [104, 0]
click at [257, 483] on span "理髮 - 500" at bounding box center [276, 487] width 169 height 22
type input "理髮(A02)"
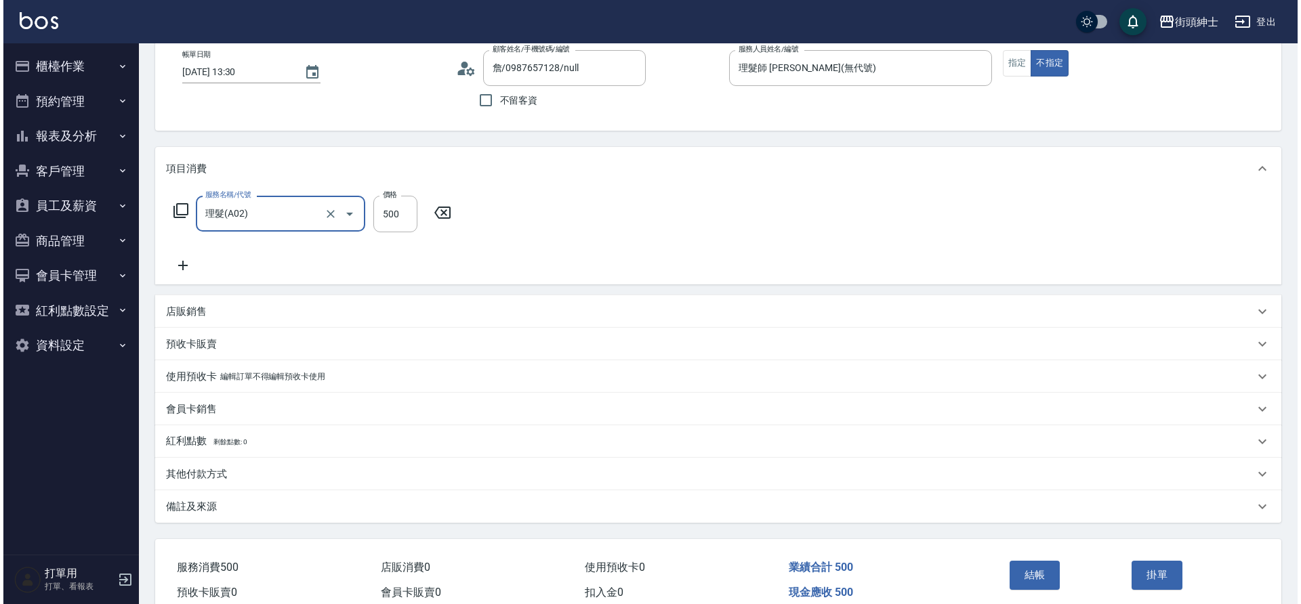
scroll to position [140, 0]
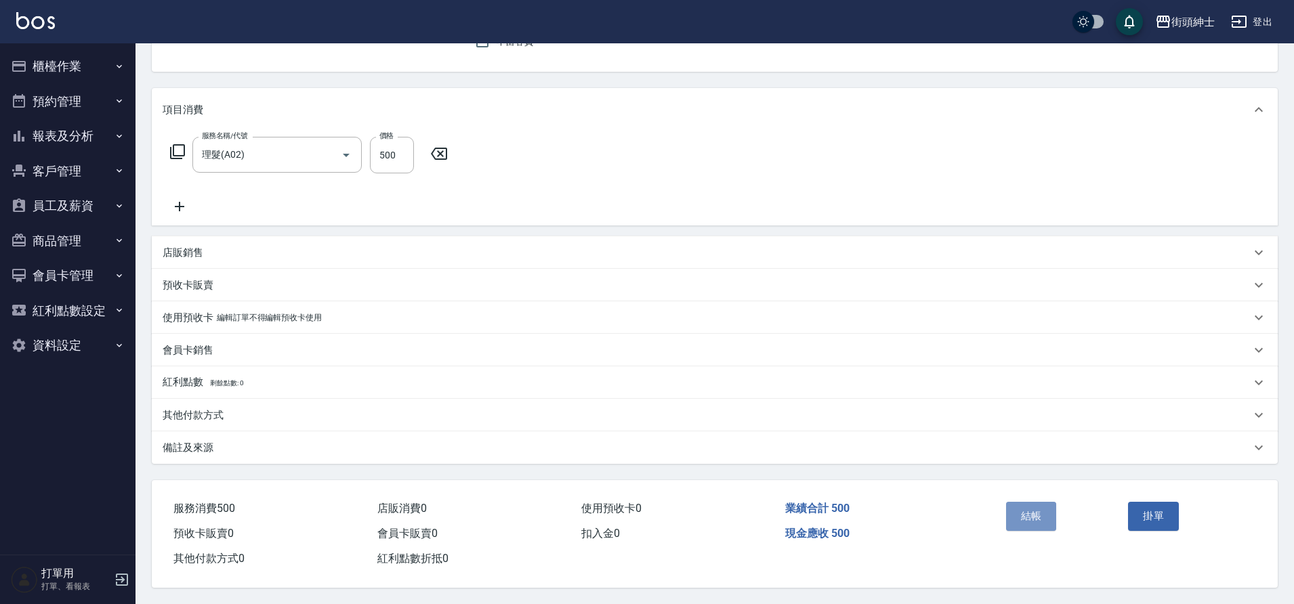
click at [1042, 520] on button "結帳" at bounding box center [1031, 516] width 51 height 28
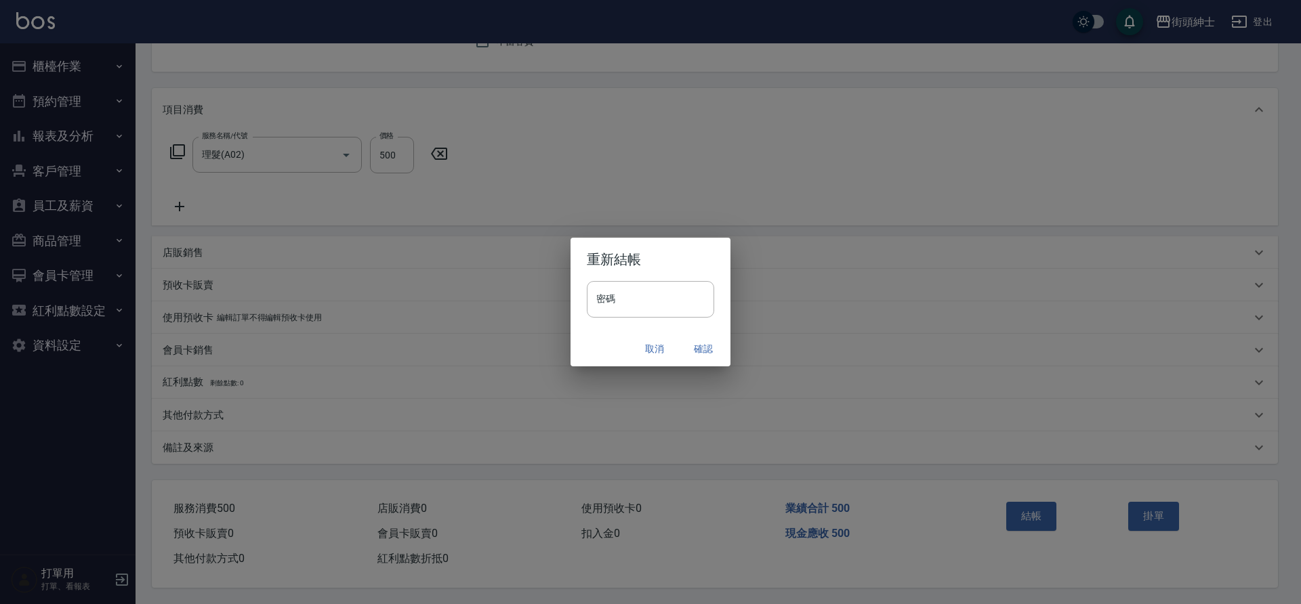
click at [704, 345] on button "確認" at bounding box center [702, 349] width 43 height 25
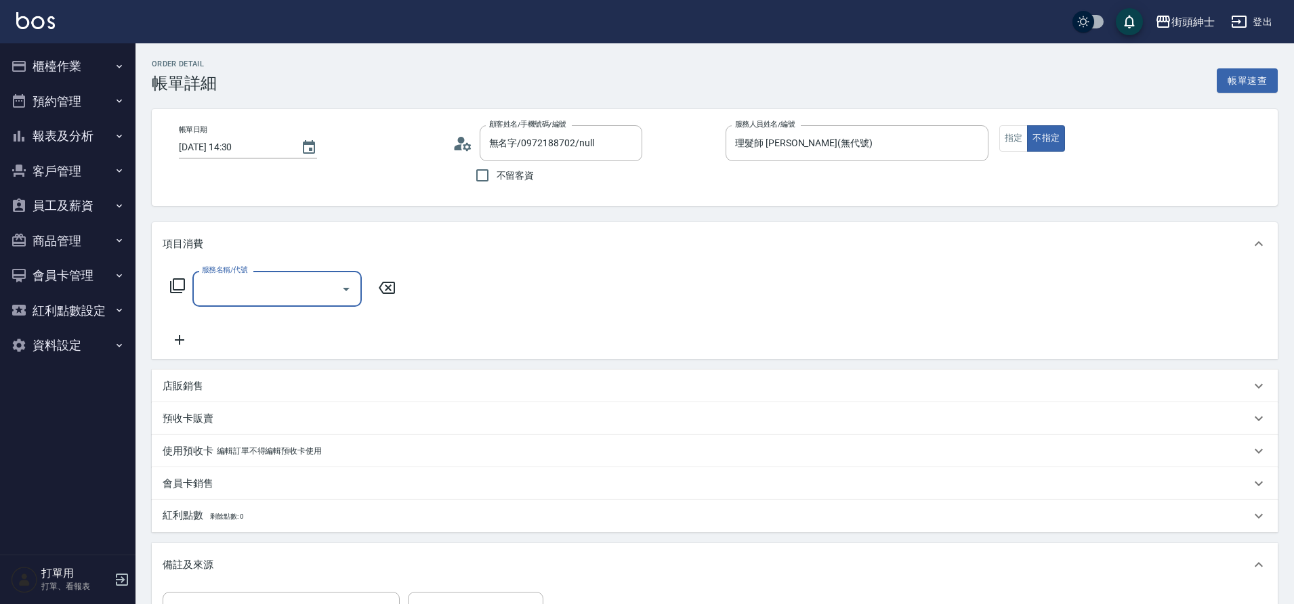
click at [308, 279] on input "服務名稱/代號" at bounding box center [266, 289] width 137 height 24
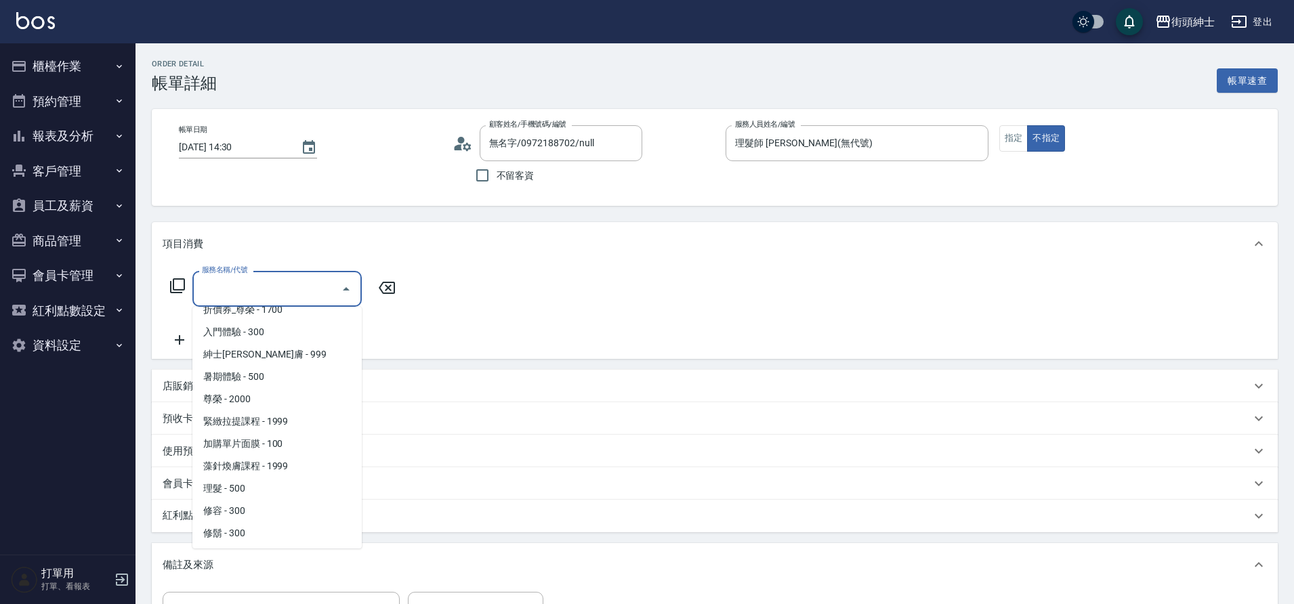
scroll to position [104, 0]
click at [264, 490] on span "理髮 - 500" at bounding box center [276, 487] width 169 height 22
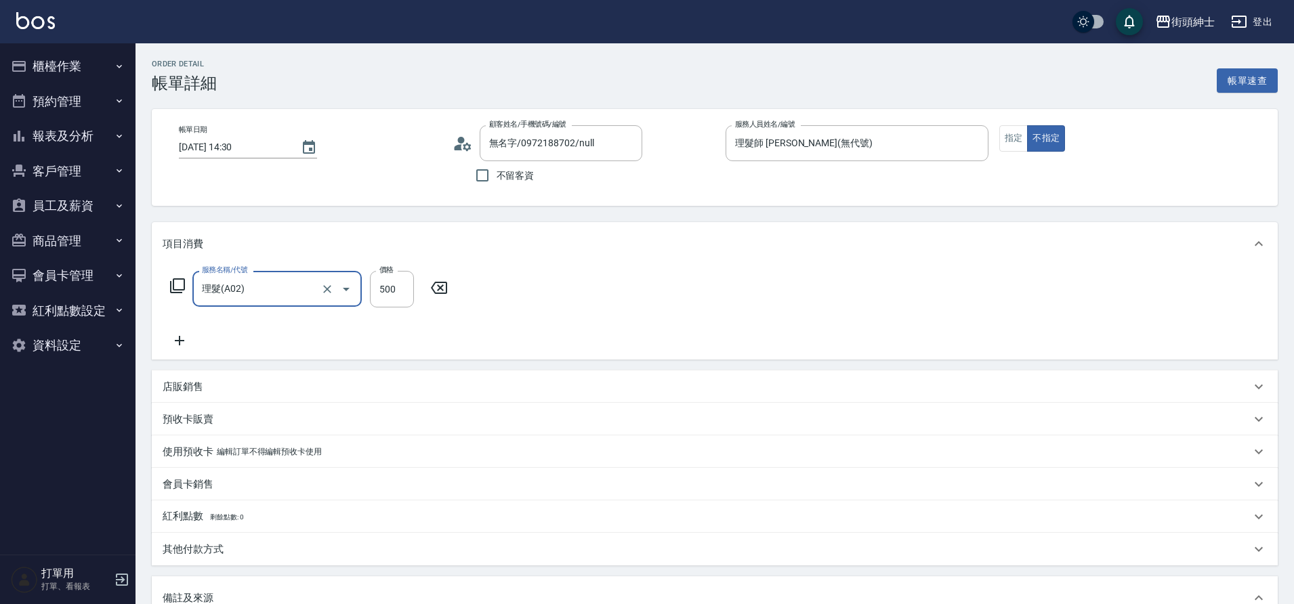
type input "理髮(A02)"
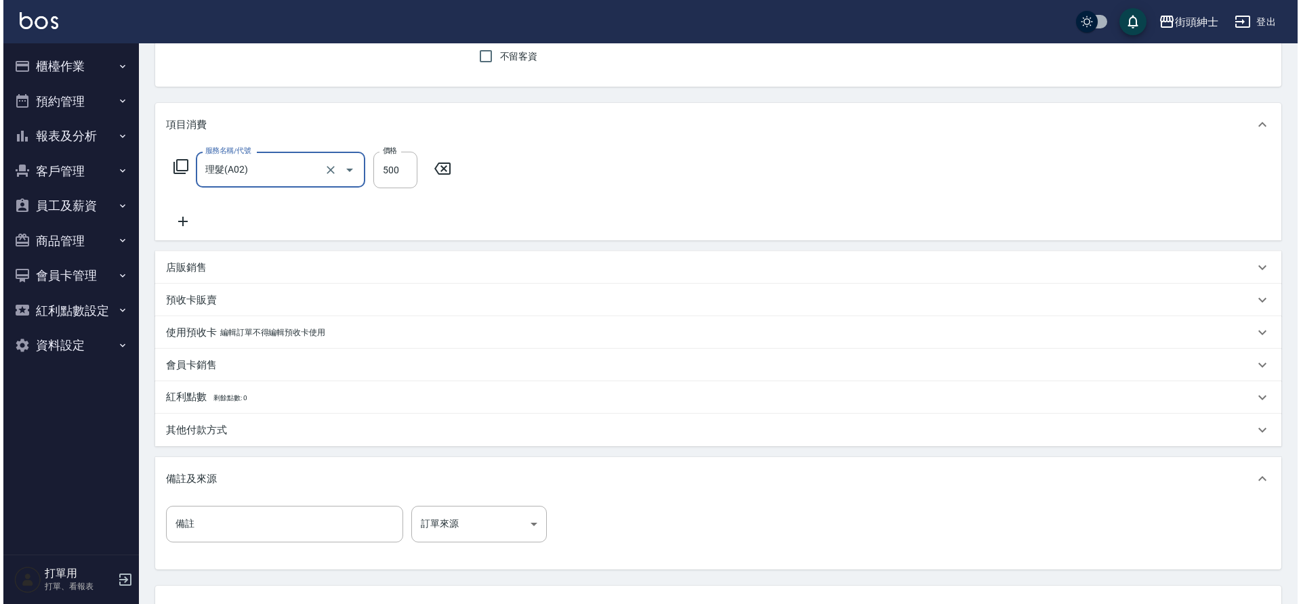
scroll to position [231, 0]
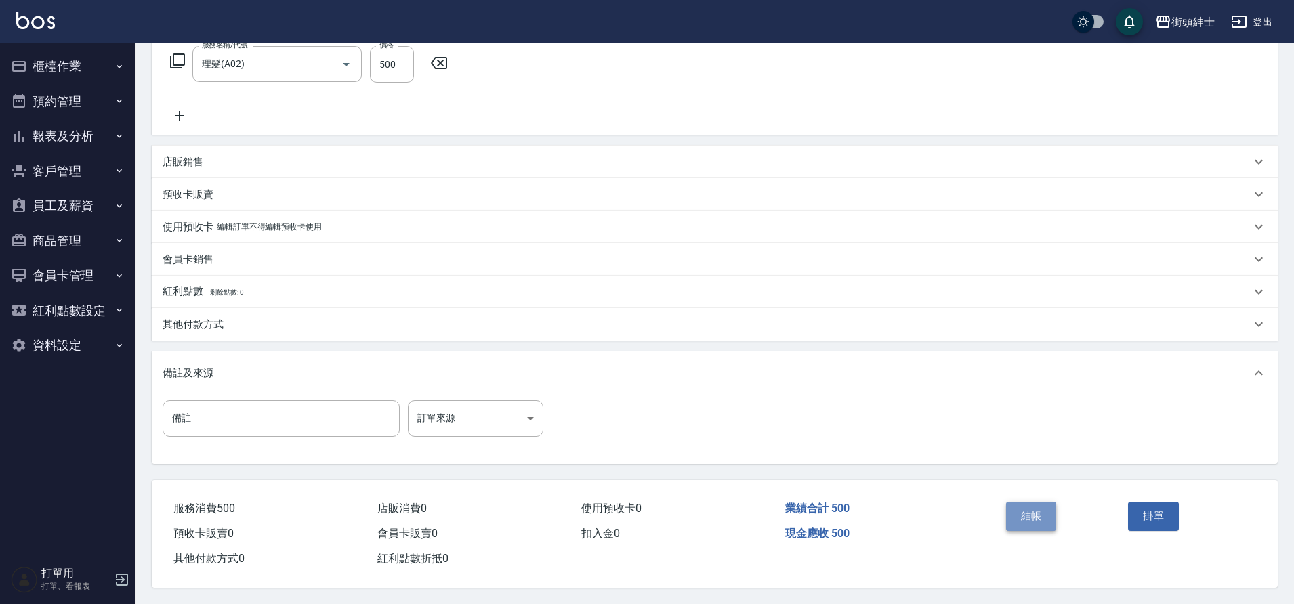
drag, startPoint x: 0, startPoint y: 0, endPoint x: 1053, endPoint y: 505, distance: 1167.6
click at [1053, 505] on button "結帳" at bounding box center [1031, 516] width 51 height 28
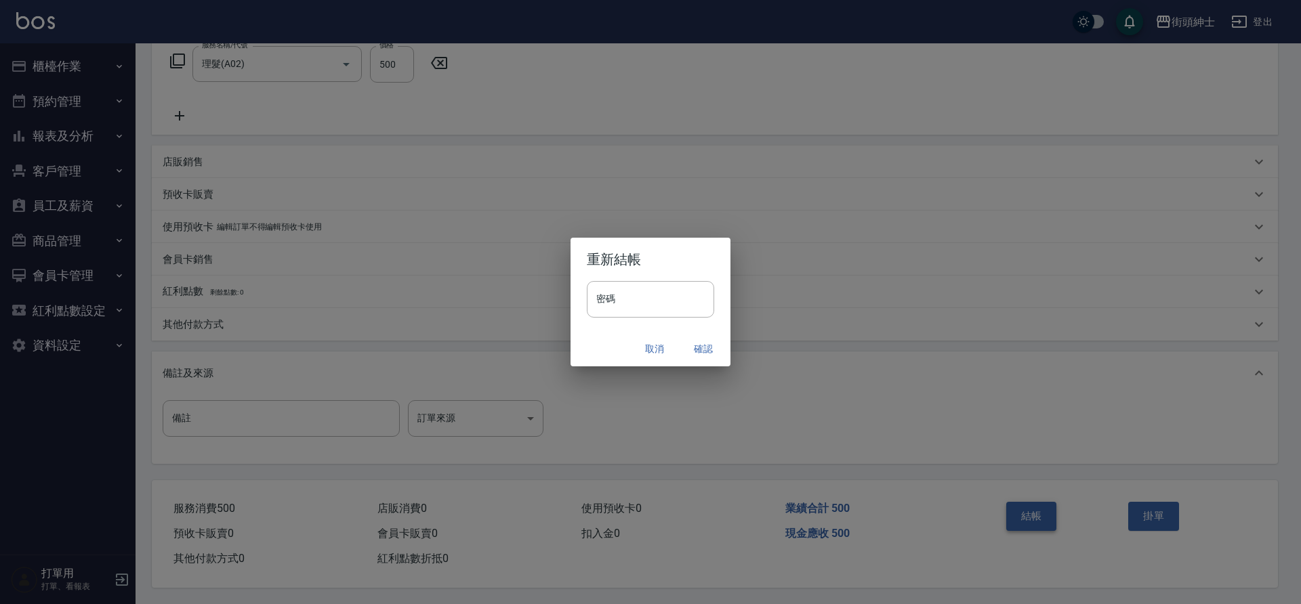
click at [697, 347] on button "確認" at bounding box center [702, 349] width 43 height 25
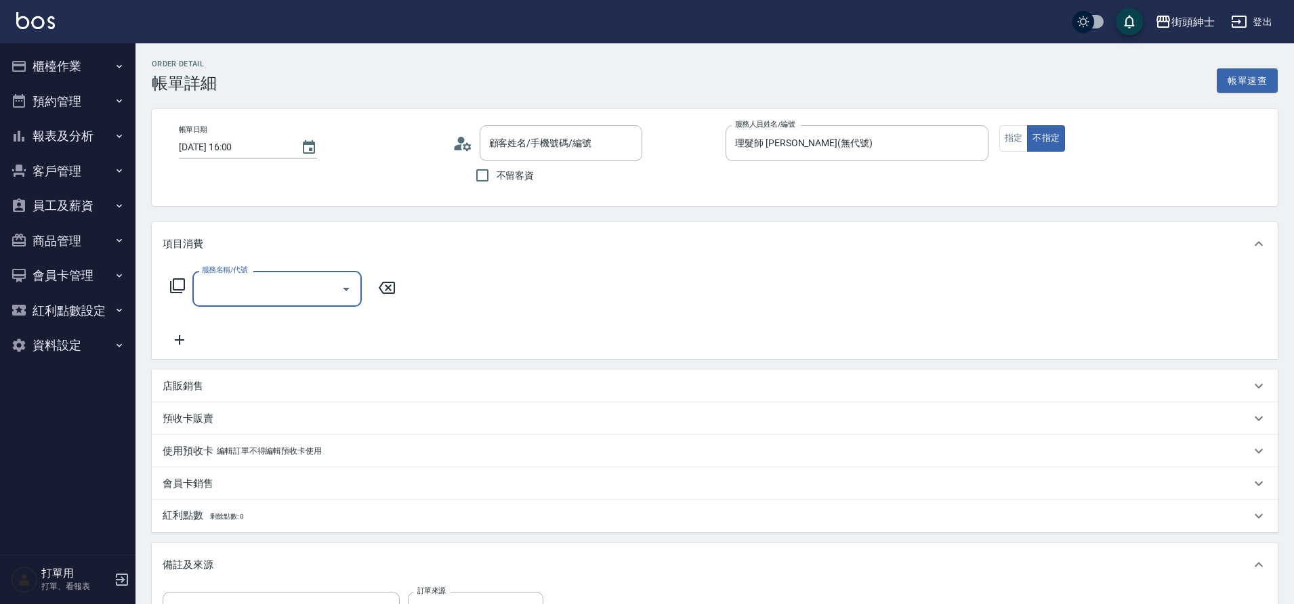
type input "jeje/0911847222/null"
click at [351, 291] on icon "Open" at bounding box center [346, 289] width 16 height 16
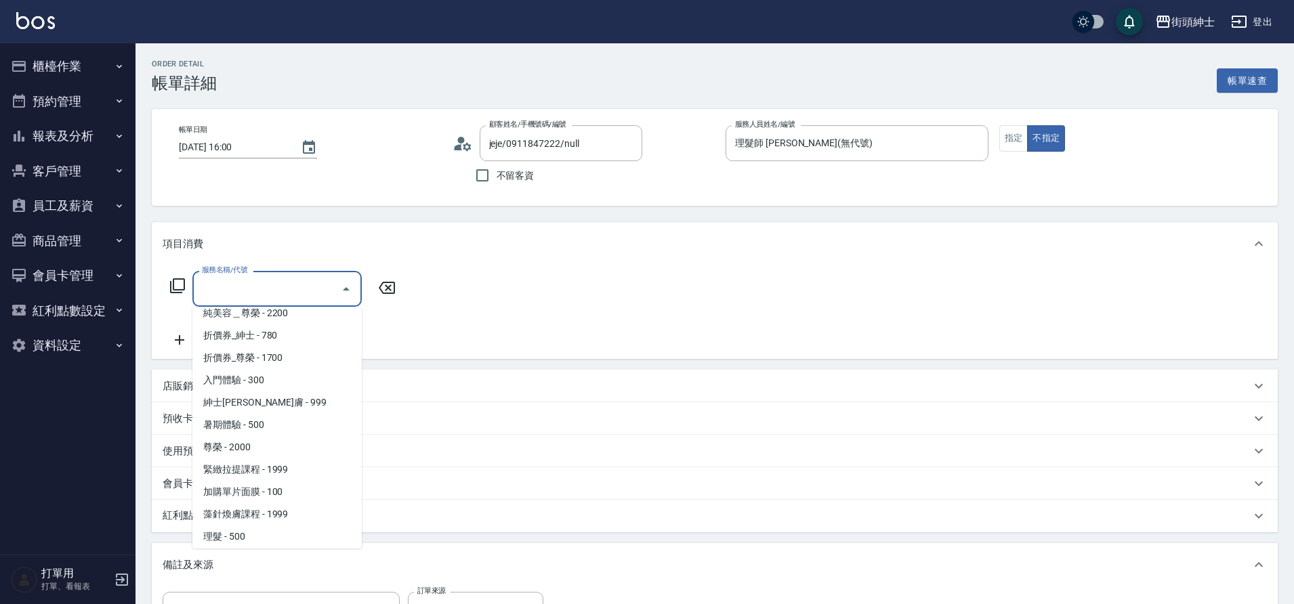
scroll to position [104, 0]
click at [265, 486] on span "理髮 - 500" at bounding box center [276, 487] width 169 height 22
type input "理髮(A02)"
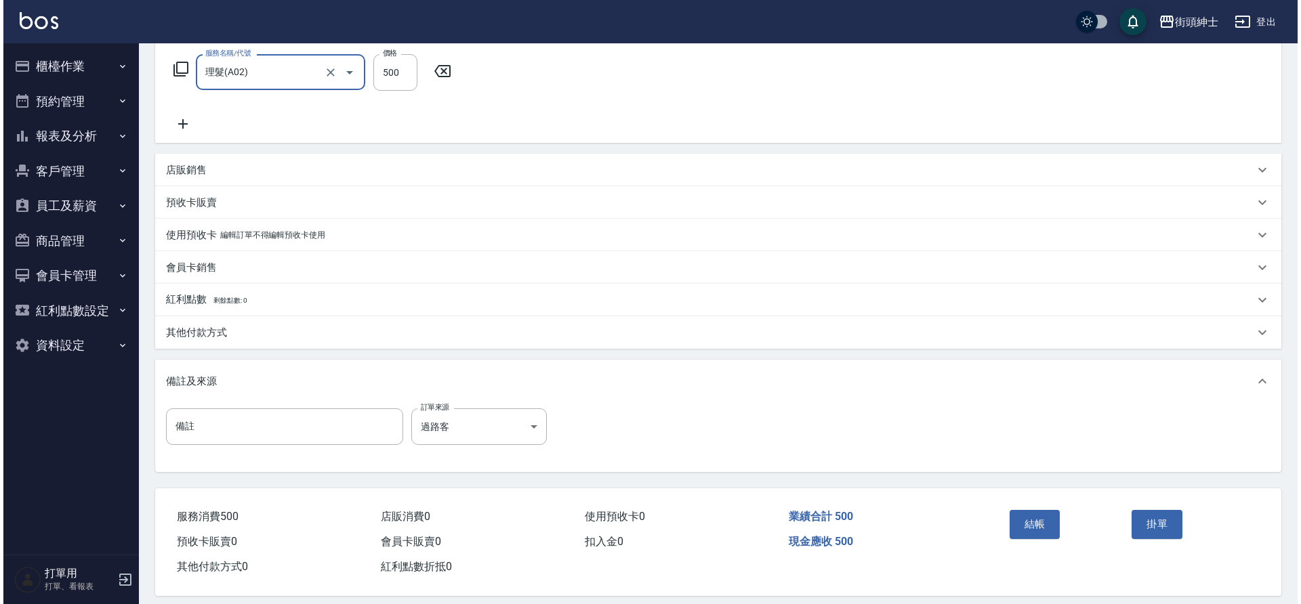
scroll to position [231, 0]
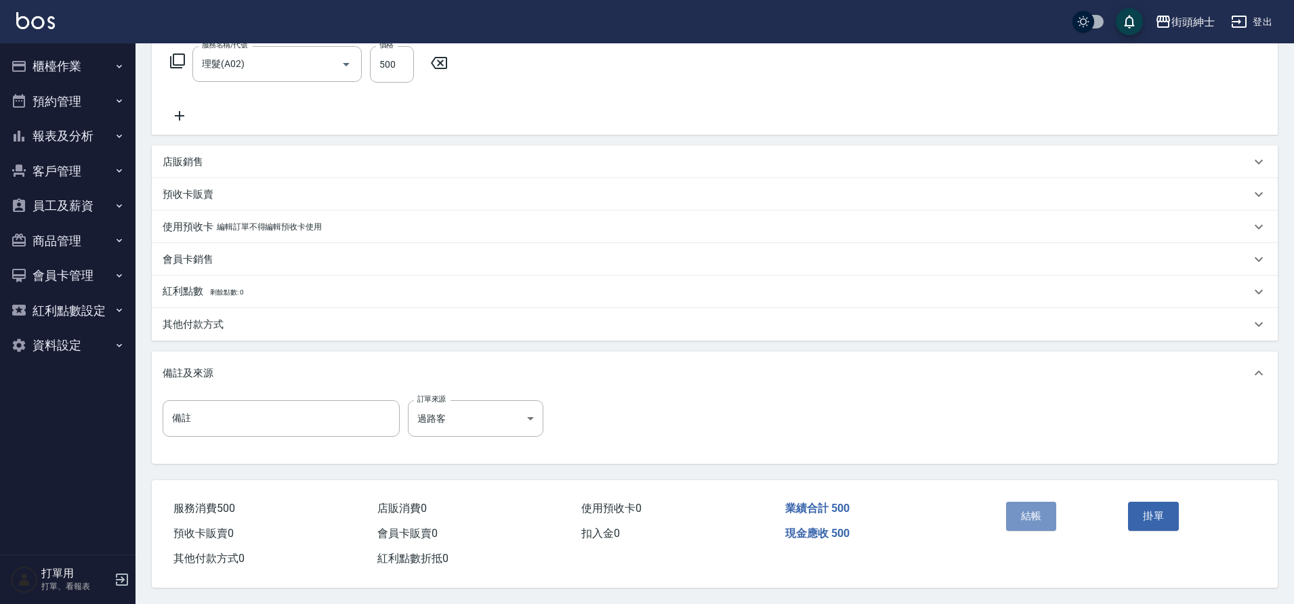
click at [1038, 509] on button "結帳" at bounding box center [1031, 516] width 51 height 28
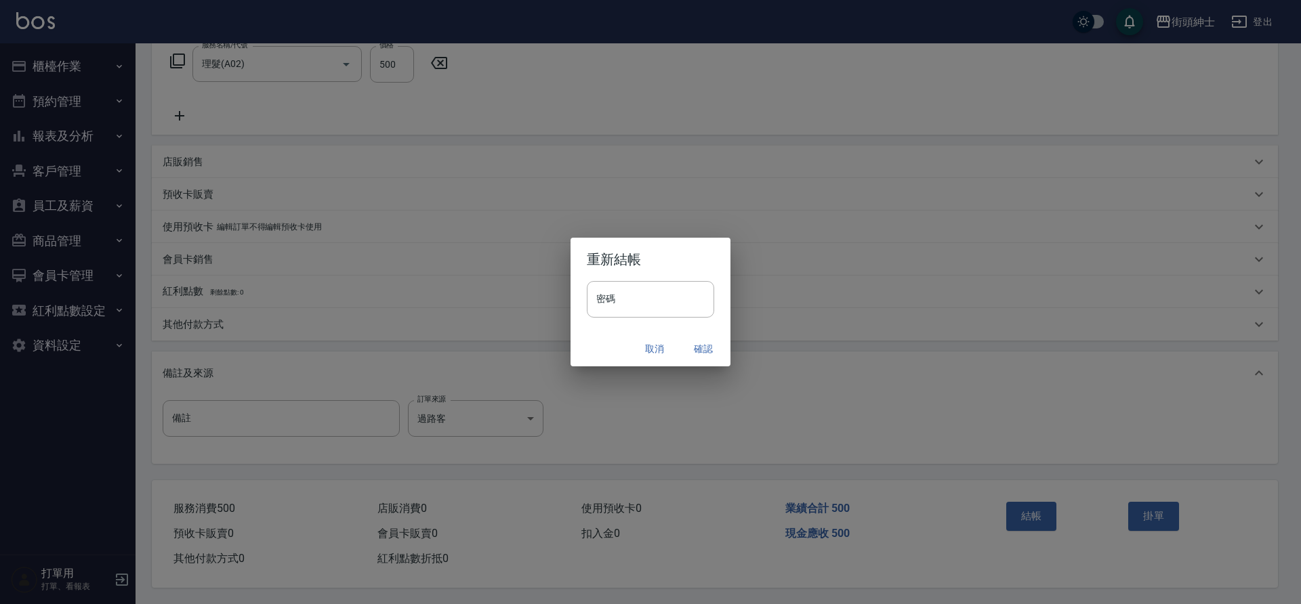
click at [702, 353] on button "確認" at bounding box center [702, 349] width 43 height 25
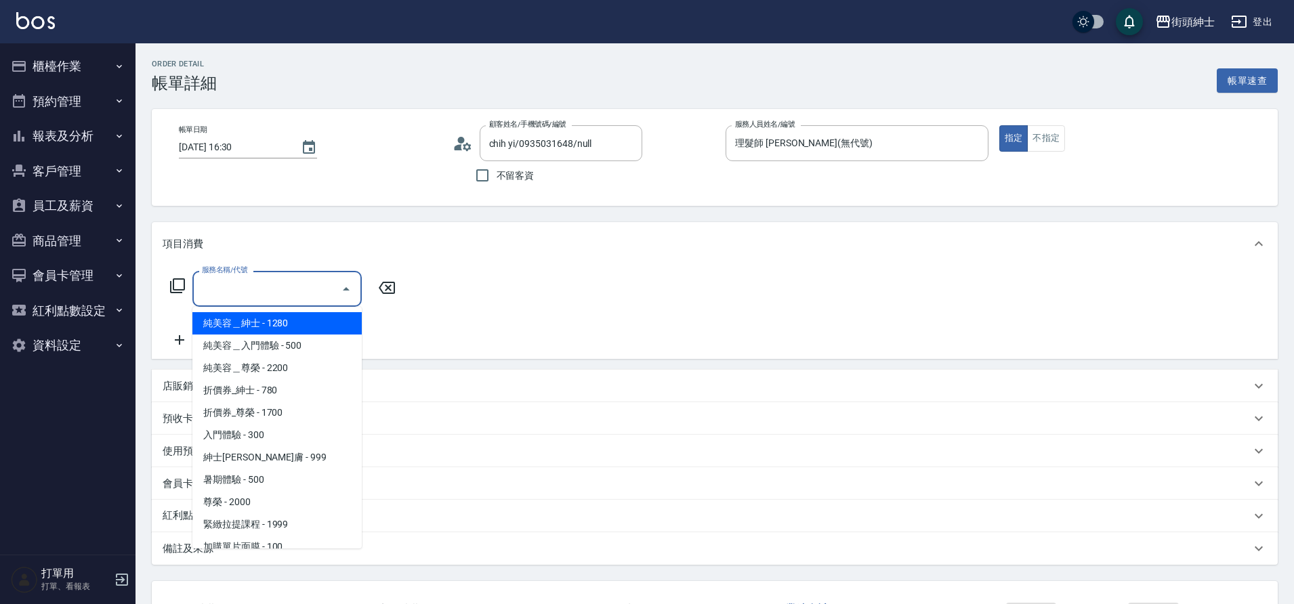
scroll to position [104, 0]
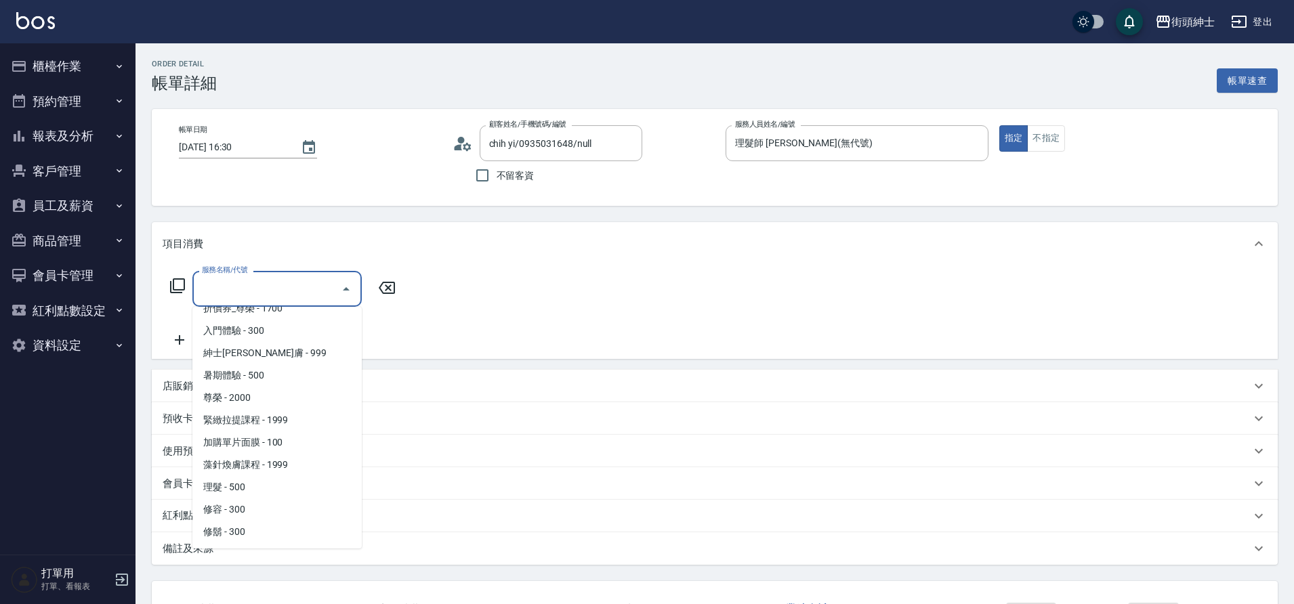
click at [242, 482] on span "理髮 - 500" at bounding box center [276, 487] width 169 height 22
type input "理髮(A02)"
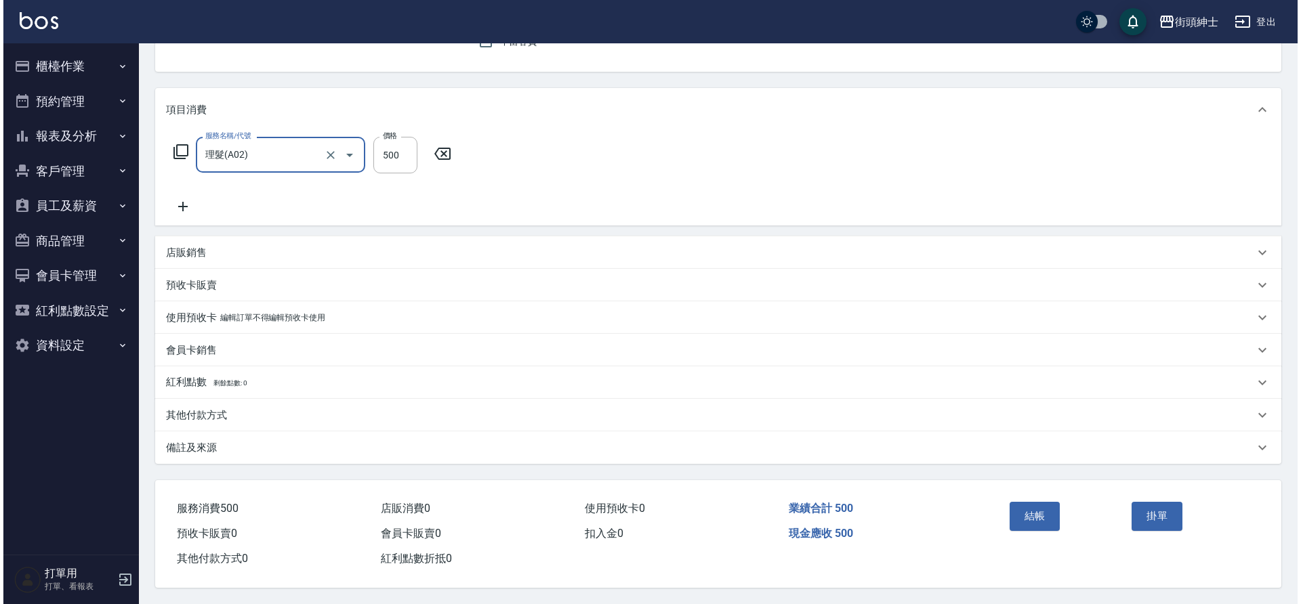
scroll to position [140, 0]
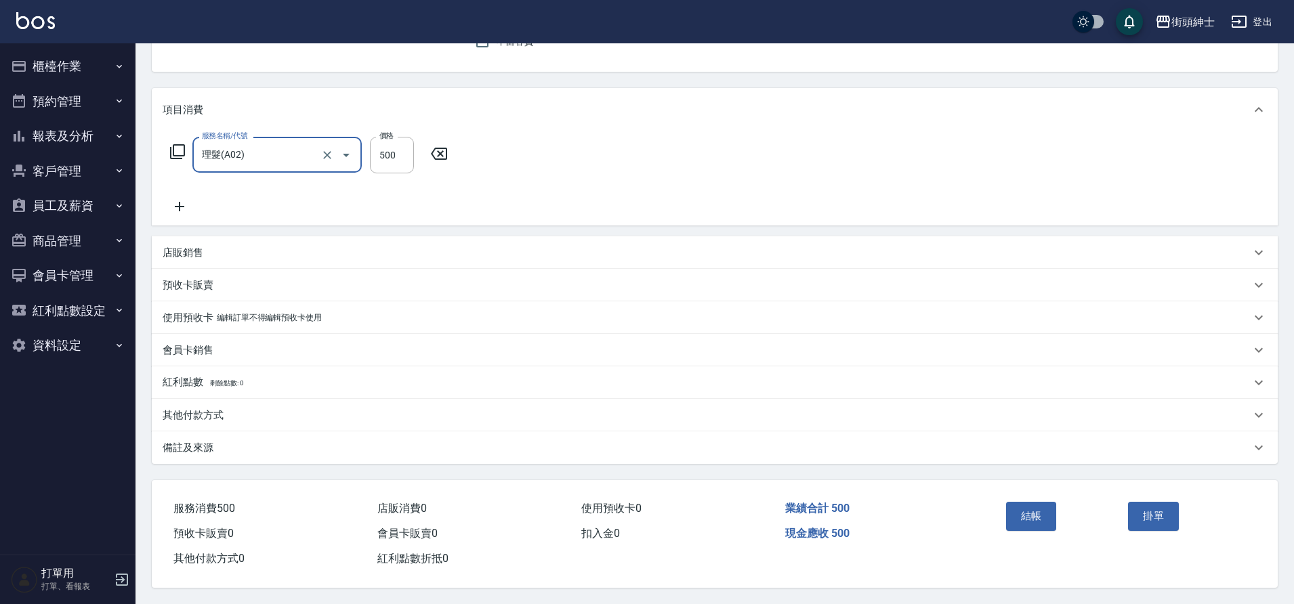
click at [1032, 506] on button "結帳" at bounding box center [1031, 516] width 51 height 28
drag, startPoint x: 0, startPoint y: 0, endPoint x: 1044, endPoint y: 518, distance: 1165.3
click at [1044, 518] on button "結帳" at bounding box center [1031, 516] width 51 height 28
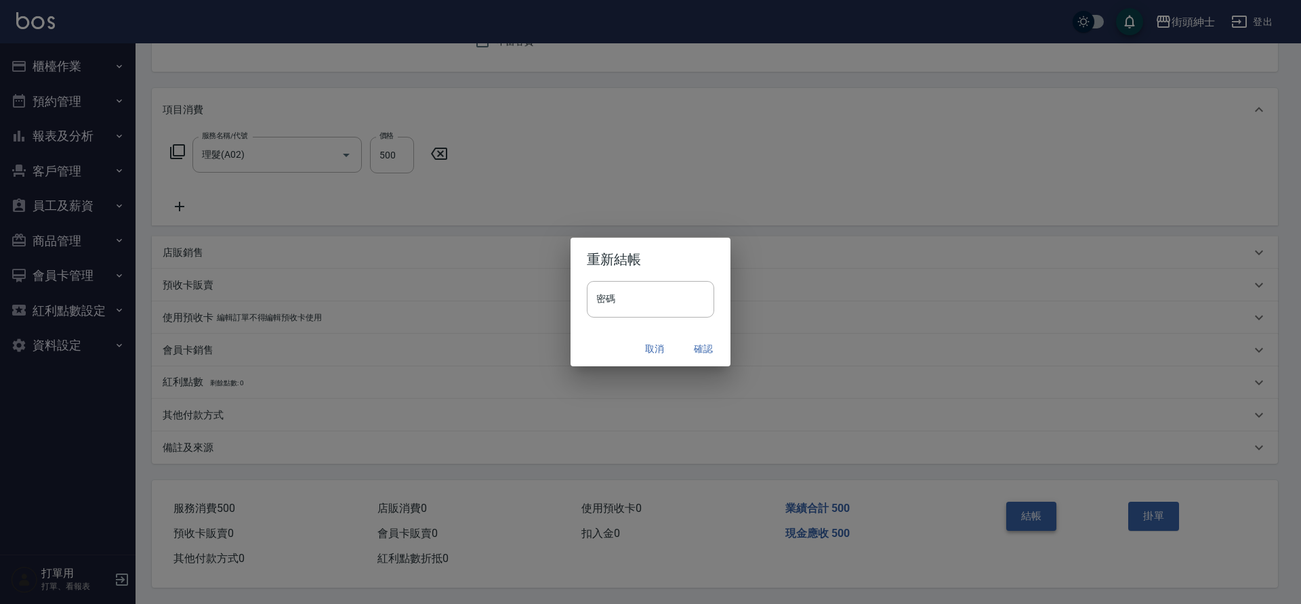
click at [700, 349] on button "確認" at bounding box center [702, 349] width 43 height 25
